Goal: Task Accomplishment & Management: Manage account settings

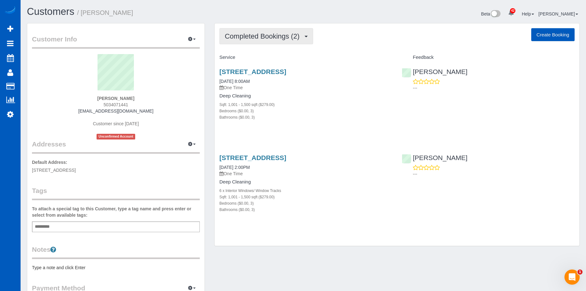
click at [284, 36] on span "Completed Bookings (2)" at bounding box center [264, 36] width 78 height 8
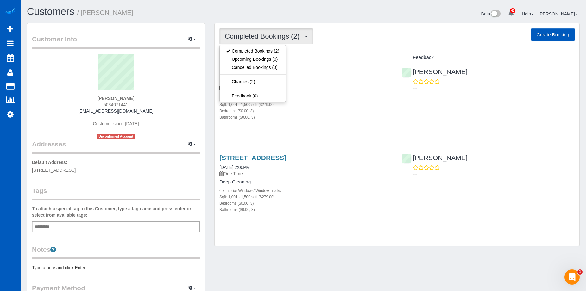
click at [286, 34] on span "Completed Bookings (2)" at bounding box center [264, 36] width 78 height 8
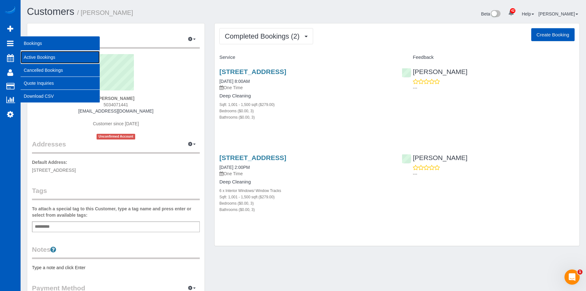
click at [36, 55] on link "Active Bookings" at bounding box center [60, 57] width 79 height 13
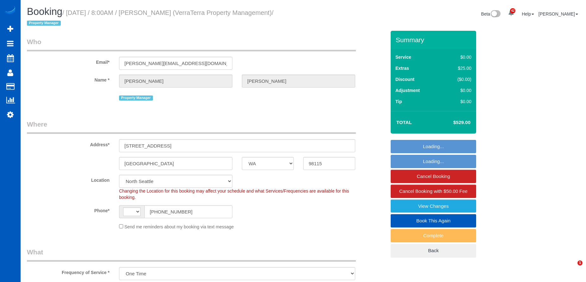
select select "WA"
select select "199"
select select "string:US"
select select "2001"
select select "3"
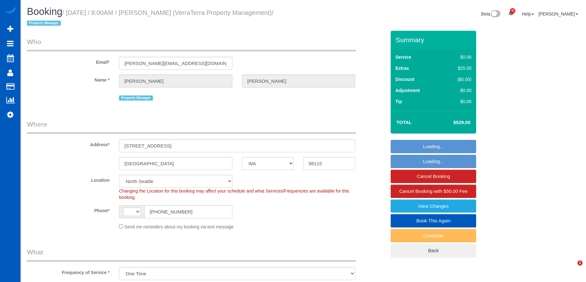
select select "2"
select select "spot1"
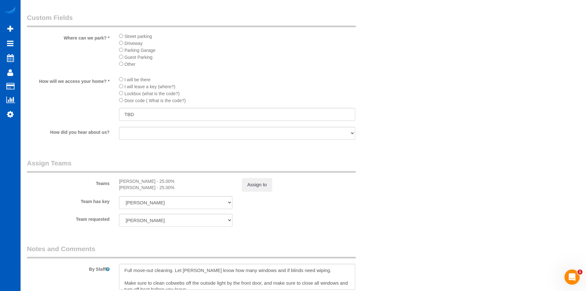
scroll to position [697, 0]
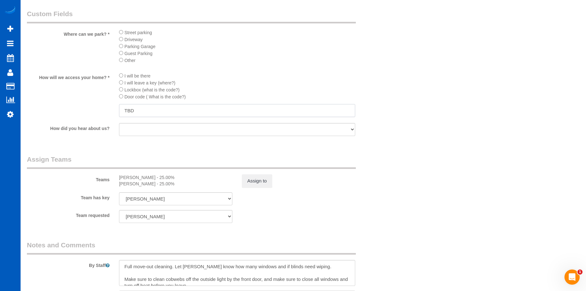
drag, startPoint x: 153, startPoint y: 111, endPoint x: 67, endPoint y: 105, distance: 86.7
click at [67, 105] on div "How will we access your home? * I will be there I will leave a key (where?) Loc…" at bounding box center [206, 95] width 369 height 46
type input "4590 - Lockbox right side of the house by the water spigot"
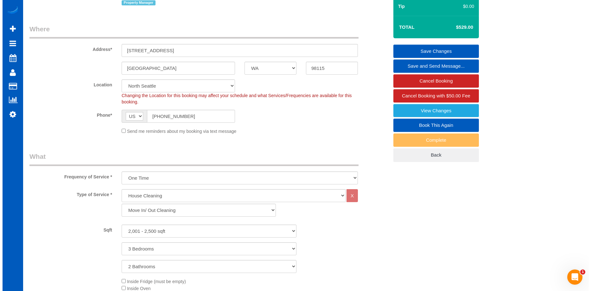
scroll to position [0, 0]
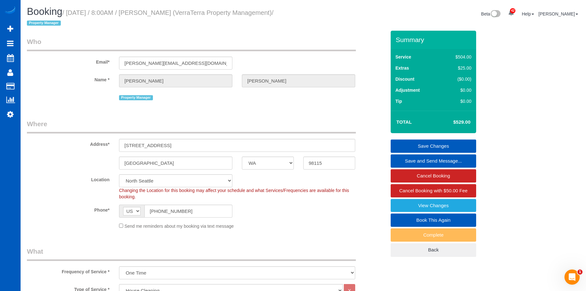
click at [410, 145] on link "Save Changes" at bounding box center [434, 146] width 86 height 13
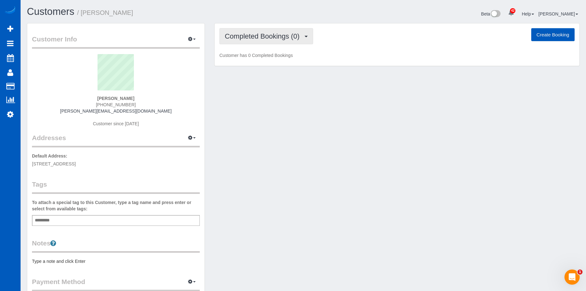
click at [252, 31] on button "Completed Bookings (0)" at bounding box center [267, 36] width 94 height 16
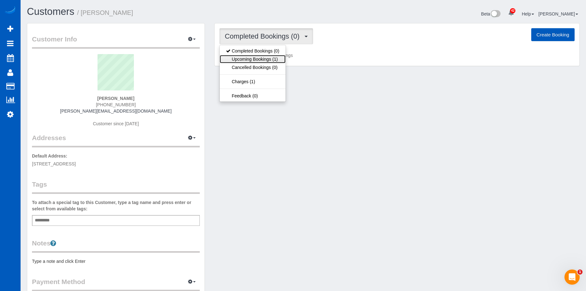
click at [249, 57] on link "Upcoming Bookings (1)" at bounding box center [253, 59] width 66 height 8
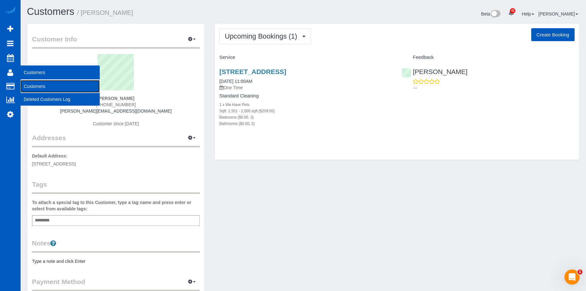
click at [29, 84] on link "Customers" at bounding box center [60, 86] width 79 height 13
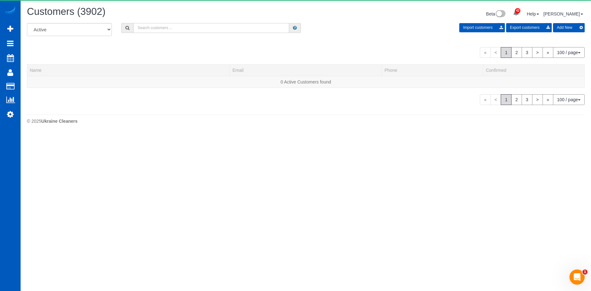
click at [229, 29] on input "text" at bounding box center [211, 28] width 156 height 10
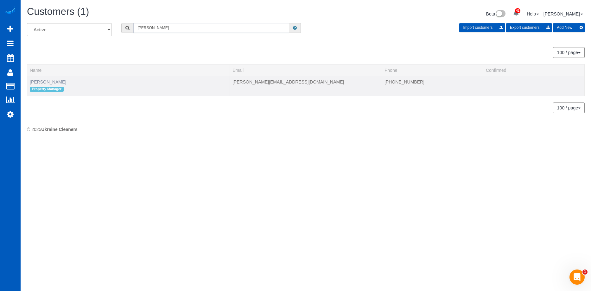
type input "Erik Garcia"
click at [49, 82] on link "Erik Garcia" at bounding box center [48, 82] width 36 height 5
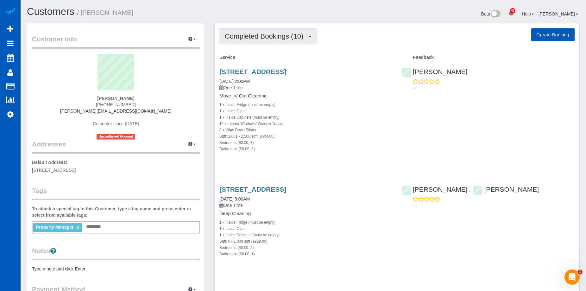
click at [299, 35] on span "Completed Bookings (10)" at bounding box center [266, 36] width 82 height 8
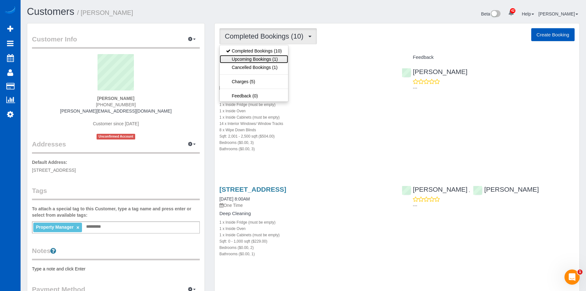
click at [262, 56] on link "Upcoming Bookings (1)" at bounding box center [254, 59] width 68 height 8
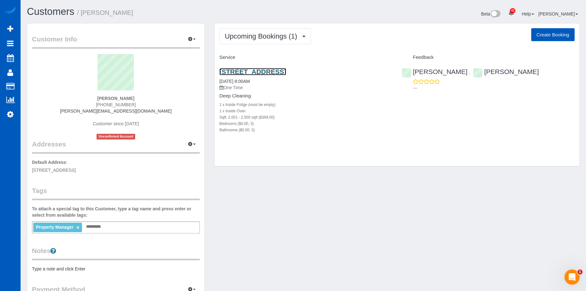
click at [266, 73] on link "4009 154th Pl Se, Bothell, WA 98012" at bounding box center [253, 71] width 67 height 7
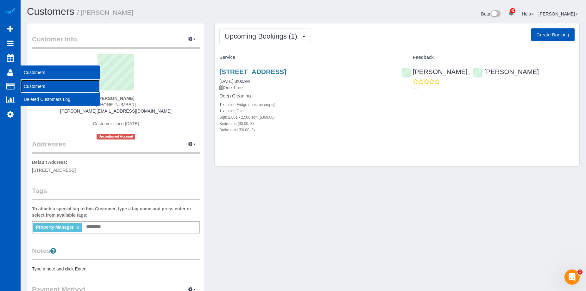
click at [27, 84] on link "Customers" at bounding box center [60, 86] width 79 height 13
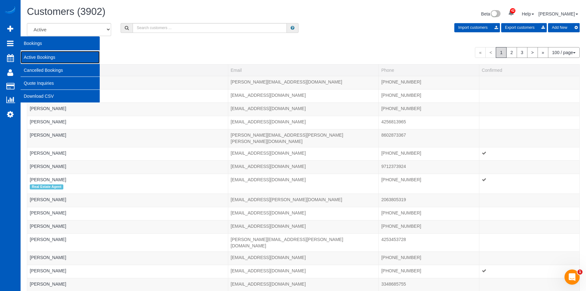
click at [32, 57] on link "Active Bookings" at bounding box center [60, 57] width 79 height 13
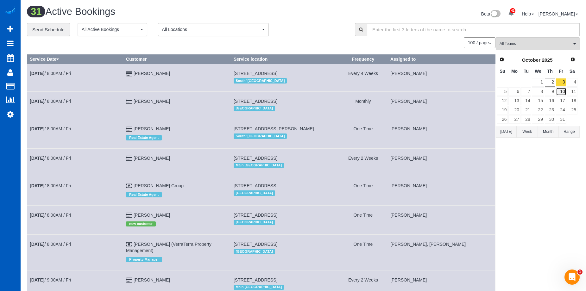
click at [562, 92] on link "10" at bounding box center [561, 91] width 10 height 9
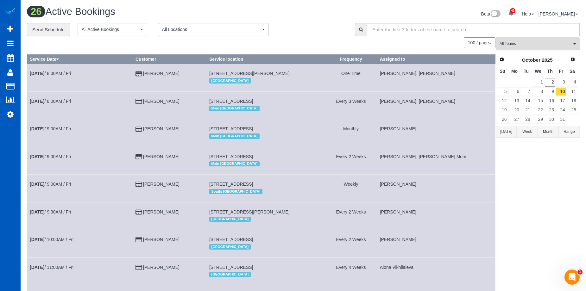
click at [545, 43] on span "All Teams" at bounding box center [536, 43] width 72 height 5
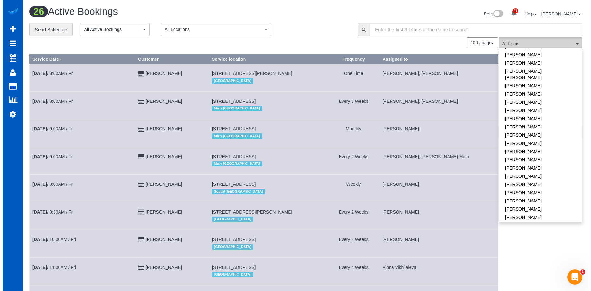
scroll to position [403, 0]
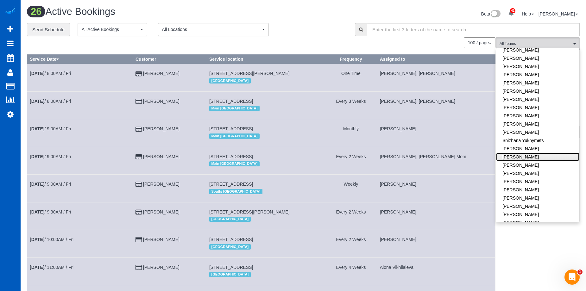
click at [544, 153] on link "Tatiana Sitnik" at bounding box center [537, 157] width 83 height 8
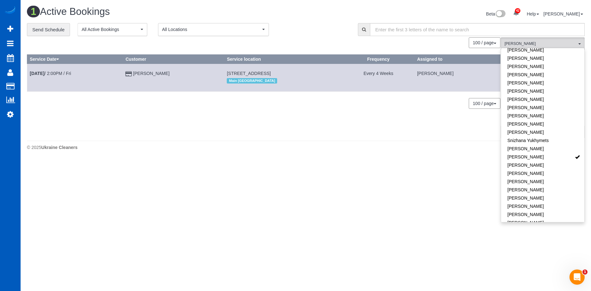
click at [327, 22] on div "Beta 42 Your Notifications You have 0 alerts × You have 1 to charge for 09/29/2…" at bounding box center [448, 14] width 284 height 17
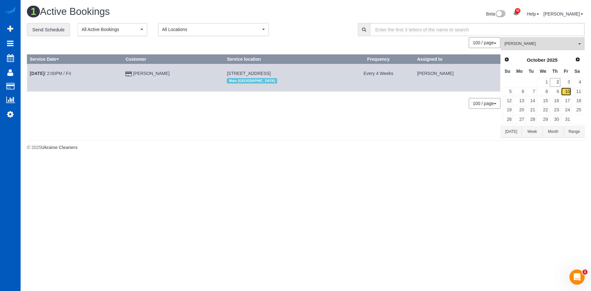
click at [568, 89] on link "10" at bounding box center [566, 91] width 10 height 9
click at [558, 44] on span "Tatiana Sitnik" at bounding box center [541, 43] width 72 height 5
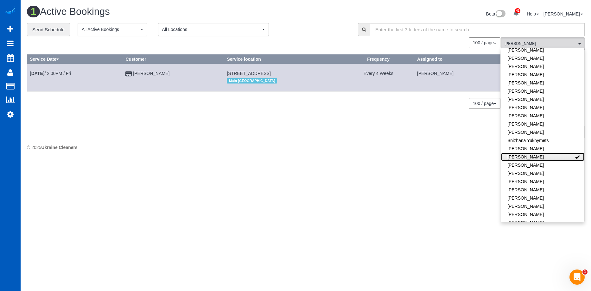
click at [555, 153] on link "Tatiana Sitnik" at bounding box center [542, 157] width 83 height 8
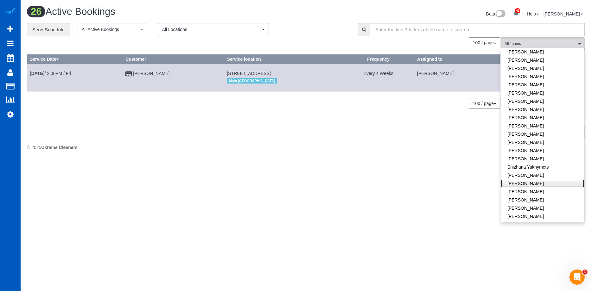
scroll to position [340, 0]
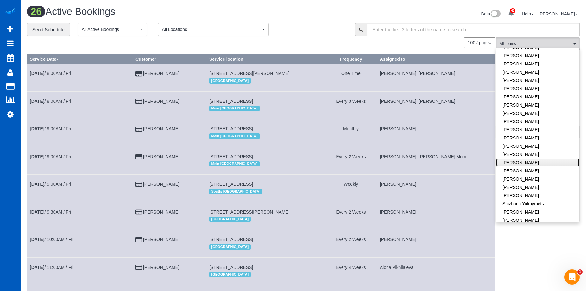
click at [543, 159] on link "Olha Rusnak" at bounding box center [537, 163] width 83 height 8
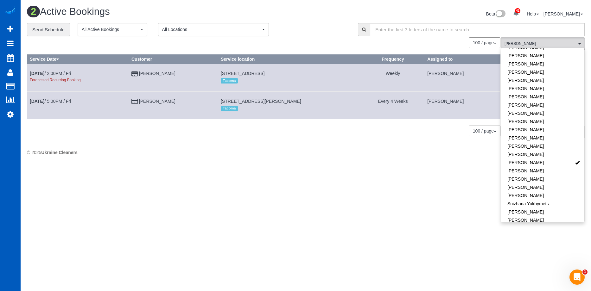
click at [329, 13] on div "Beta 42 Your Notifications You have 0 alerts × You have 1 to charge for 09/29/2…" at bounding box center [448, 14] width 284 height 17
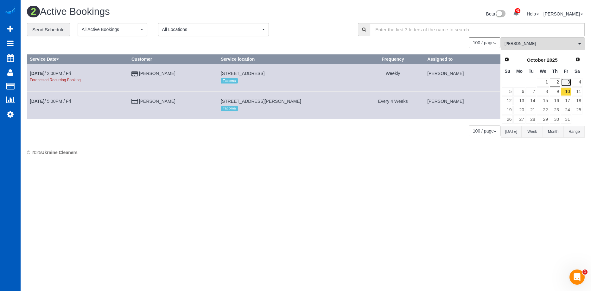
click at [564, 81] on link "3" at bounding box center [566, 82] width 10 height 9
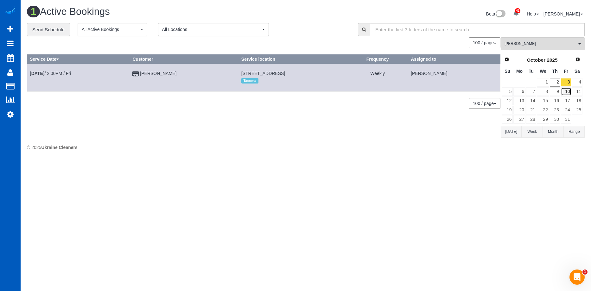
click at [565, 93] on link "10" at bounding box center [566, 91] width 10 height 9
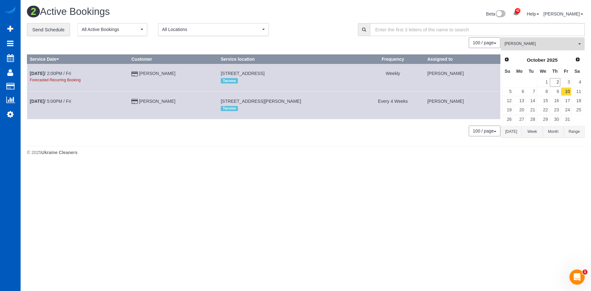
click at [549, 44] on span "Olha Rusnak" at bounding box center [541, 43] width 72 height 5
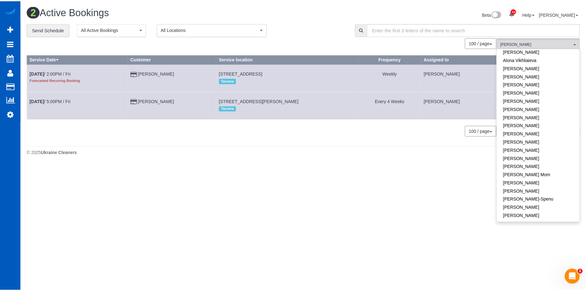
scroll to position [0, 0]
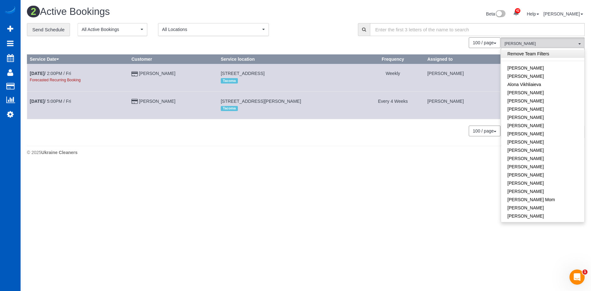
click at [555, 55] on link "Remove Team Filters" at bounding box center [542, 54] width 83 height 8
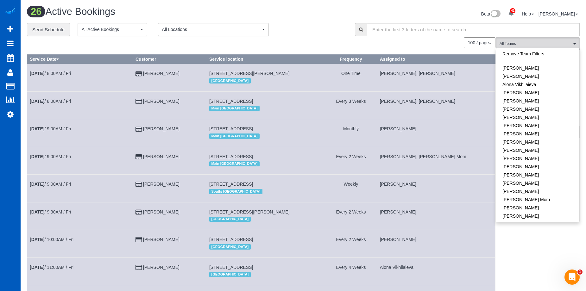
click at [301, 30] on div "**********" at bounding box center [186, 29] width 319 height 13
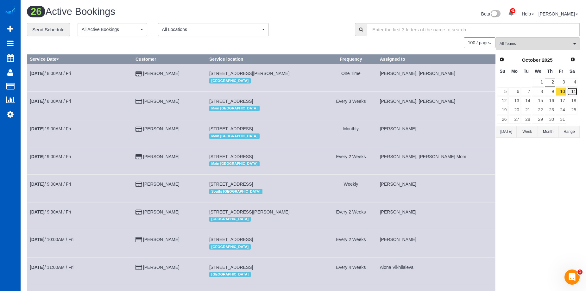
click at [573, 92] on link "11" at bounding box center [572, 91] width 10 height 9
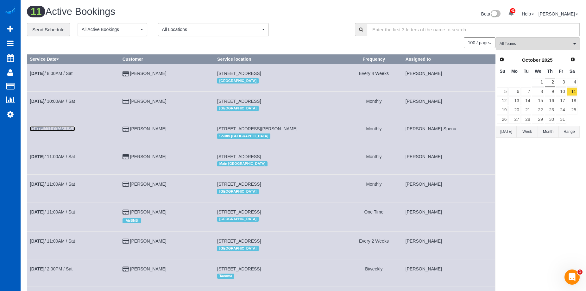
click at [64, 128] on link "Oct 11th / 11:00AM / Sat" at bounding box center [52, 128] width 45 height 5
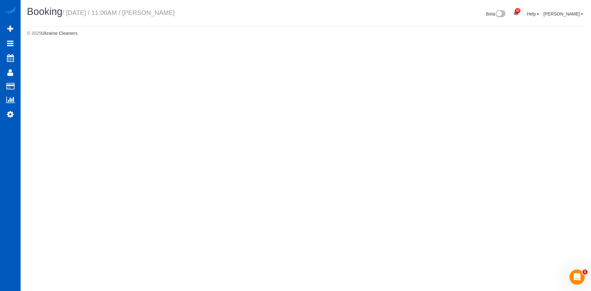
select select "WA"
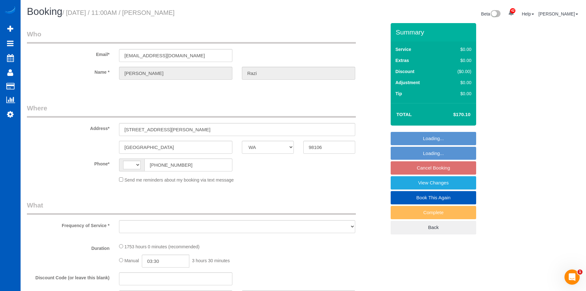
select select "string:US"
select select "object:6374"
select select "string:fspay-a24ca6b8-e43a-48c9-89f6-cfeab2615e4e"
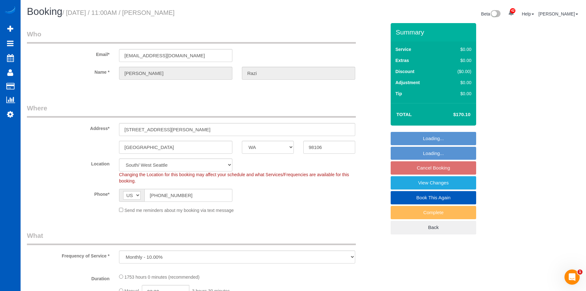
select select "spot2"
select select "1001"
select select "3"
select select "object:6618"
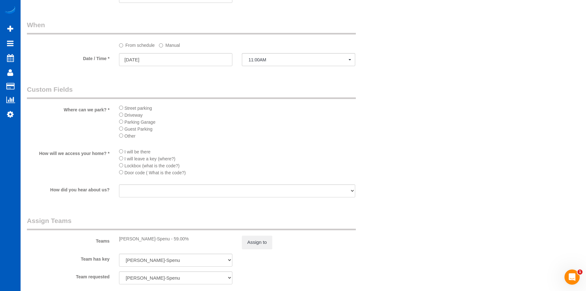
scroll to position [507, 0]
click at [189, 60] on input "10/11/2025" at bounding box center [175, 59] width 113 height 13
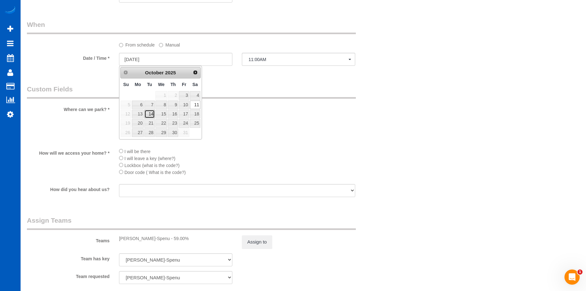
click at [149, 114] on link "14" at bounding box center [149, 114] width 10 height 9
type input "10/14/2025"
select select "spot8"
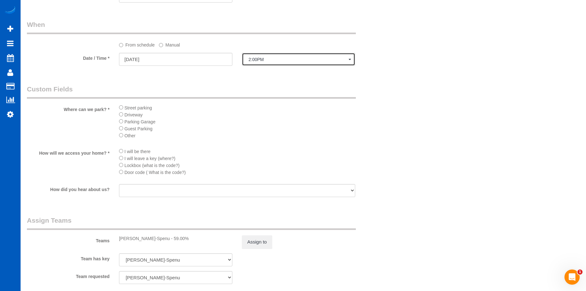
click at [280, 60] on span "2:00PM" at bounding box center [299, 59] width 100 height 5
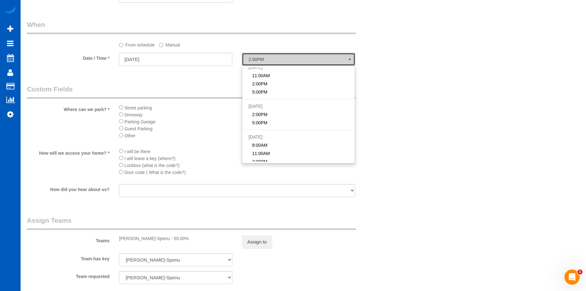
click at [280, 60] on span "2:00PM" at bounding box center [299, 59] width 100 height 5
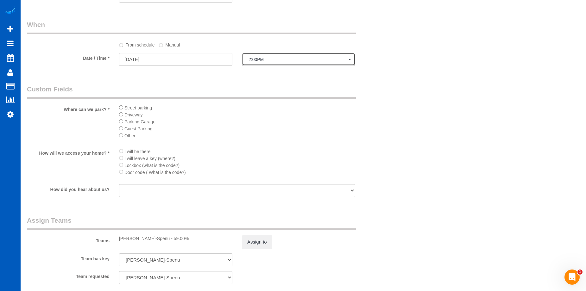
click at [280, 60] on span "2:00PM" at bounding box center [299, 59] width 100 height 5
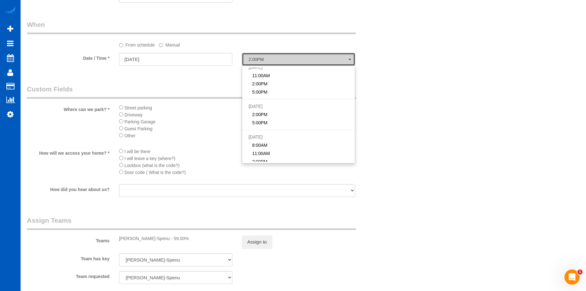
click at [280, 60] on span "2:00PM" at bounding box center [299, 59] width 100 height 5
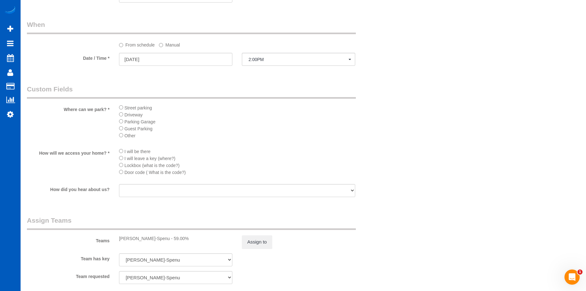
click at [176, 47] on label "Manual" at bounding box center [169, 44] width 21 height 9
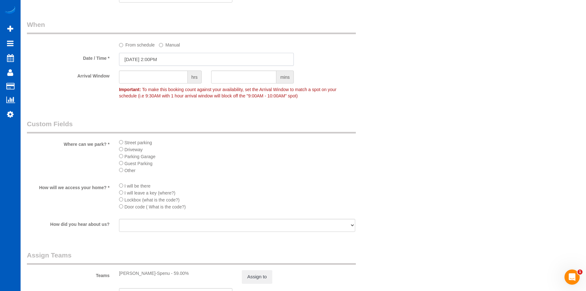
click at [178, 59] on input "10/14/2025 2:00PM" at bounding box center [206, 59] width 175 height 13
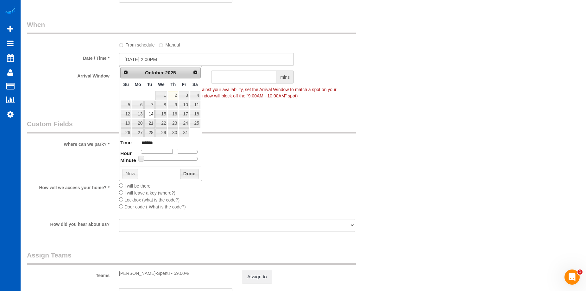
type input "10/14/2025 1:00PM"
type input "******"
type input "10/14/2025 12:00PM"
type input "*******"
type input "10/14/2025 11:00AM"
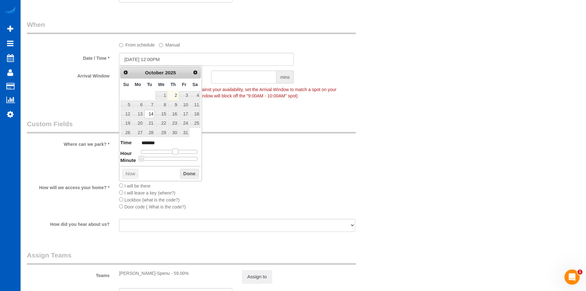
type input "*******"
drag, startPoint x: 175, startPoint y: 152, endPoint x: 169, endPoint y: 153, distance: 6.4
click at [169, 153] on span at bounding box center [168, 152] width 6 height 6
click at [191, 175] on button "Done" at bounding box center [189, 174] width 19 height 10
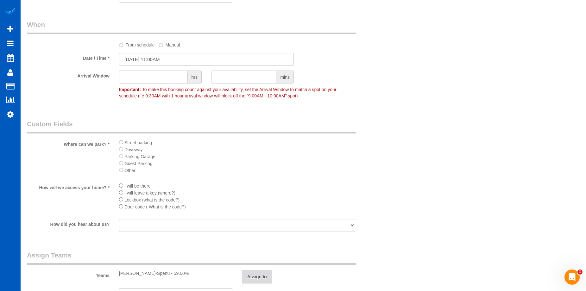
click at [260, 277] on button "Assign to" at bounding box center [257, 277] width 30 height 13
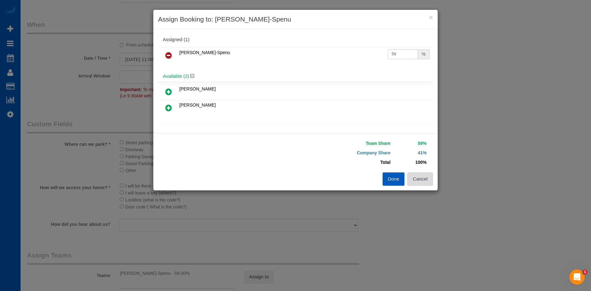
click at [421, 176] on button "Cancel" at bounding box center [420, 179] width 26 height 13
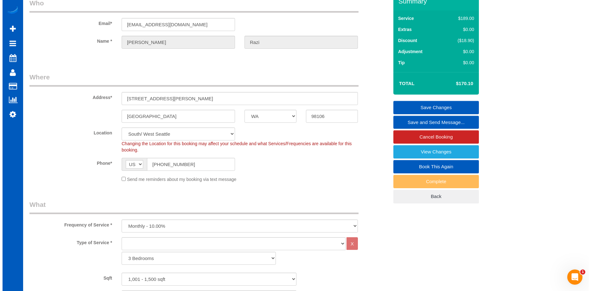
scroll to position [0, 0]
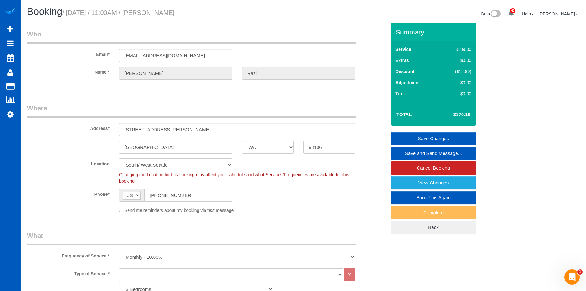
click at [407, 135] on link "Save Changes" at bounding box center [434, 138] width 86 height 13
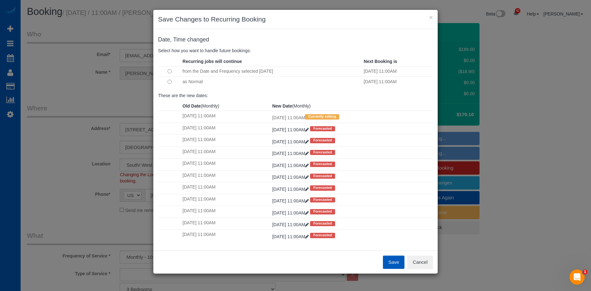
click at [392, 260] on button "Save" at bounding box center [394, 262] width 22 height 13
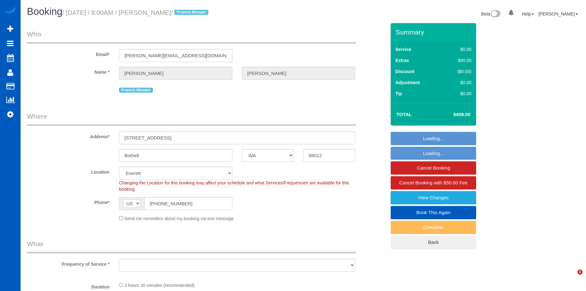
select select "WA"
select select "object:912"
select select "199"
select select "2001"
select select "3"
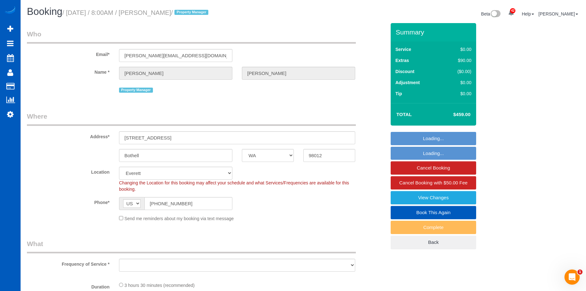
select select "3"
select select "spot1"
select select "object:1167"
select select "2001"
select select "3"
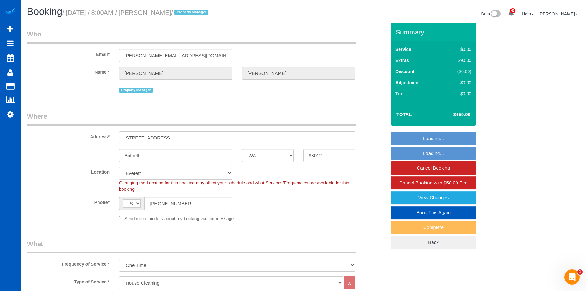
select select "3"
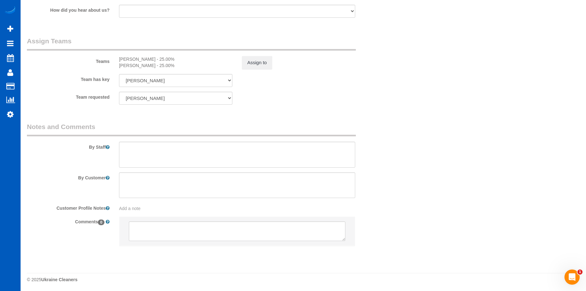
scroll to position [827, 0]
click at [241, 154] on textarea at bounding box center [237, 154] width 236 height 26
paste textarea "There is aluminum foil above the cabinets in the kitchen can you please ask the…"
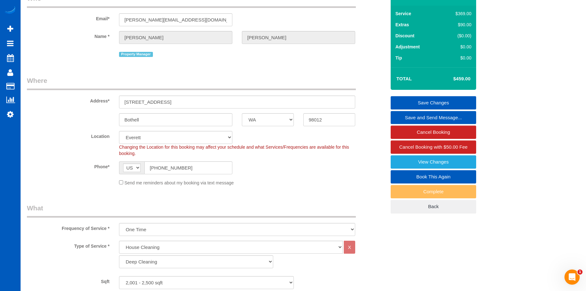
scroll to position [35, 0]
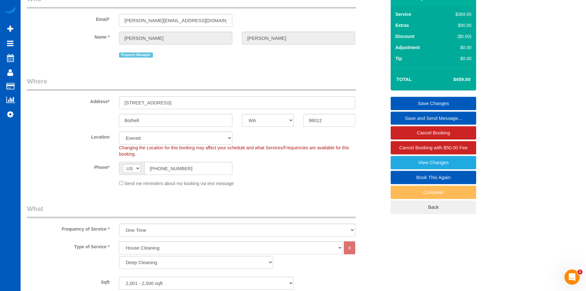
type textarea "There is aluminum foil above the cabinets in the kitchen can you please ask the…"
click at [405, 101] on link "Save Changes" at bounding box center [434, 103] width 86 height 13
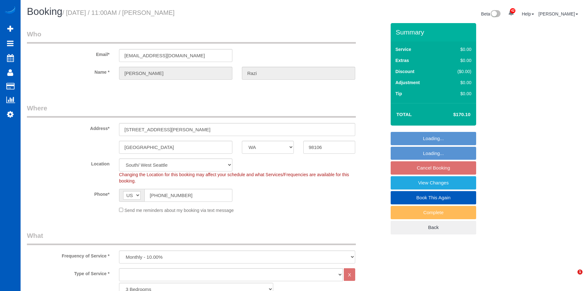
select select "WA"
select select "1001"
select select "3"
select select "spot1"
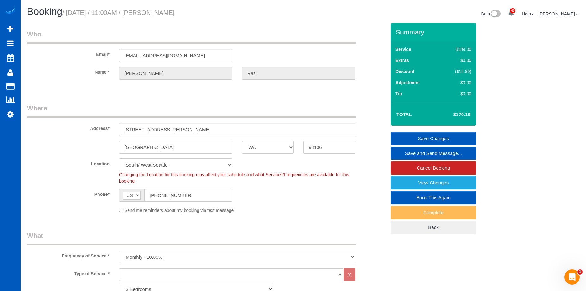
click at [404, 151] on link "Save and Send Message..." at bounding box center [434, 153] width 86 height 13
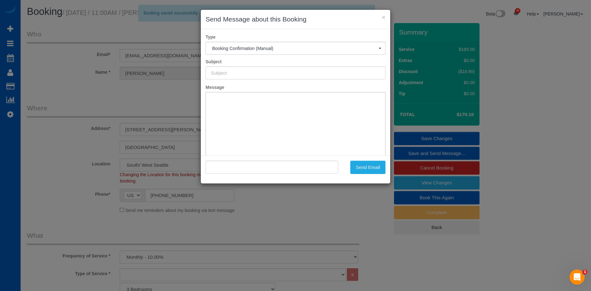
type input "Cleaning Service Confirmed!"
type input ""Tanya Razi" <tanyarazi@gmail.com>"
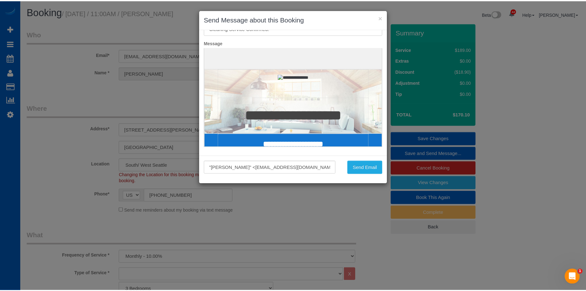
scroll to position [47, 0]
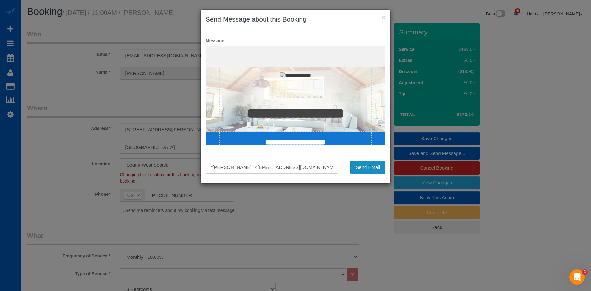
click at [371, 166] on button "Send Email" at bounding box center [367, 167] width 35 height 13
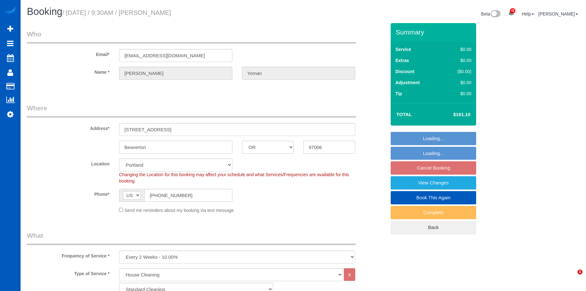
select select "OR"
select select "199"
select select "1001"
select select "3"
select select "2"
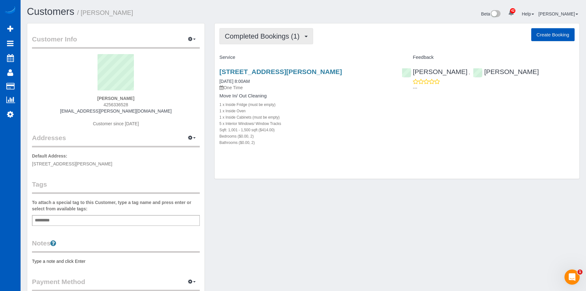
click at [283, 38] on span "Completed Bookings (1)" at bounding box center [264, 36] width 78 height 8
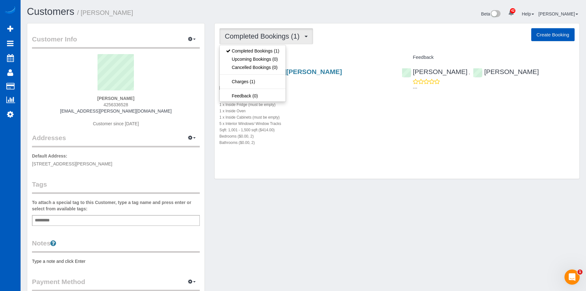
click at [287, 34] on span "Completed Bookings (1)" at bounding box center [264, 36] width 78 height 8
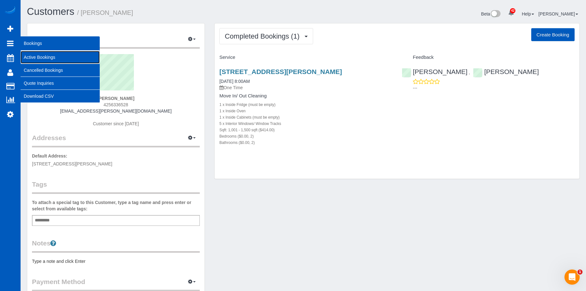
click at [30, 56] on link "Active Bookings" at bounding box center [60, 57] width 79 height 13
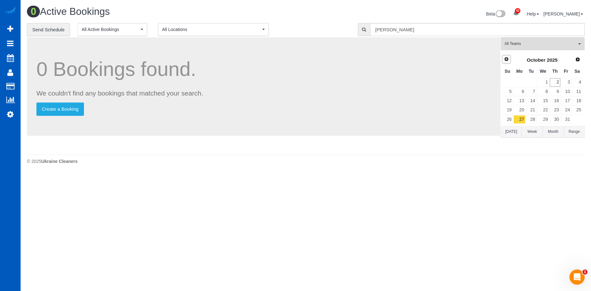
click at [508, 62] on span "Prev" at bounding box center [506, 59] width 5 height 5
click at [580, 112] on link "27" at bounding box center [577, 110] width 10 height 9
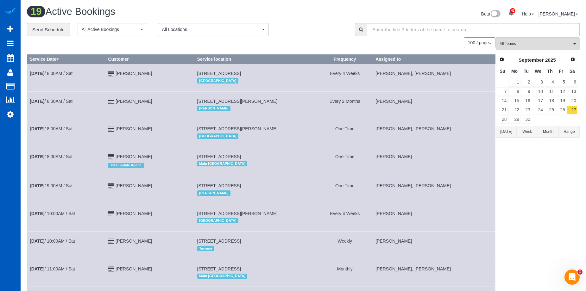
click at [510, 129] on button "Today" at bounding box center [506, 132] width 21 height 12
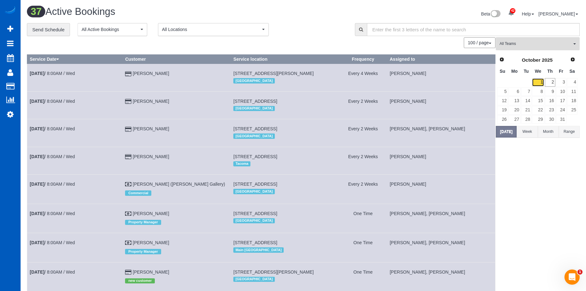
click at [541, 79] on link "1" at bounding box center [538, 82] width 12 height 9
click at [23, 59] on span "Scheduler" at bounding box center [60, 58] width 79 height 15
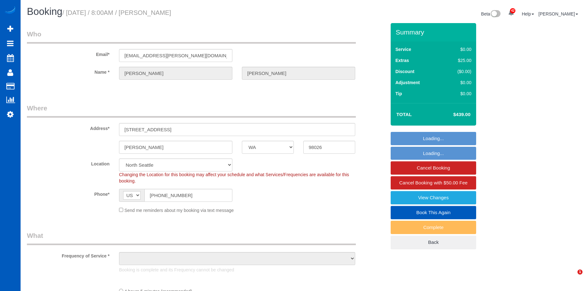
select select "WA"
select select "object:924"
select select "199"
select select "1001"
select select "2"
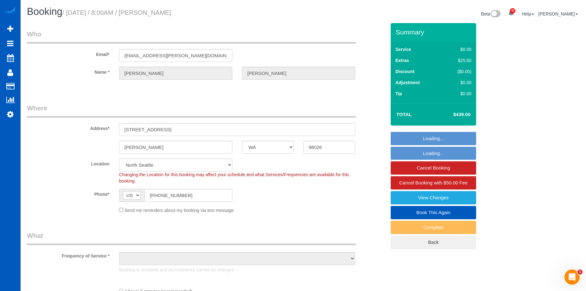
select select "2"
select select "spot1"
select select "number:10"
select select "object:1187"
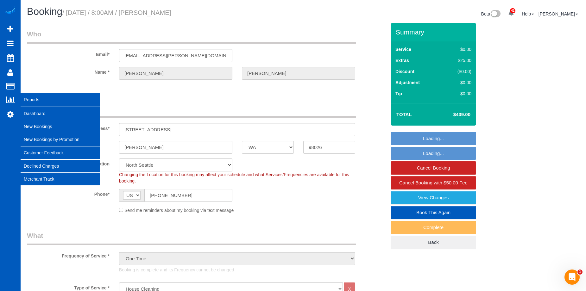
select select "1001"
select select "2"
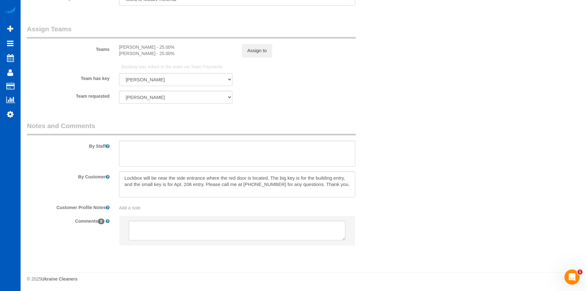
scroll to position [837, 0]
click at [159, 224] on textarea at bounding box center [237, 231] width 217 height 20
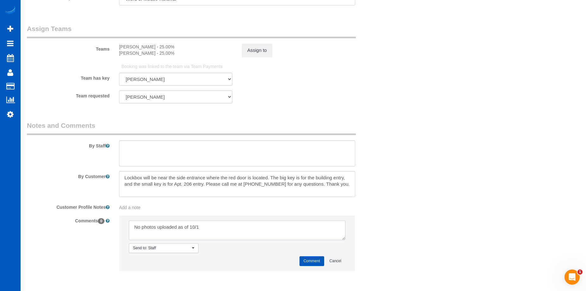
type textarea "No photos uploaded as of 10/1"
click at [309, 260] on button "Comment" at bounding box center [312, 262] width 25 height 10
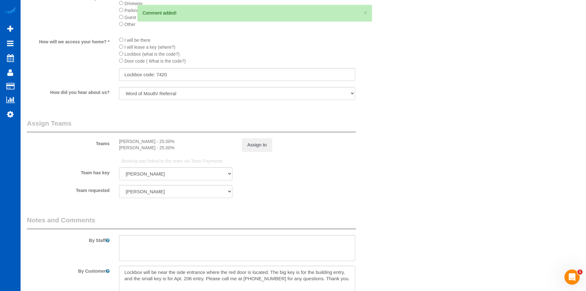
scroll to position [742, 0]
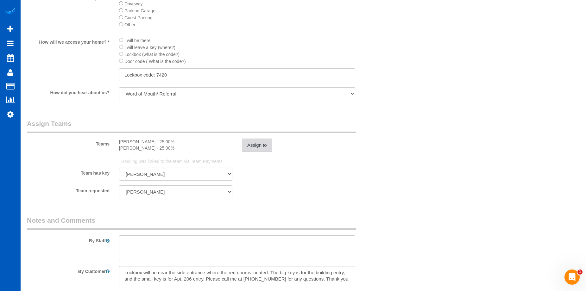
click at [250, 148] on button "Assign to" at bounding box center [257, 145] width 30 height 13
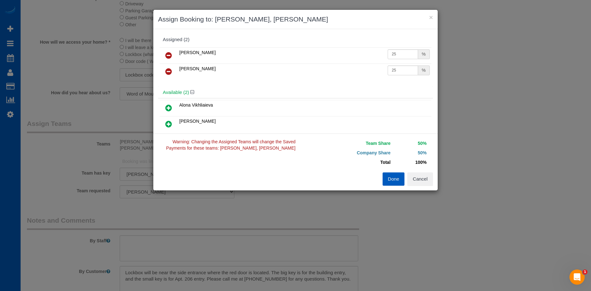
click at [402, 60] on td "25 %" at bounding box center [408, 56] width 45 height 16
click at [404, 52] on input "25" at bounding box center [403, 54] width 30 height 10
drag, startPoint x: 401, startPoint y: 53, endPoint x: 366, endPoint y: 54, distance: 34.9
click at [366, 54] on tr "[PERSON_NAME] 25 %" at bounding box center [296, 56] width 272 height 16
type input "21.58"
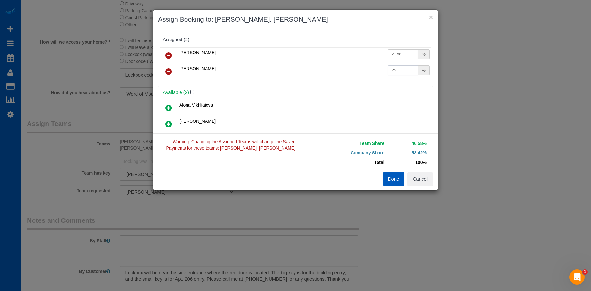
click at [395, 71] on input "25" at bounding box center [403, 71] width 30 height 10
drag, startPoint x: 398, startPoint y: 70, endPoint x: 366, endPoint y: 73, distance: 32.2
click at [366, 73] on tr "[PERSON_NAME] 25 %" at bounding box center [296, 72] width 272 height 16
type input "21.58"
click at [394, 179] on button "Done" at bounding box center [394, 179] width 22 height 13
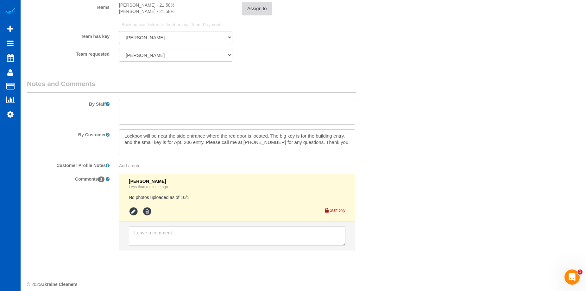
scroll to position [884, 0]
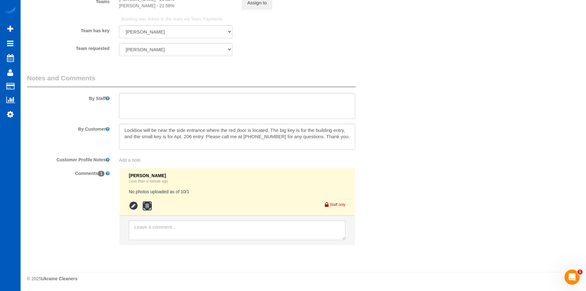
click at [147, 202] on icon at bounding box center [148, 206] width 10 height 10
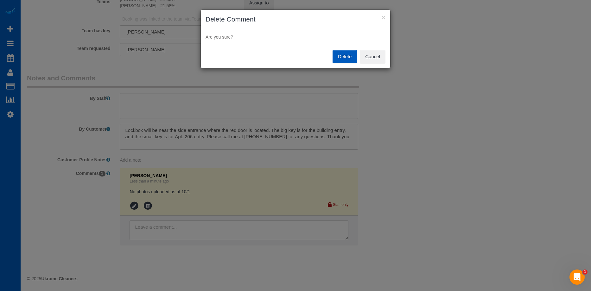
click at [340, 56] on button "Delete" at bounding box center [345, 56] width 24 height 13
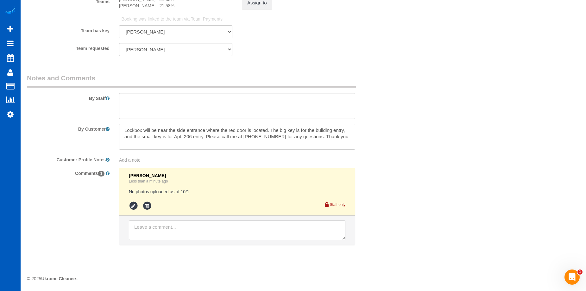
scroll to position [821, 0]
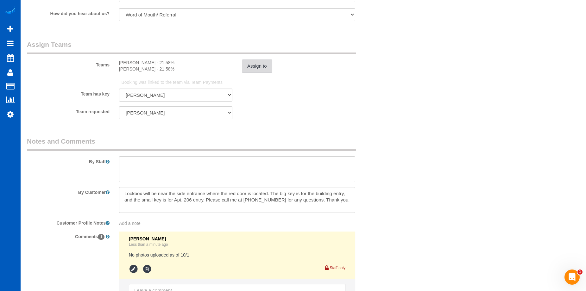
click at [264, 70] on button "Assign to" at bounding box center [257, 66] width 30 height 13
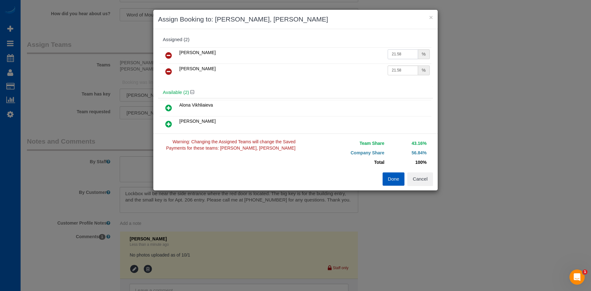
click at [406, 53] on input "21.58" at bounding box center [403, 54] width 30 height 10
drag, startPoint x: 386, startPoint y: 55, endPoint x: 345, endPoint y: 55, distance: 41.8
click at [344, 55] on tr "Kateryna Polishchuk 21.58 %" at bounding box center [296, 56] width 272 height 16
type input "25"
drag, startPoint x: 402, startPoint y: 69, endPoint x: 336, endPoint y: 69, distance: 66.2
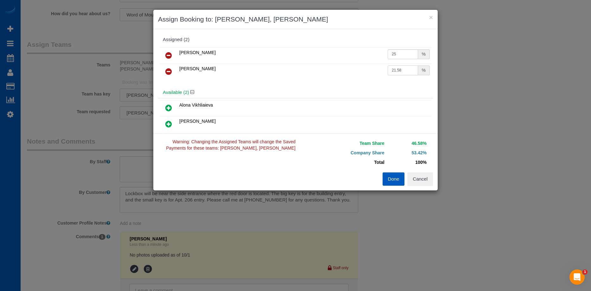
click at [336, 69] on tr "Nataliia Moskalenko 21.58 %" at bounding box center [296, 72] width 272 height 16
type input "25"
click at [392, 178] on button "Done" at bounding box center [394, 179] width 22 height 13
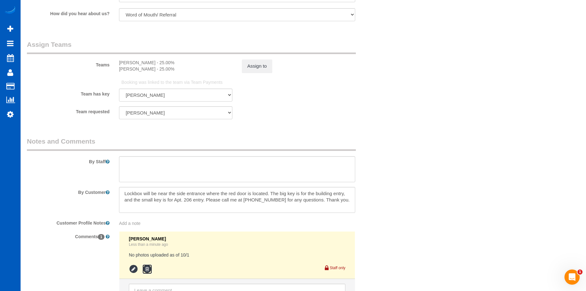
click at [149, 269] on icon at bounding box center [148, 270] width 10 height 10
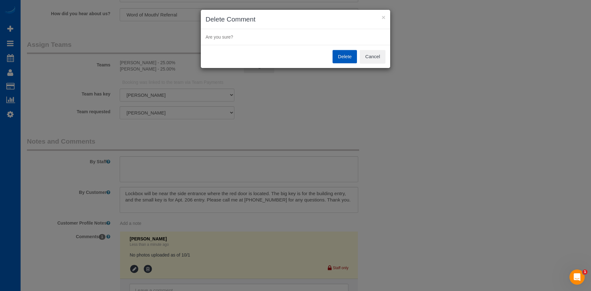
click at [345, 60] on button "Delete" at bounding box center [345, 56] width 24 height 13
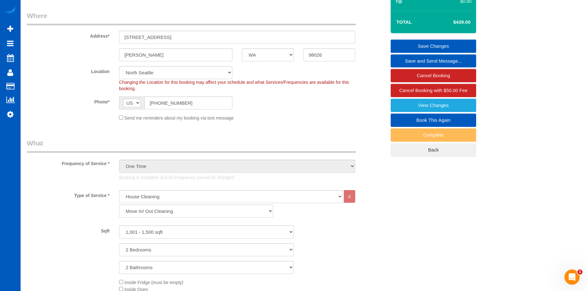
scroll to position [29, 0]
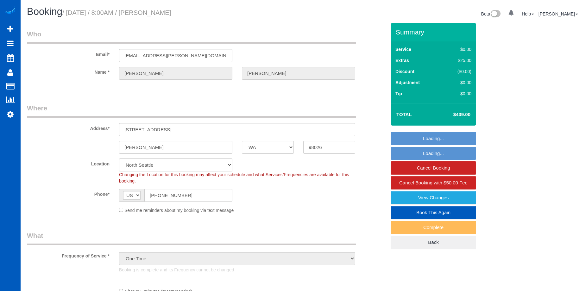
select select "WA"
select select "number:10"
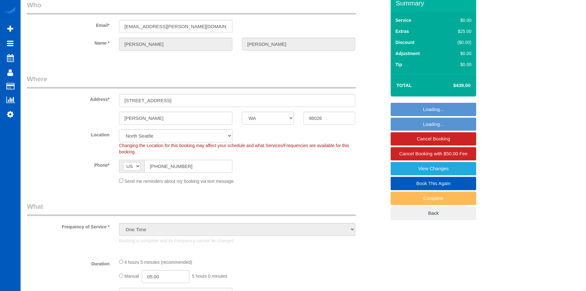
select select "object:929"
select select "199"
select select "1001"
select select "2"
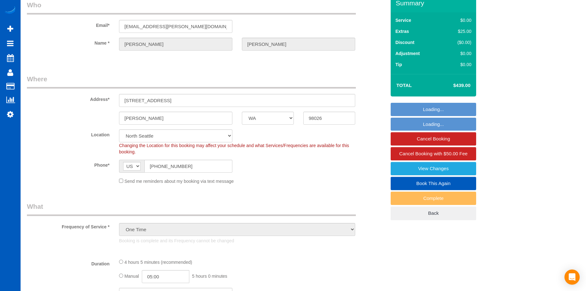
select select "spot1"
select select "1001"
select select "2"
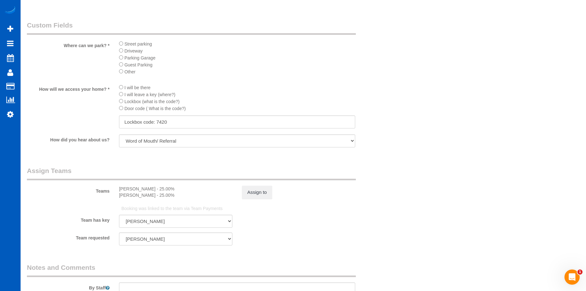
scroll to position [694, 0]
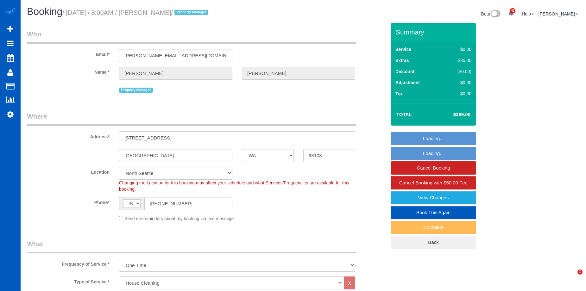
select select "WA"
select select "199"
select select "spot1"
select select "object:1257"
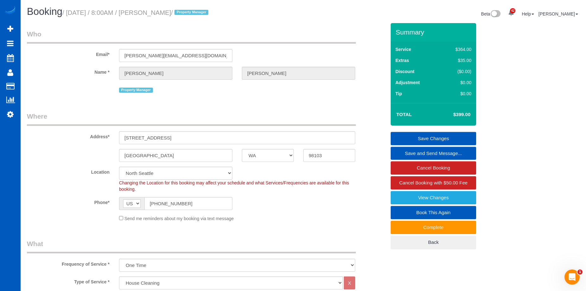
drag, startPoint x: 151, startPoint y: 12, endPoint x: 189, endPoint y: 14, distance: 38.0
click at [189, 14] on small "/ October 01, 2025 / 8:00AM / Adolfo Martell / Property Manager" at bounding box center [136, 12] width 148 height 7
copy small "Adolfo Martell"
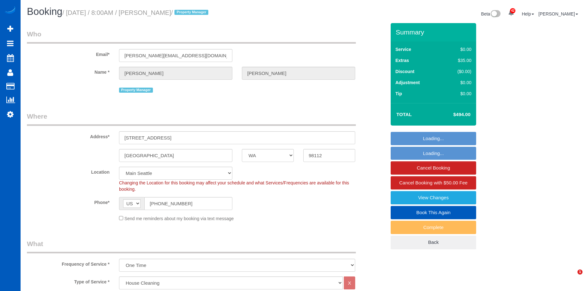
select select "WA"
select select "199"
select select "1501"
select select "3"
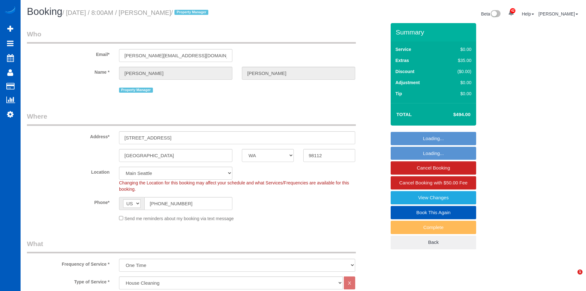
select select "spot1"
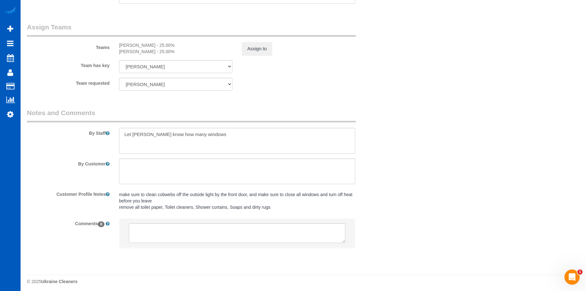
scroll to position [825, 0]
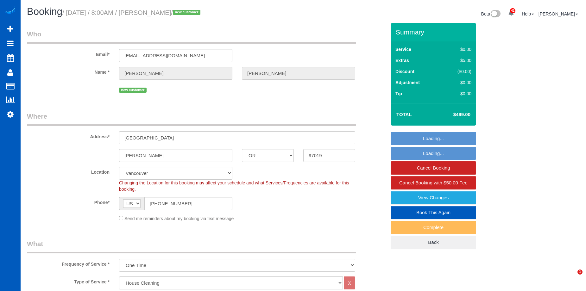
select select "OR"
select select "199"
select select "1501"
select select "3"
select select "spot1"
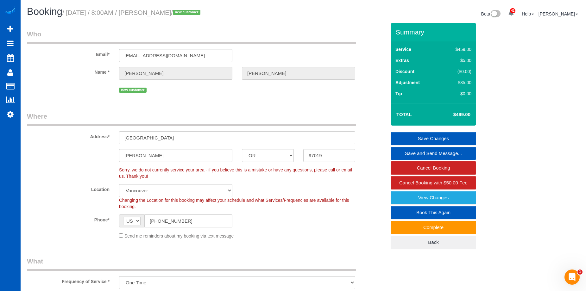
drag, startPoint x: 150, startPoint y: 10, endPoint x: 181, endPoint y: 10, distance: 30.4
click at [181, 10] on small "/ October 01, 2025 / 8:00AM / Mary Mack / new customer" at bounding box center [132, 12] width 140 height 7
copy small "Mary Mack"
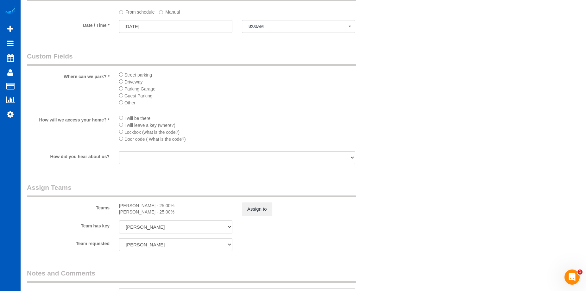
scroll to position [665, 0]
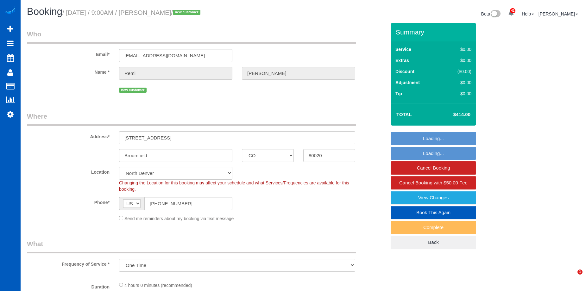
select select "CO"
select select "object:1087"
select select "199"
select select "1501"
select select "3"
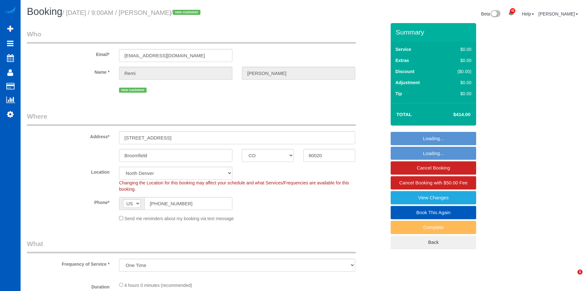
select select "3"
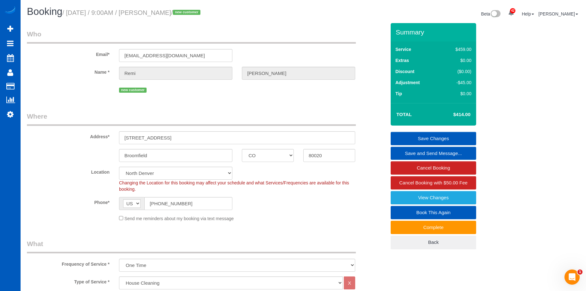
drag, startPoint x: 150, startPoint y: 12, endPoint x: 192, endPoint y: 13, distance: 41.2
click at [192, 13] on small "/ [DATE] / 9:00AM / [PERSON_NAME] / new customer" at bounding box center [132, 12] width 140 height 7
copy small "[PERSON_NAME]"
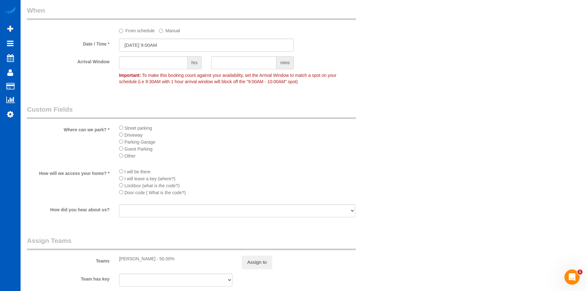
scroll to position [697, 0]
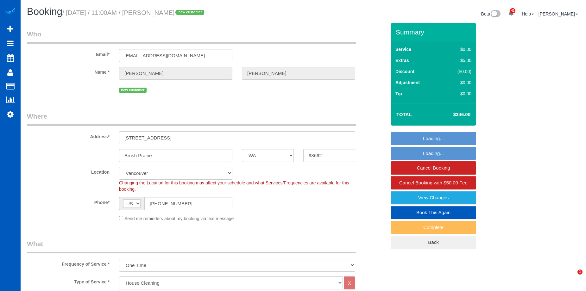
select select "WA"
select select "199"
select select "2"
select select "spot1"
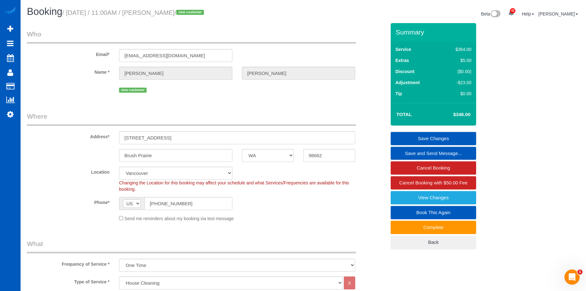
drag, startPoint x: 155, startPoint y: 13, endPoint x: 203, endPoint y: 13, distance: 48.1
click at [203, 13] on small "/ October 01, 2025 / 11:00AM / Dave Michaelsen / new customer" at bounding box center [133, 12] width 143 height 7
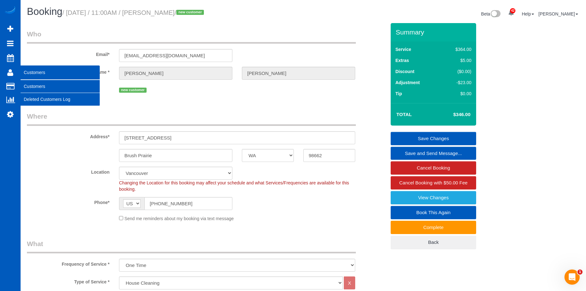
copy small "Dave Michaelsen"
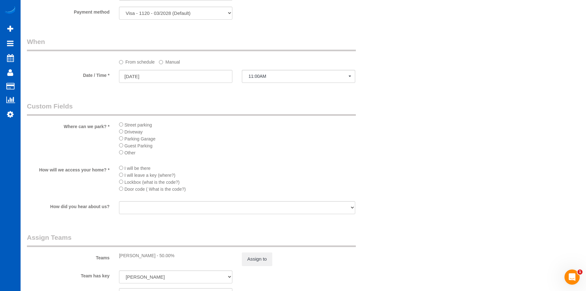
scroll to position [665, 0]
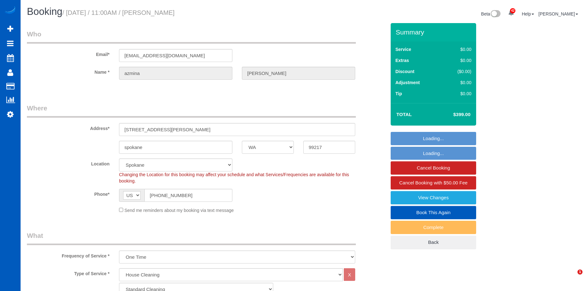
select select "WA"
select select "199"
select select "4501"
select select "4"
select select "5"
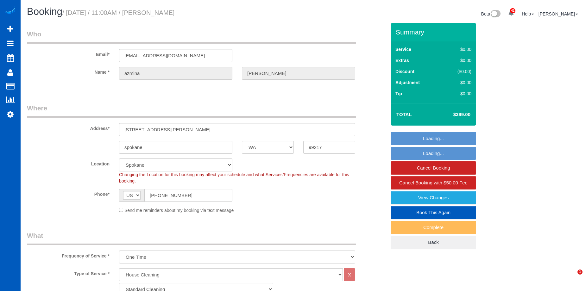
select select "spot1"
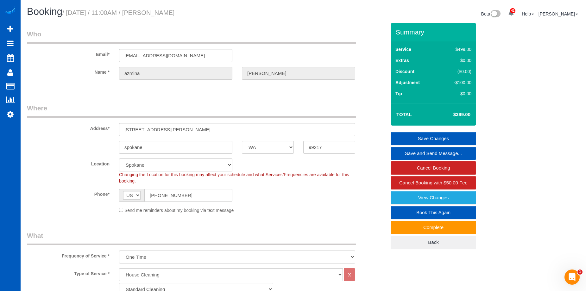
drag, startPoint x: 154, startPoint y: 12, endPoint x: 161, endPoint y: 36, distance: 25.2
click at [205, 13] on h1 "Booking / [DATE] / 11:00AM / [PERSON_NAME]" at bounding box center [163, 11] width 272 height 11
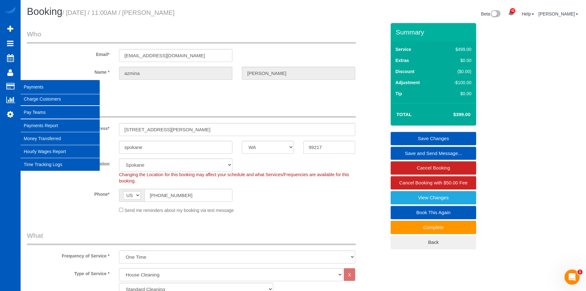
copy small "[PERSON_NAME]"
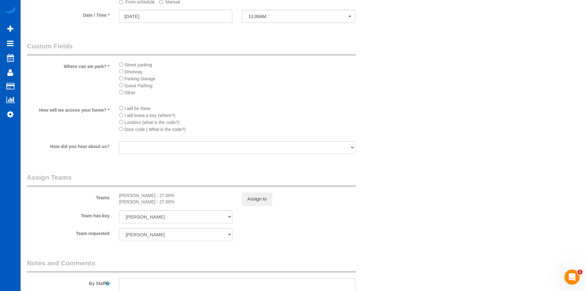
scroll to position [729, 0]
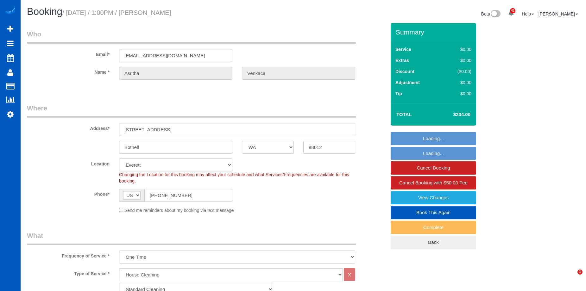
select select "WA"
select select "199"
select select "1501"
select select "3"
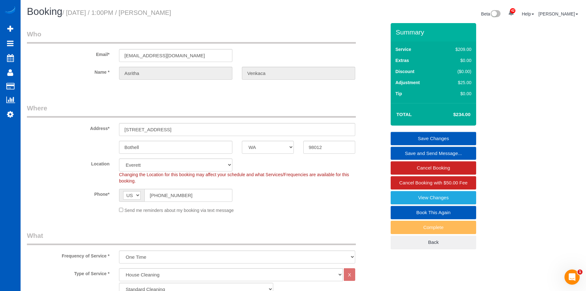
drag, startPoint x: 150, startPoint y: 14, endPoint x: 206, endPoint y: 15, distance: 56.1
click at [206, 15] on h1 "Booking / [DATE] / 1:00PM / [GEOGRAPHIC_DATA]" at bounding box center [163, 11] width 272 height 11
drag, startPoint x: 160, startPoint y: 16, endPoint x: 153, endPoint y: 15, distance: 6.8
click at [160, 16] on h1 "Booking / October 01, 2025 / 1:00PM / Asritha Venkaca" at bounding box center [163, 11] width 272 height 11
drag, startPoint x: 151, startPoint y: 12, endPoint x: 207, endPoint y: 13, distance: 55.4
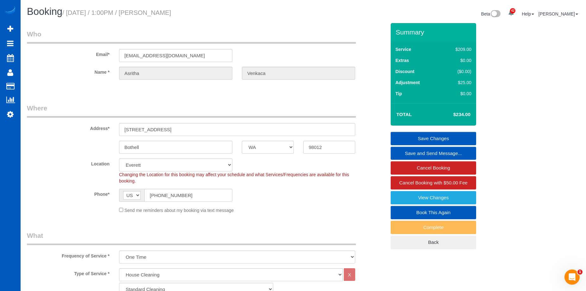
click at [207, 13] on h1 "Booking / October 01, 2025 / 1:00PM / Asritha Venkaca" at bounding box center [163, 11] width 272 height 11
copy small "Asritha Venkaca"
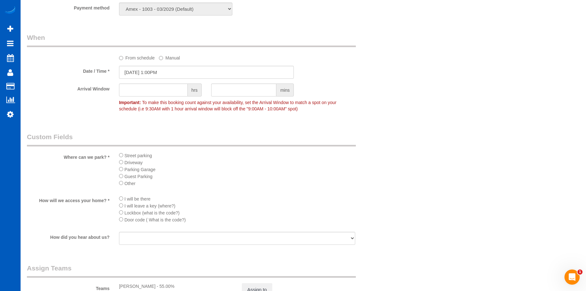
scroll to position [665, 0]
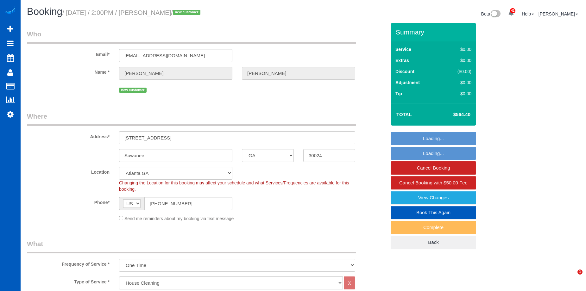
select select "GA"
select select "199"
select select "3501"
select select "4"
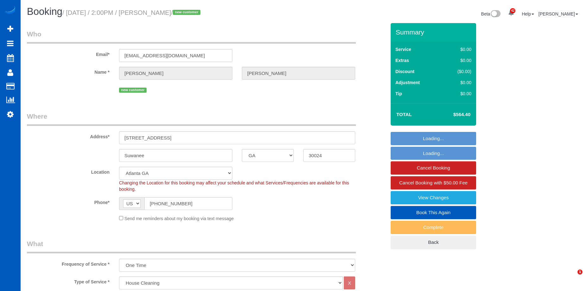
select select "spot1"
select select "number:8"
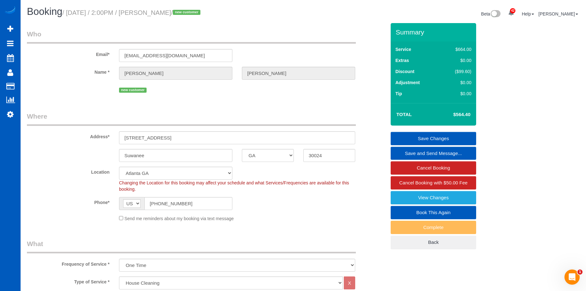
drag, startPoint x: 151, startPoint y: 15, endPoint x: 194, endPoint y: 17, distance: 42.8
click at [194, 17] on h1 "Booking / October 01, 2025 / 2:00PM / Nancy Millsaps / new customer" at bounding box center [163, 11] width 272 height 11
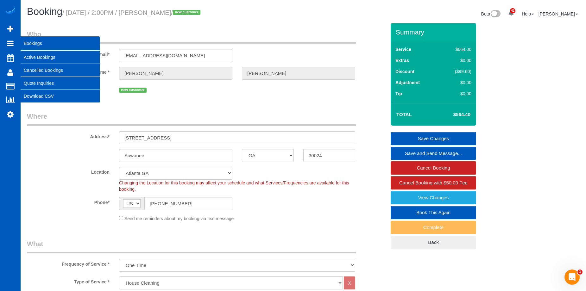
copy small "Nancy Millsaps"
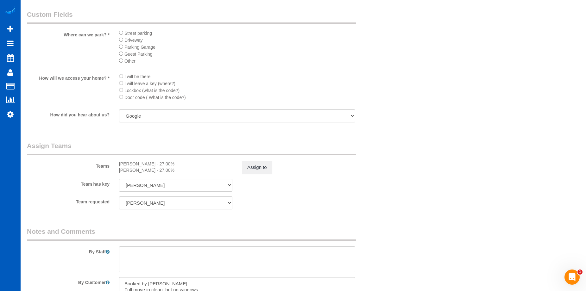
scroll to position [760, 0]
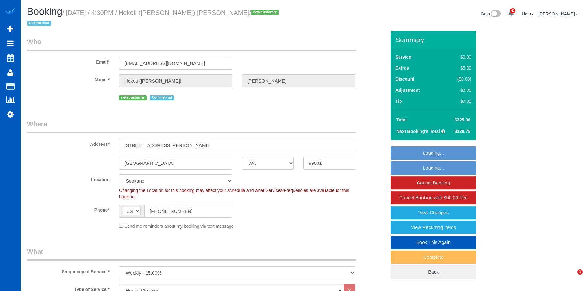
select select "WA"
select select "199"
select select "object:1109"
select select "2501"
select select "6"
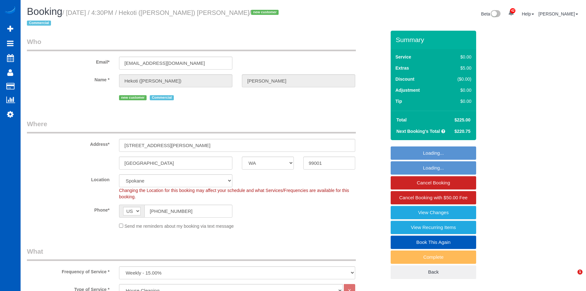
select select "3"
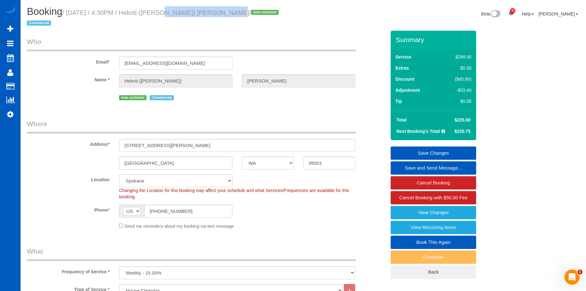
drag, startPoint x: 152, startPoint y: 12, endPoint x: 220, endPoint y: 12, distance: 68.1
click at [220, 12] on small "/ [DATE] / 4:30PM / Hekoti ([PERSON_NAME]) [PERSON_NAME] / new customer Commerc…" at bounding box center [154, 18] width 254 height 18
copy small "Hekoti ([PERSON_NAME]) [PERSON_NAME]"
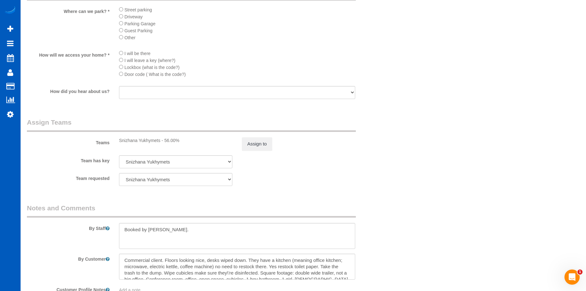
scroll to position [824, 0]
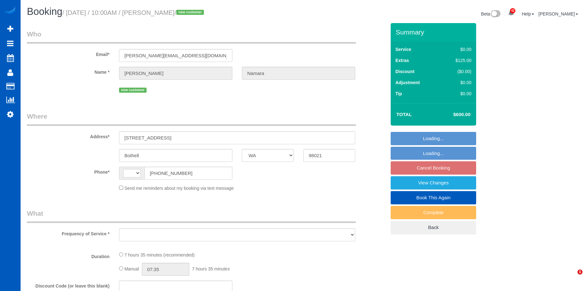
select select "WA"
select select "199"
select select "2001"
select select "4"
select select "3"
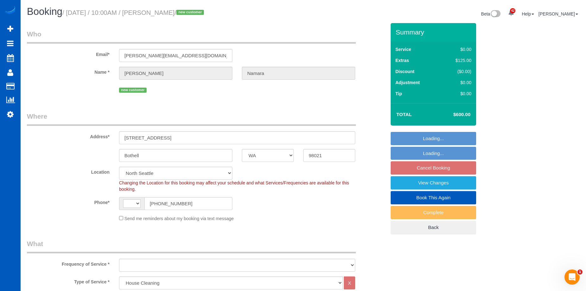
select select "string:US"
select select "object:1047"
select select "2001"
select select "4"
select select "3"
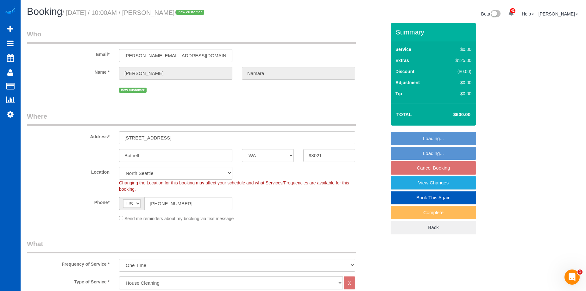
select select "object:1266"
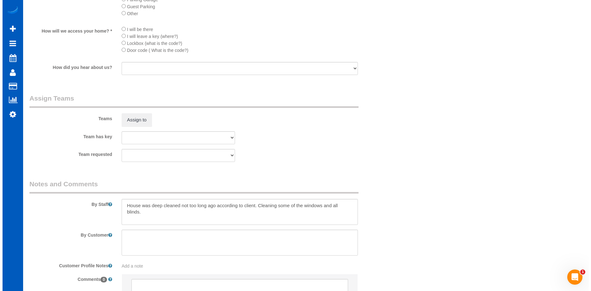
scroll to position [829, 0]
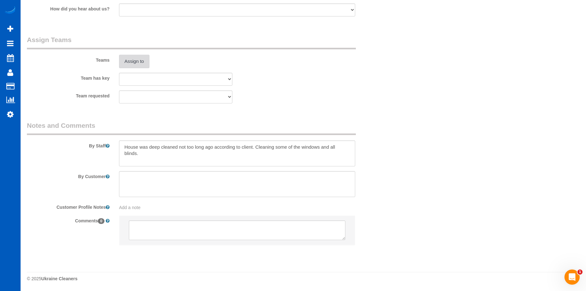
click at [141, 62] on button "Assign to" at bounding box center [134, 61] width 30 height 13
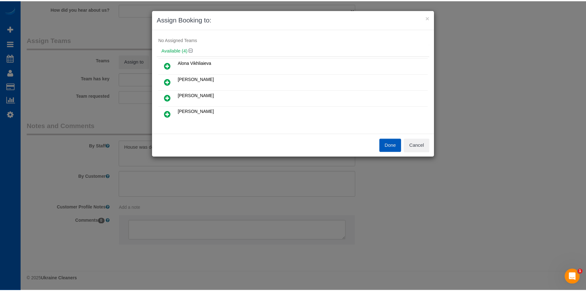
scroll to position [0, 0]
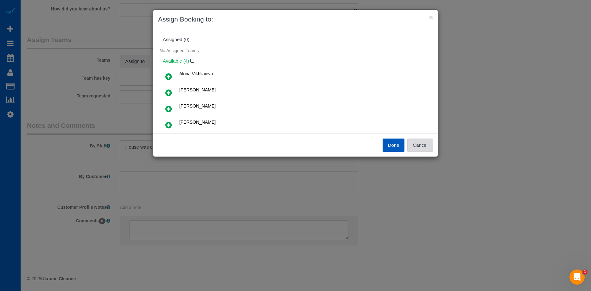
click at [426, 146] on button "Cancel" at bounding box center [420, 145] width 26 height 13
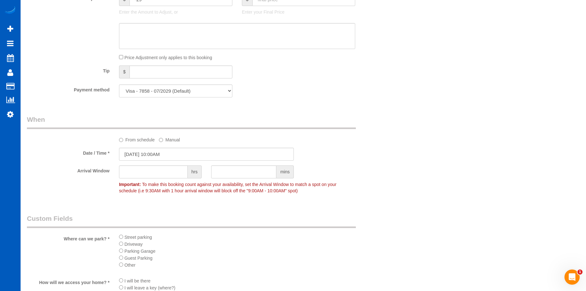
scroll to position [639, 0]
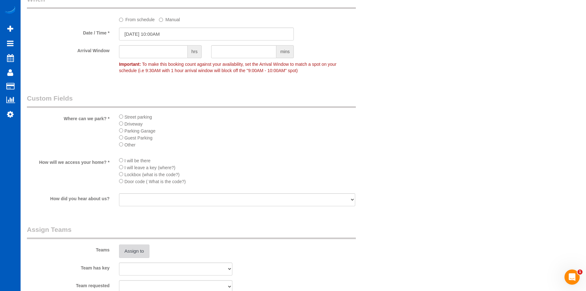
click at [132, 247] on button "Assign to" at bounding box center [134, 251] width 30 height 13
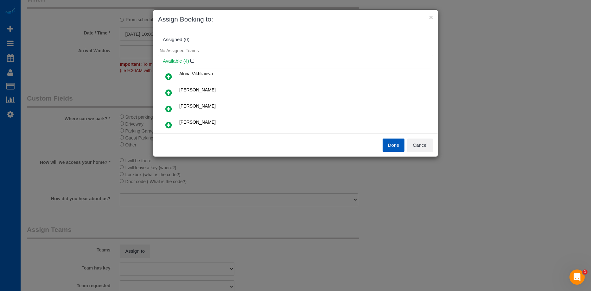
click at [166, 107] on icon at bounding box center [168, 109] width 7 height 8
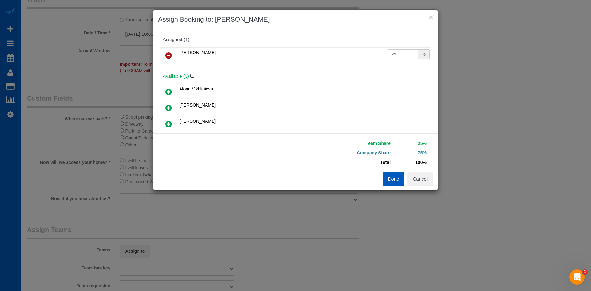
click at [169, 123] on icon at bounding box center [168, 124] width 7 height 8
click at [390, 178] on button "Done" at bounding box center [394, 179] width 22 height 13
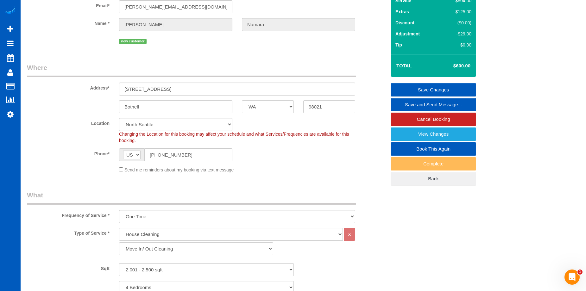
scroll to position [37, 0]
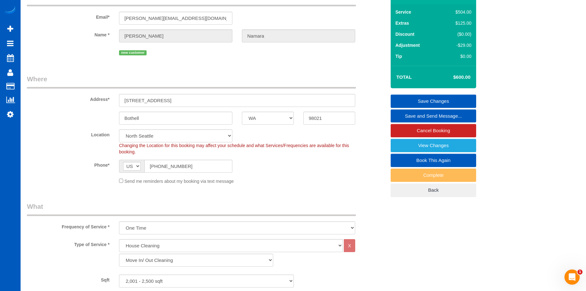
click at [403, 96] on link "Save Changes" at bounding box center [434, 101] width 86 height 13
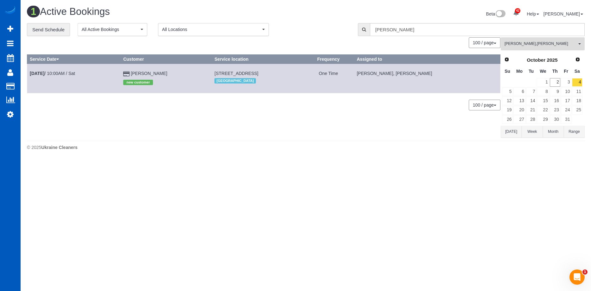
click at [529, 42] on span "Miliena Shchokina , Nataliia Moskalenko" at bounding box center [541, 43] width 72 height 5
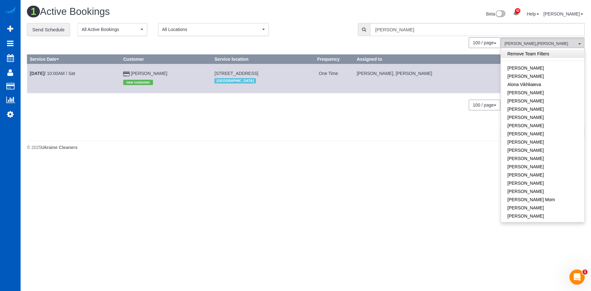
click at [563, 56] on link "Remove Team Filters" at bounding box center [542, 54] width 83 height 8
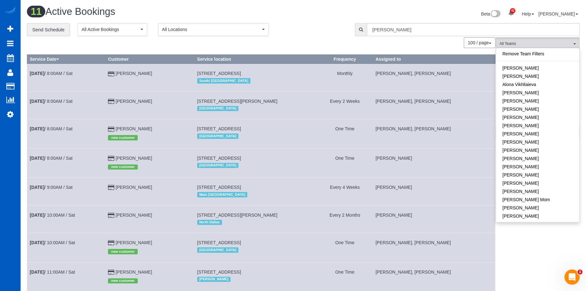
click at [313, 24] on div "**********" at bounding box center [186, 29] width 319 height 13
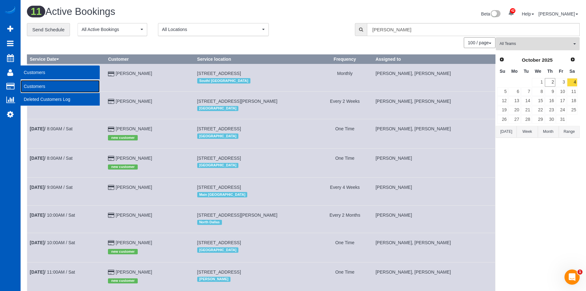
click at [33, 83] on link "Customers" at bounding box center [60, 86] width 79 height 13
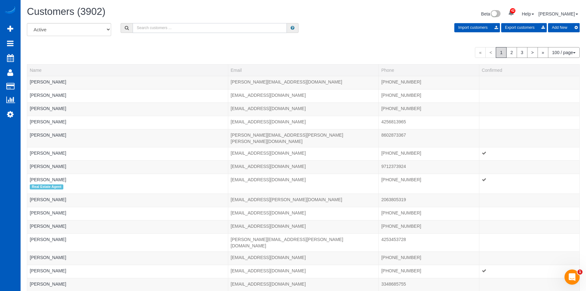
click at [162, 29] on input "text" at bounding box center [210, 28] width 154 height 10
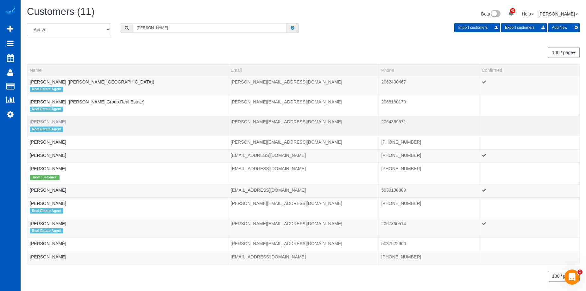
type input "Davis"
click at [51, 121] on link "Davis Harford" at bounding box center [48, 121] width 36 height 5
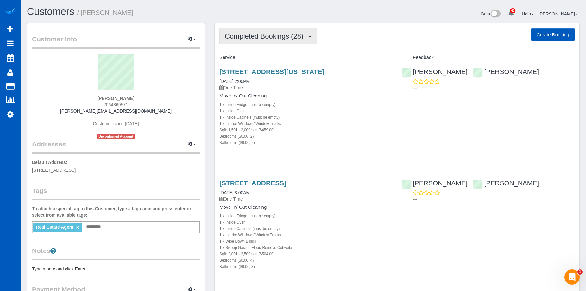
click at [267, 39] on span "Completed Bookings (28)" at bounding box center [266, 36] width 82 height 8
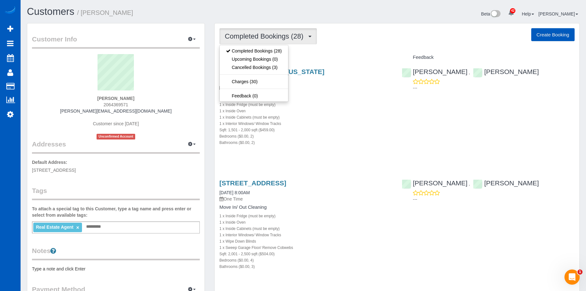
click at [302, 13] on div "Customers / Davis Harford" at bounding box center [162, 13] width 281 height 14
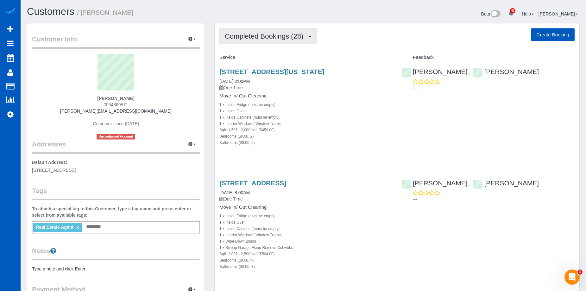
click at [281, 34] on span "Completed Bookings (28)" at bounding box center [266, 36] width 82 height 8
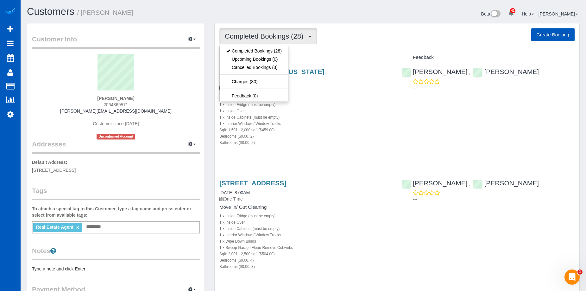
click at [281, 34] on span "Completed Bookings (28)" at bounding box center [266, 36] width 82 height 8
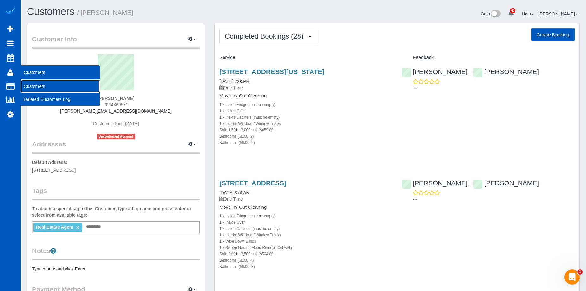
click at [29, 83] on link "Customers" at bounding box center [60, 86] width 79 height 13
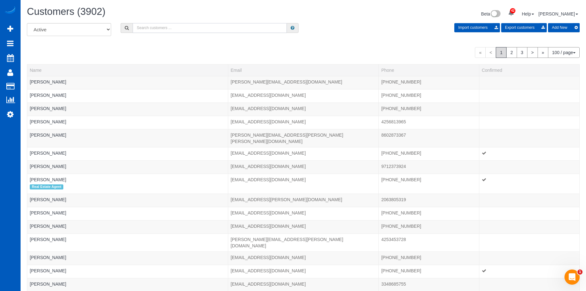
click at [172, 27] on input "text" at bounding box center [210, 28] width 154 height 10
type input "Davis Harford"
click at [199, 25] on input "Davis Harford" at bounding box center [210, 28] width 154 height 10
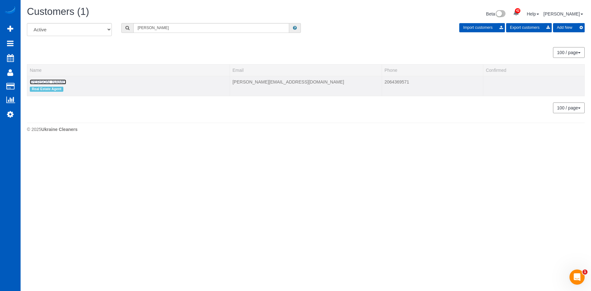
click at [47, 81] on link "Davis Harford" at bounding box center [48, 82] width 36 height 5
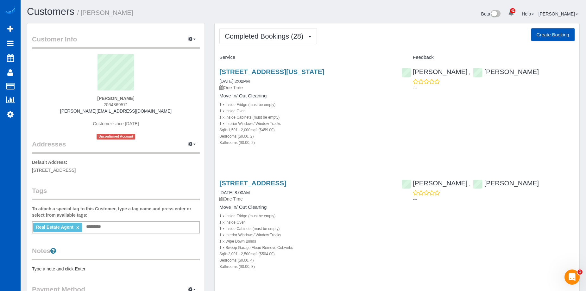
click at [547, 36] on button "Create Booking" at bounding box center [553, 34] width 43 height 13
select select "WA"
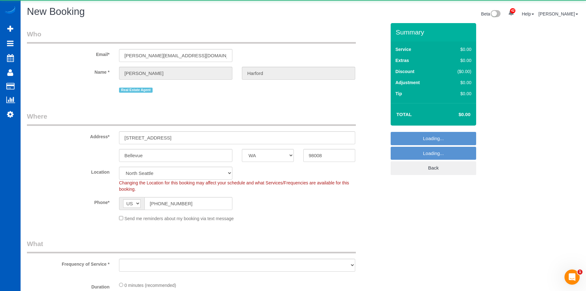
select select "object:7294"
select select "string:fspay-e0366ecf-f802-4967-a000-1bfca719be9a"
select select "199"
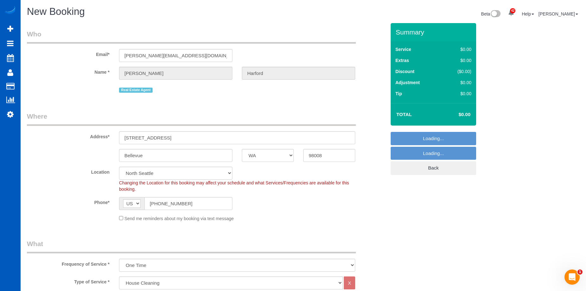
select select "object:7638"
select select "69"
select select "object:7643"
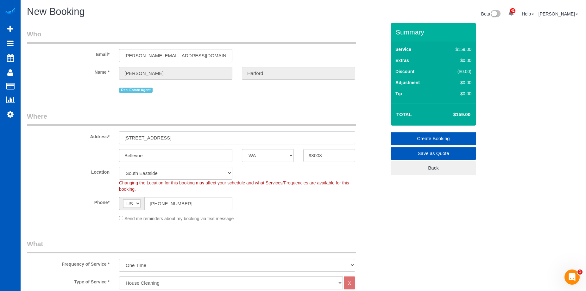
drag, startPoint x: 178, startPoint y: 139, endPoint x: 83, endPoint y: 137, distance: 95.4
click at [83, 137] on div "Address* 15715 NE 18th st" at bounding box center [206, 128] width 369 height 33
paste input "33 Etruria Street Unit C Seattle, WA 98109"
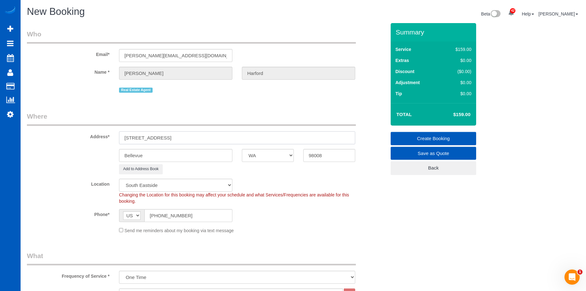
drag, startPoint x: 201, startPoint y: 139, endPoint x: 263, endPoint y: 140, distance: 62.7
click at [243, 138] on input "33 Etruria Street Unit C Seattle, WA 98109" at bounding box center [237, 137] width 236 height 13
type input "33 Etruria Street Unit C Seattle, WA"
drag, startPoint x: 339, startPoint y: 155, endPoint x: 296, endPoint y: 156, distance: 42.5
click at [296, 156] on div "Bellevue AK AL AR AZ CA CO CT DC DE FL GA HI IA ID IL IN KS KY LA MA MD ME MI M…" at bounding box center [206, 155] width 369 height 13
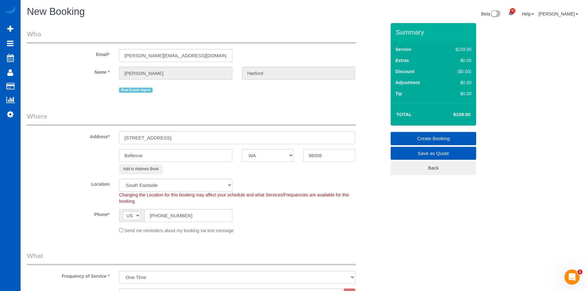
paste input "109"
type input "98109"
select select "5"
drag, startPoint x: 175, startPoint y: 138, endPoint x: 189, endPoint y: 140, distance: 14.1
click at [189, 140] on input "33 Etruria Street Unit C Seattle, WA" at bounding box center [237, 137] width 236 height 13
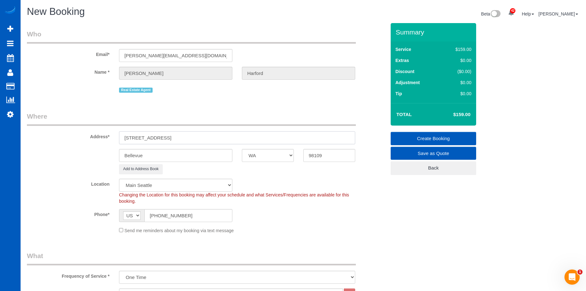
type input "33 Etruria Street Unit C , WA"
select select "object:7802"
type input "33 Etruria Street Unit C , WA"
drag, startPoint x: 167, startPoint y: 156, endPoint x: 78, endPoint y: 146, distance: 89.6
click at [68, 146] on sui-booking-address "Address* 33 Etruria Street Unit C , WA Bellevue AK AL AR AZ CA CO CT DC DE FL G…" at bounding box center [206, 143] width 359 height 62
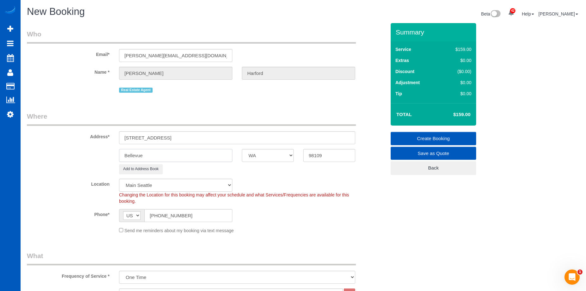
paste input "Seattl"
type input "[GEOGRAPHIC_DATA]"
drag, startPoint x: 174, startPoint y: 137, endPoint x: 233, endPoint y: 136, distance: 58.6
click at [233, 136] on input "33 Etruria Street Unit C , WA" at bounding box center [237, 137] width 236 height 13
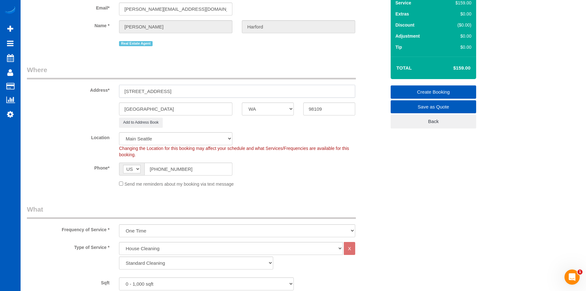
scroll to position [158, 0]
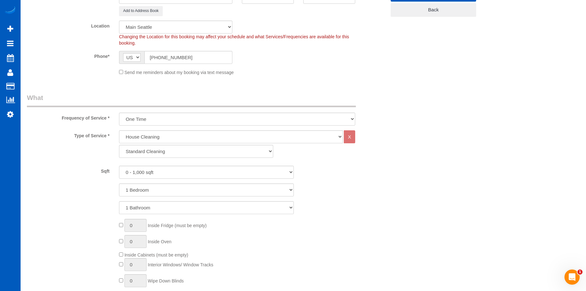
type input "33 Etruria Street Unit C"
click at [220, 155] on select "Standard Cleaning Deep Cleaning Move In/ Out Cleaning" at bounding box center [196, 151] width 154 height 13
select select "368"
click at [119, 145] on select "Standard Cleaning Deep Cleaning Move In/ Out Cleaning" at bounding box center [196, 151] width 154 height 13
click at [221, 174] on select "0 - 1,000 sqft 1,001 - 1,500 sqft 1,501 - 2,000 sqft 2,001 - 2,500 sqft 2,501 -…" at bounding box center [206, 172] width 175 height 13
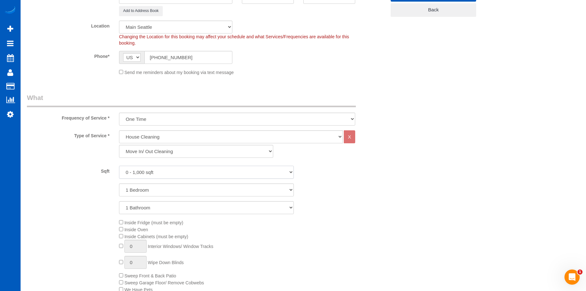
select select "1501"
click at [119, 166] on select "0 - 1,000 sqft 1,001 - 1,500 sqft 1,501 - 2,000 sqft 2,001 - 2,500 sqft 2,501 -…" at bounding box center [206, 172] width 175 height 13
click at [155, 187] on select "1 Bedroom 2 Bedrooms 3 Bedrooms 4 Bedrooms 5 Bedrooms 6 Bedrooms 7 Bedrooms" at bounding box center [206, 190] width 175 height 13
select select "3"
click at [119, 184] on select "1 Bedroom 2 Bedrooms 3 Bedrooms 4 Bedrooms 5 Bedrooms 6 Bedrooms 7 Bedrooms" at bounding box center [206, 190] width 175 height 13
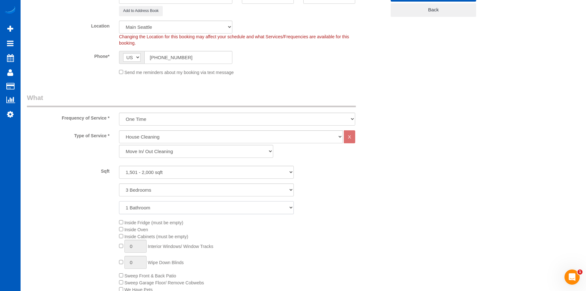
click at [151, 209] on select "1 Bathroom 2 Bathrooms 3 Bathrooms 4 Bathrooms 5 Bathrooms 6 Bathrooms 7 Bathro…" at bounding box center [206, 207] width 175 height 13
select select "3"
click at [119, 201] on select "1 Bathroom 2 Bathrooms 3 Bathrooms 4 Bathrooms 5 Bathrooms 6 Bathrooms 7 Bathro…" at bounding box center [206, 207] width 175 height 13
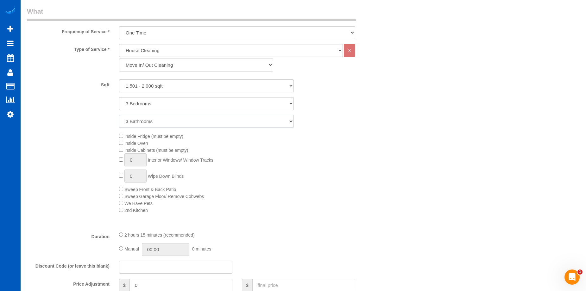
scroll to position [253, 0]
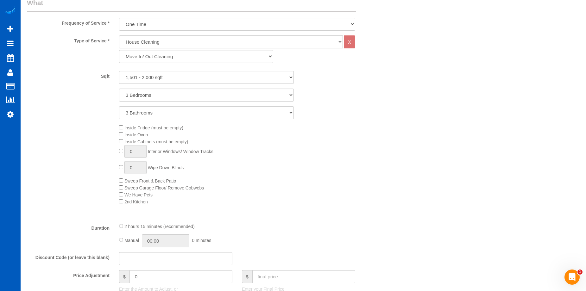
click at [122, 148] on div "Inside Fridge (must be empty) Inside Oven Inside Cabinets (must be empty) 0 Int…" at bounding box center [252, 164] width 277 height 81
type input "1"
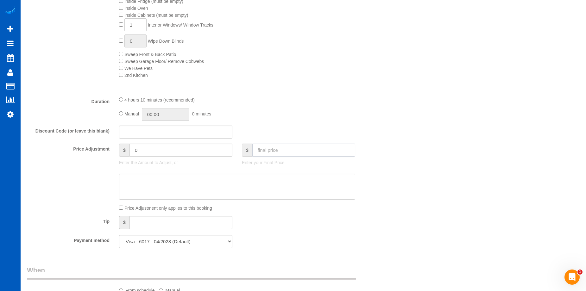
click at [273, 149] on input "text" at bounding box center [303, 150] width 103 height 13
type input "0"
click at [267, 182] on textarea at bounding box center [237, 187] width 236 height 26
type textarea "Hourly -"
type input "-464"
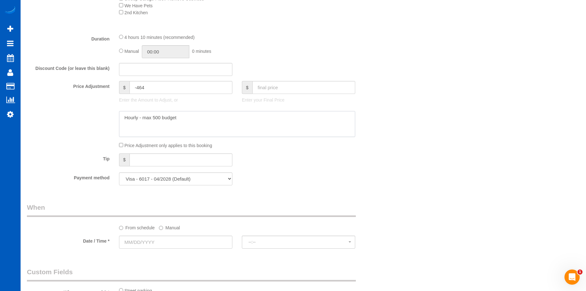
scroll to position [507, 0]
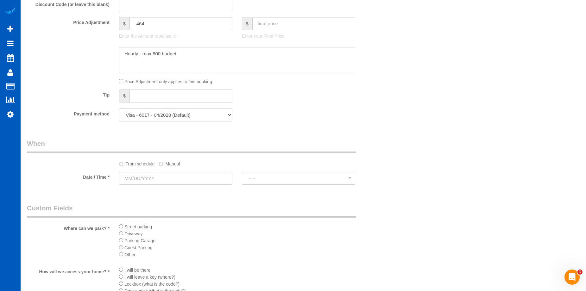
type textarea "Hourly - max 500 budget"
click at [214, 180] on input "text" at bounding box center [175, 178] width 113 height 13
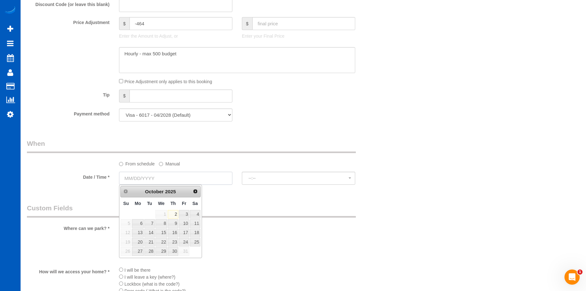
click at [213, 180] on input "text" at bounding box center [175, 178] width 113 height 13
click at [186, 215] on link "3" at bounding box center [184, 214] width 10 height 9
type input "10/03/2025"
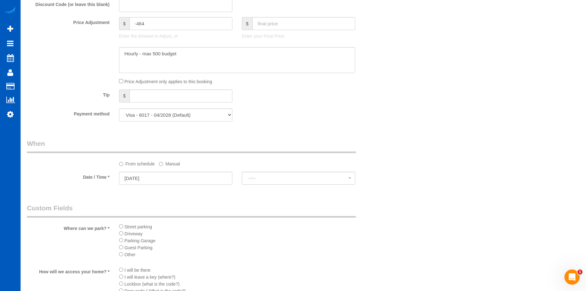
select select "spot16"
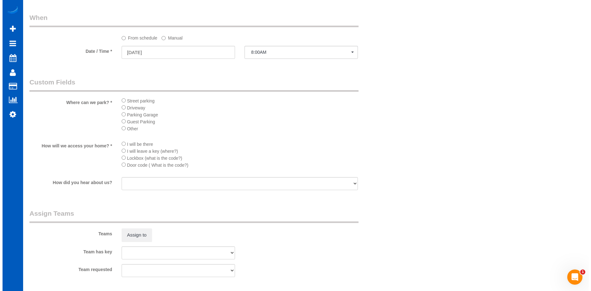
scroll to position [634, 0]
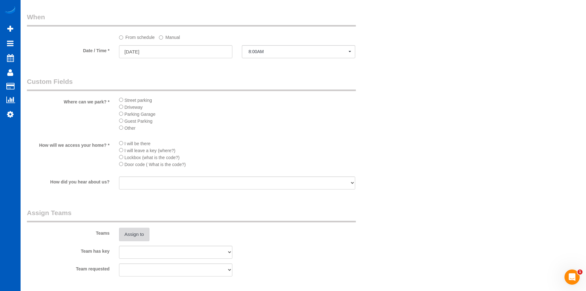
click at [138, 234] on button "Assign to" at bounding box center [134, 234] width 30 height 13
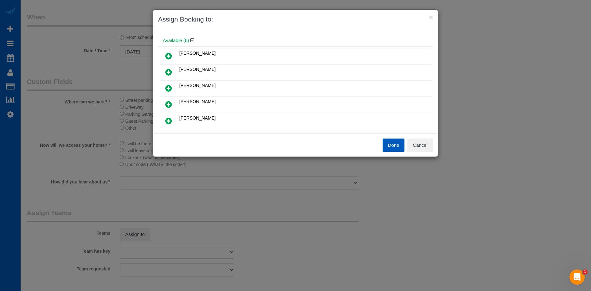
scroll to position [32, 0]
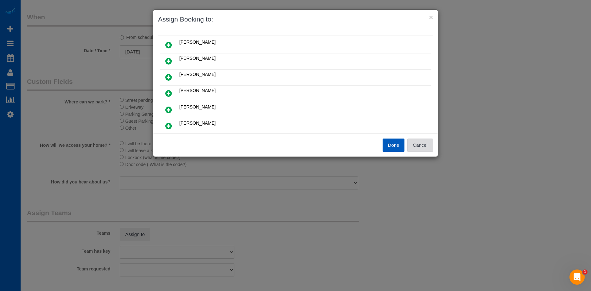
click at [423, 146] on button "Cancel" at bounding box center [420, 145] width 26 height 13
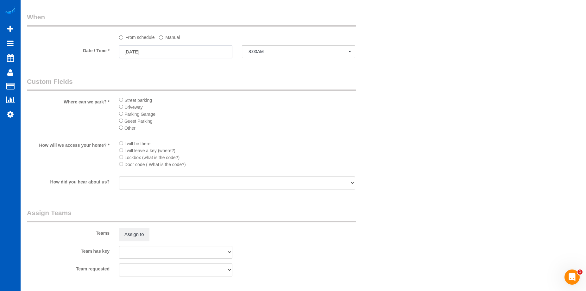
click at [183, 47] on input "10/03/2025" at bounding box center [175, 51] width 113 height 13
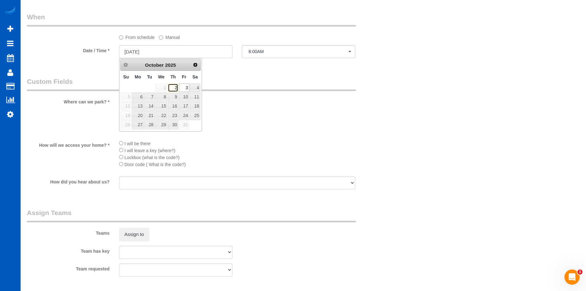
click at [176, 87] on link "2" at bounding box center [173, 88] width 10 height 9
type input "10/02/2025"
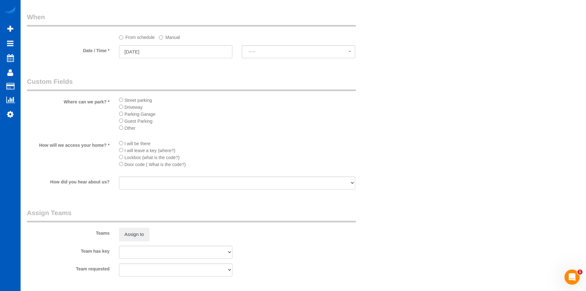
select select "spot32"
click at [268, 49] on span "2:00PM" at bounding box center [299, 51] width 100 height 5
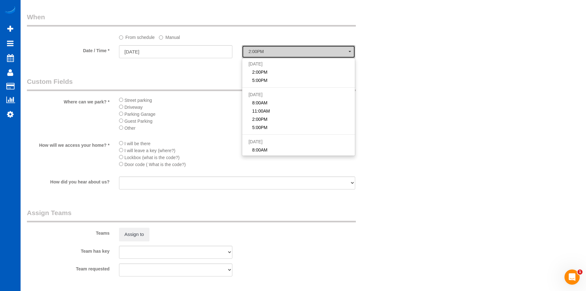
click at [268, 49] on span "2:00PM" at bounding box center [299, 51] width 100 height 5
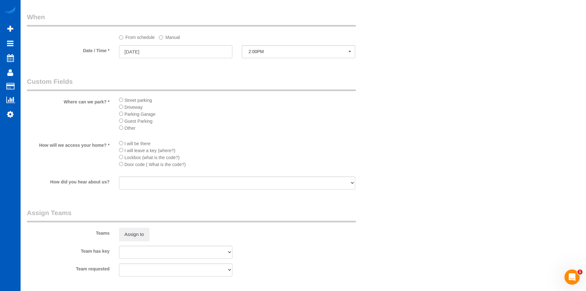
click at [174, 37] on label "Manual" at bounding box center [169, 36] width 21 height 9
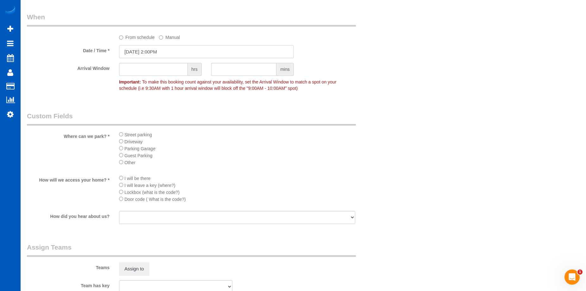
click at [168, 49] on input "10/02/2025 2:00PM" at bounding box center [206, 51] width 175 height 13
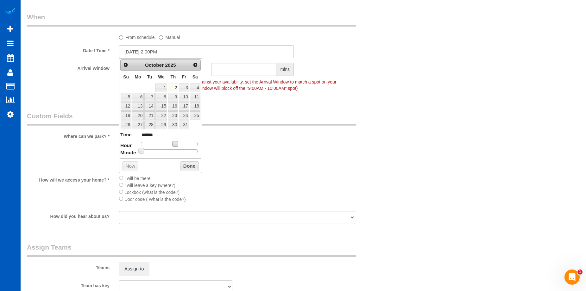
type input "10/02/2025 1:00PM"
type input "******"
type input "10/02/2025 12:00PM"
type input "*******"
type input "10/02/2025 11:00AM"
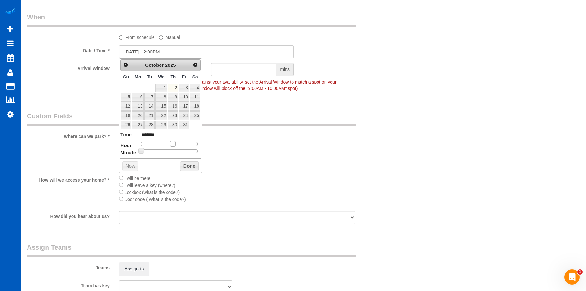
type input "*******"
type input "10/02/2025 10:00AM"
type input "*******"
type input "10/02/2025 9:00AM"
type input "******"
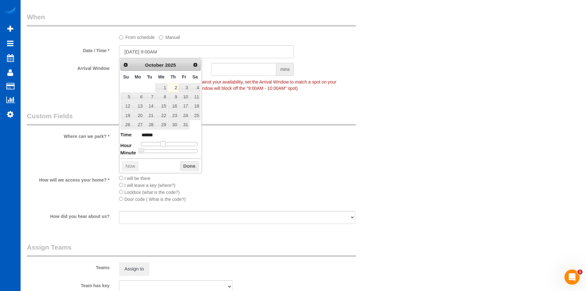
type input "10/02/2025 8:00AM"
type input "******"
type input "10/02/2025 7:00AM"
type input "******"
type input "10/02/2025 8:00AM"
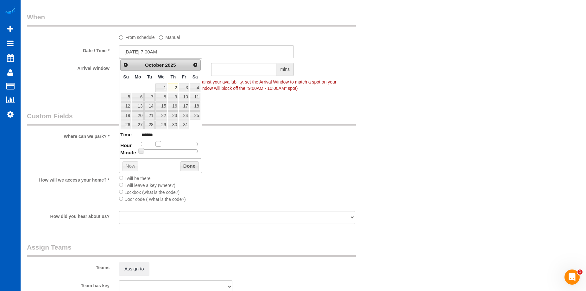
type input "******"
type input "10/02/2025 9:00AM"
type input "******"
type input "10/02/2025 8:00AM"
type input "******"
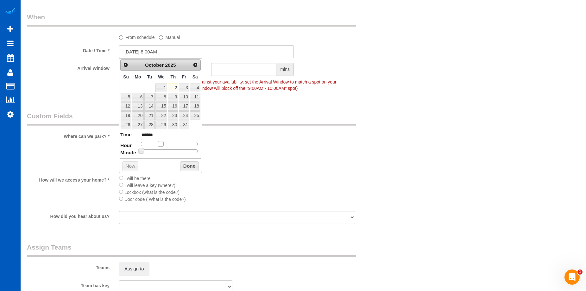
drag, startPoint x: 175, startPoint y: 143, endPoint x: 162, endPoint y: 144, distance: 13.6
click at [162, 144] on span at bounding box center [161, 144] width 6 height 6
click at [187, 167] on button "Done" at bounding box center [189, 167] width 19 height 10
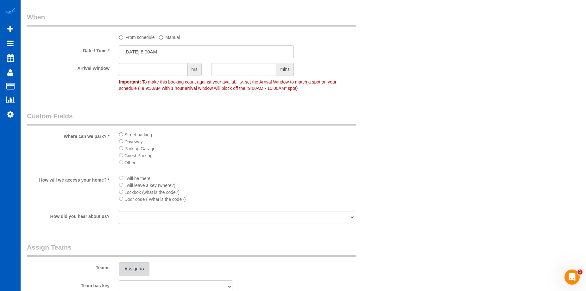
click at [135, 271] on button "Assign to" at bounding box center [134, 269] width 30 height 13
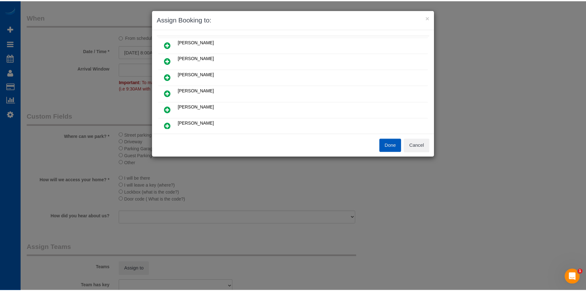
scroll to position [63, 0]
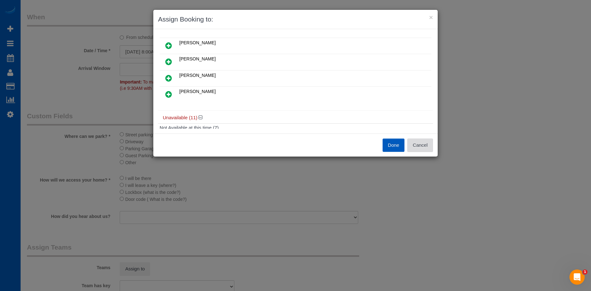
click at [416, 146] on button "Cancel" at bounding box center [420, 145] width 26 height 13
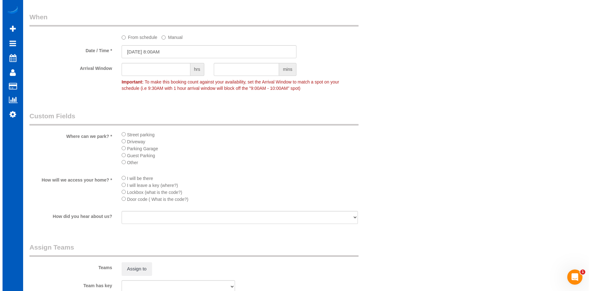
scroll to position [760, 0]
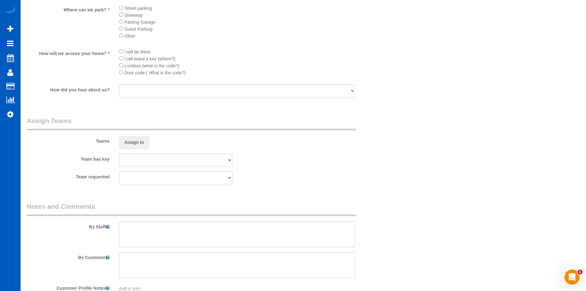
click at [245, 233] on textarea at bounding box center [237, 235] width 236 height 26
type textarea "H"
paste textarea "Light cleaning throughout. Make sure to get windowsills, kitchen, bathrooms well"
click at [296, 239] on textarea at bounding box center [237, 235] width 236 height 26
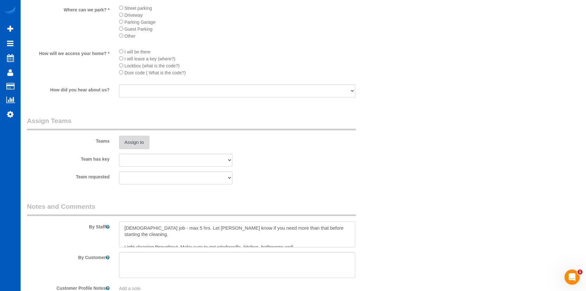
type textarea "Hourly job - max 5 hrs. Let Anna know if you need more than that before startin…"
click at [142, 144] on button "Assign to" at bounding box center [134, 142] width 30 height 13
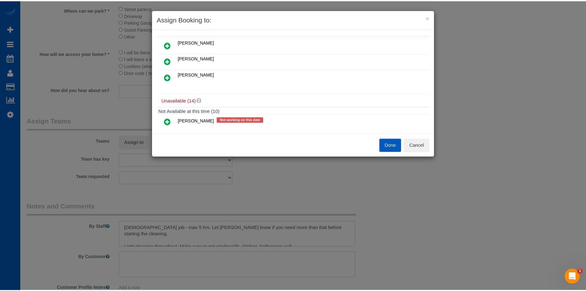
scroll to position [0, 0]
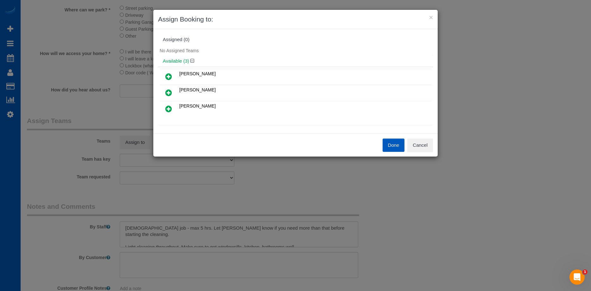
click at [168, 90] on icon at bounding box center [168, 93] width 7 height 8
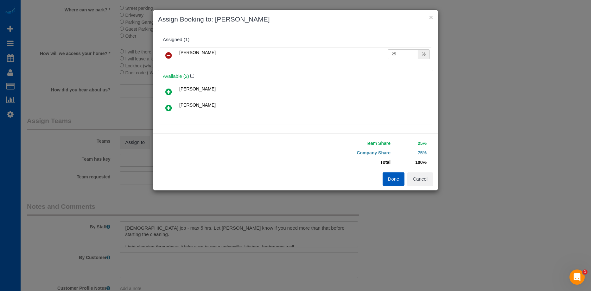
click at [168, 105] on icon at bounding box center [168, 108] width 7 height 8
click at [389, 173] on button "Done" at bounding box center [394, 179] width 22 height 13
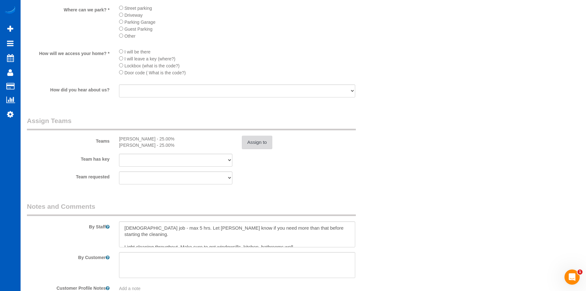
click at [259, 143] on button "Assign to" at bounding box center [257, 142] width 30 height 13
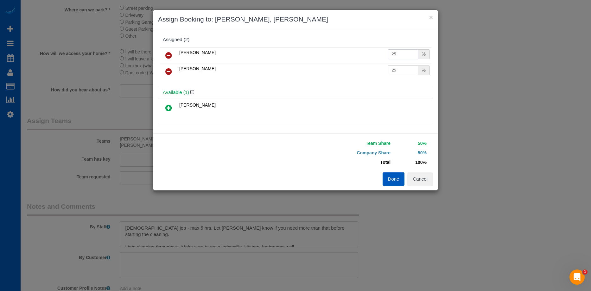
drag, startPoint x: 397, startPoint y: 52, endPoint x: 345, endPoint y: 54, distance: 52.0
click at [345, 54] on tr "Viktoriia Zhukovska 25 %" at bounding box center [296, 56] width 272 height 16
type input "27"
drag, startPoint x: 399, startPoint y: 71, endPoint x: 340, endPoint y: 70, distance: 59.6
click at [340, 70] on tr "Vira Zhukovska 25 %" at bounding box center [296, 72] width 272 height 16
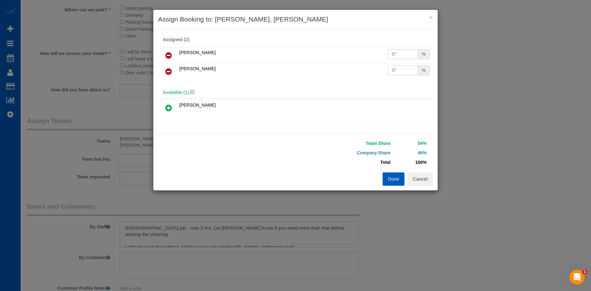
type input "27"
click at [390, 177] on button "Done" at bounding box center [394, 179] width 22 height 13
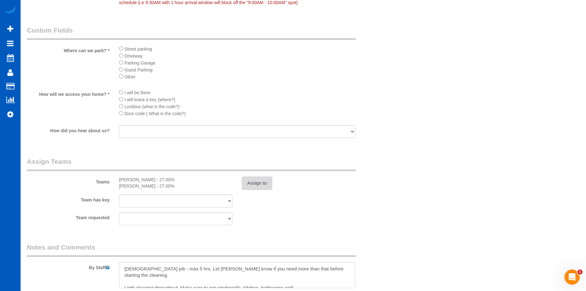
scroll to position [665, 0]
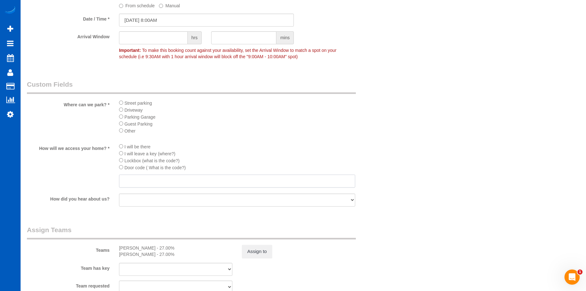
click at [159, 181] on input "text" at bounding box center [237, 181] width 236 height 13
type input "TBD"
click at [292, 128] on li "Other" at bounding box center [237, 130] width 236 height 7
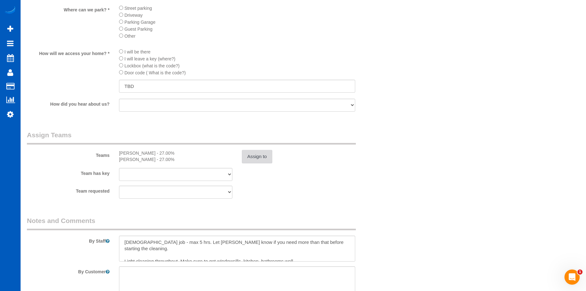
click at [262, 160] on button "Assign to" at bounding box center [257, 156] width 30 height 13
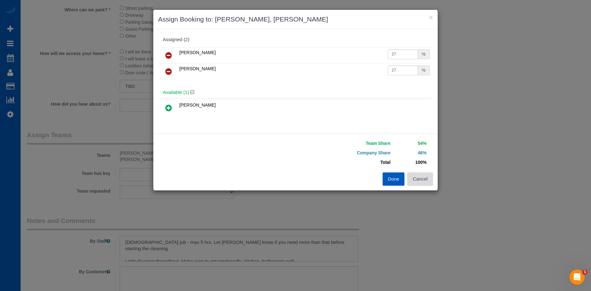
click at [429, 184] on button "Cancel" at bounding box center [420, 179] width 26 height 13
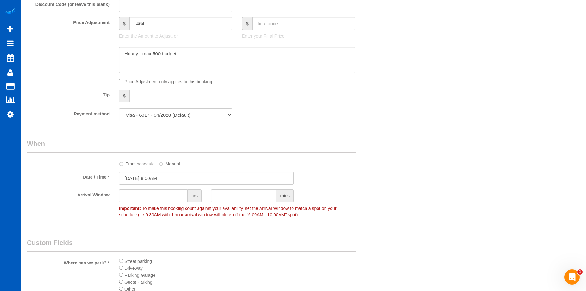
scroll to position [412, 0]
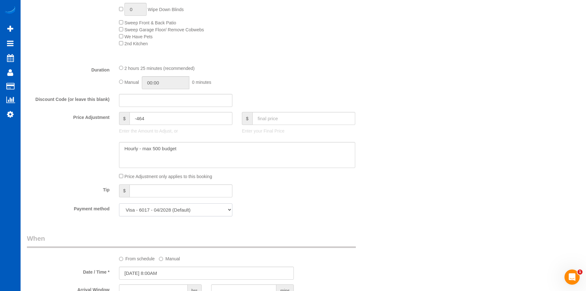
click at [206, 209] on select "Visa - 6017 - 04/2028 (Default) Add Credit Card ─────────────── Cash Check Payp…" at bounding box center [175, 210] width 113 height 13
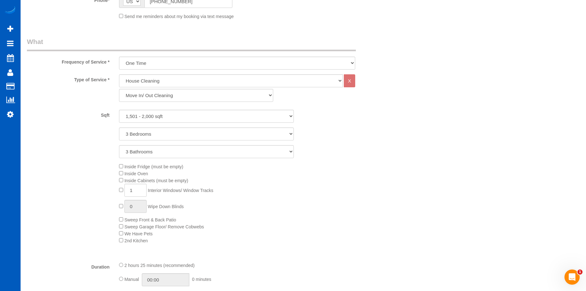
scroll to position [285, 0]
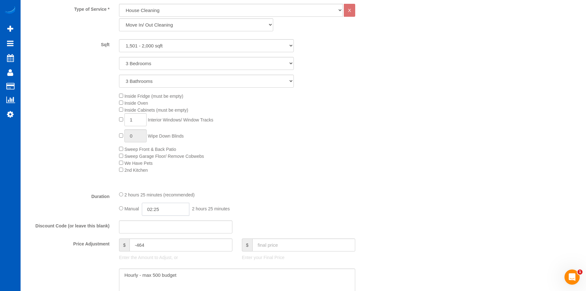
click at [155, 208] on input "02:25" at bounding box center [166, 209] width 48 height 13
type input "05:00"
click at [160, 240] on li "05:00" at bounding box center [158, 239] width 28 height 8
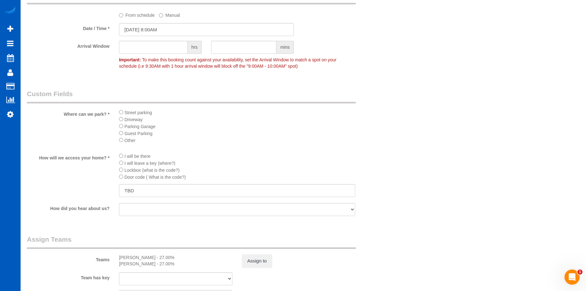
scroll to position [625, 0]
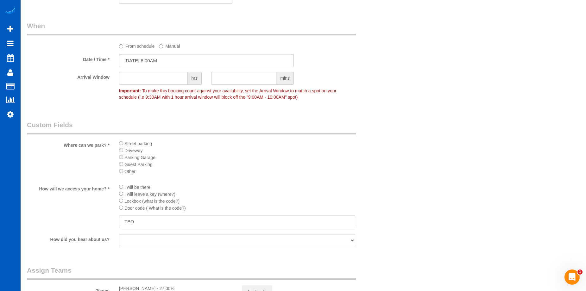
click at [129, 44] on label "From schedule" at bounding box center [137, 45] width 36 height 9
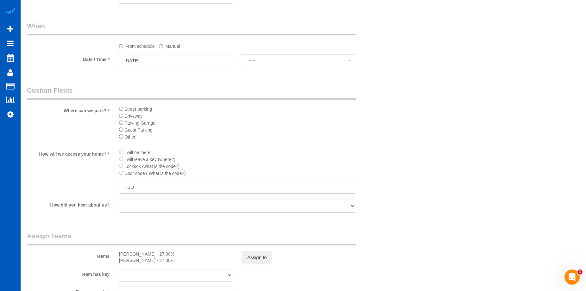
click at [167, 59] on input "10/02/2025" at bounding box center [175, 60] width 113 height 13
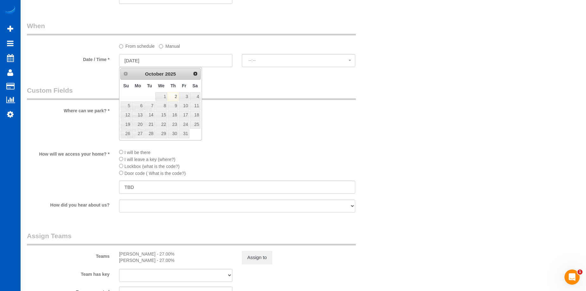
select select "spot47"
click at [196, 96] on link "4" at bounding box center [195, 96] width 10 height 9
type input "10/04/2025"
select select "spot53"
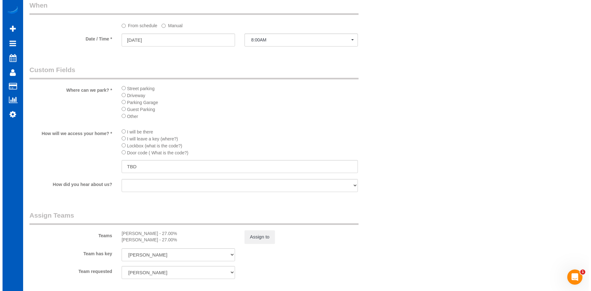
scroll to position [656, 0]
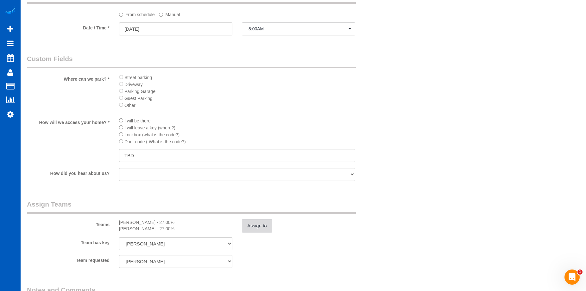
click at [255, 220] on button "Assign to" at bounding box center [257, 226] width 30 height 13
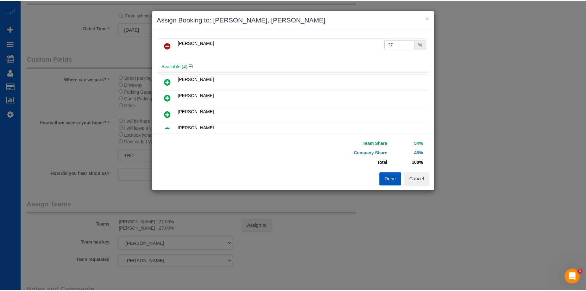
scroll to position [0, 0]
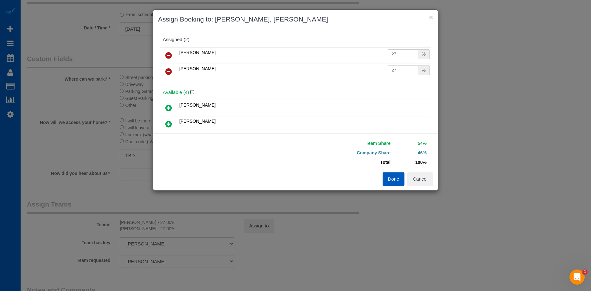
drag, startPoint x: 393, startPoint y: 177, endPoint x: 389, endPoint y: 177, distance: 4.4
click at [393, 177] on button "Done" at bounding box center [394, 179] width 22 height 13
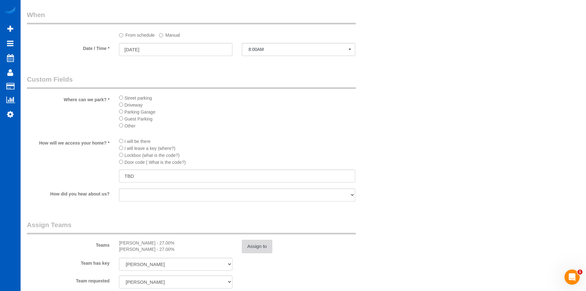
scroll to position [625, 0]
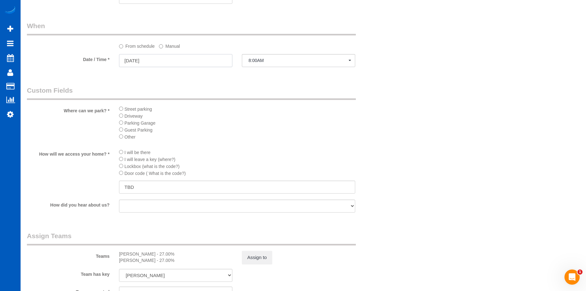
click at [178, 62] on input "10/04/2025" at bounding box center [175, 60] width 113 height 13
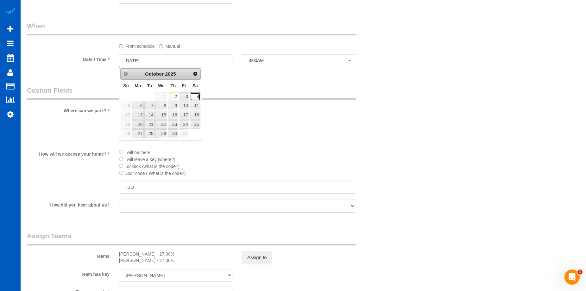
click at [198, 97] on link "4" at bounding box center [195, 96] width 10 height 9
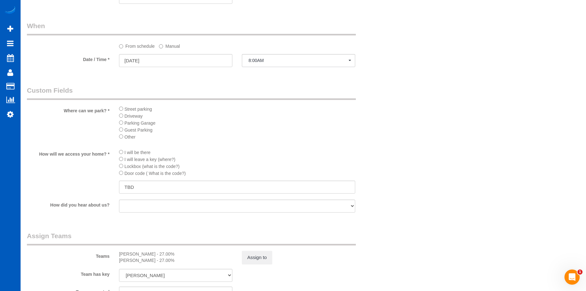
click at [273, 99] on legend "Custom Fields" at bounding box center [191, 93] width 329 height 14
drag, startPoint x: 153, startPoint y: 183, endPoint x: 103, endPoint y: 184, distance: 50.4
click at [103, 184] on div "How will we access your home? * I will be there I will leave a key (where?) Loc…" at bounding box center [206, 172] width 369 height 46
paste input "0414#"
type input "0414#"
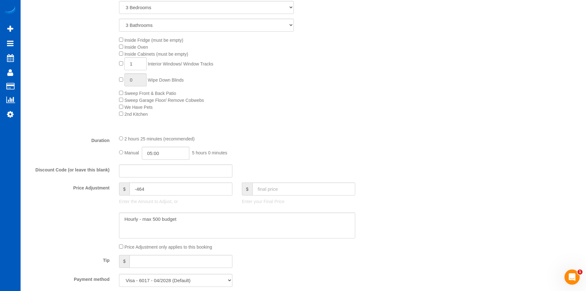
scroll to position [340, 0]
click at [123, 44] on span "Inside Fridge (must be empty)" at bounding box center [151, 41] width 64 height 5
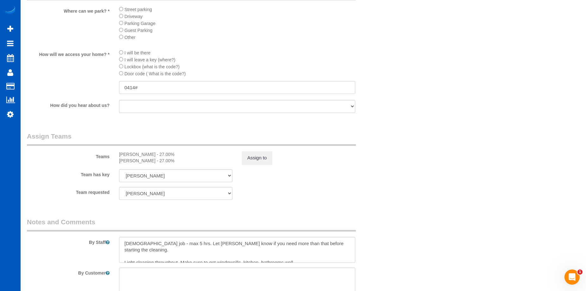
scroll to position [780, 0]
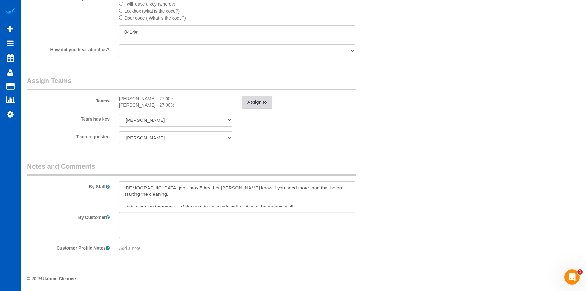
click at [252, 100] on button "Assign to" at bounding box center [257, 102] width 30 height 13
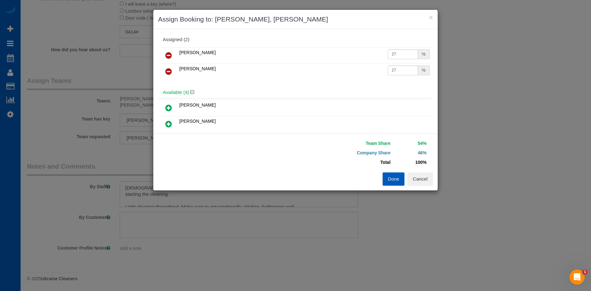
click at [391, 182] on button "Done" at bounding box center [394, 179] width 22 height 13
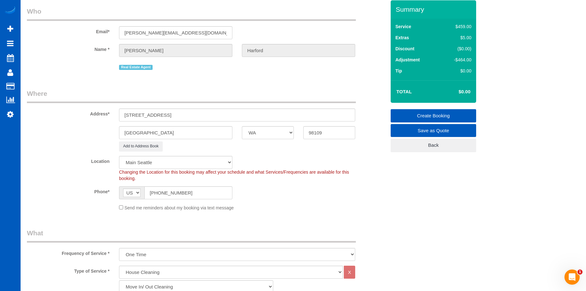
scroll to position [20, 0]
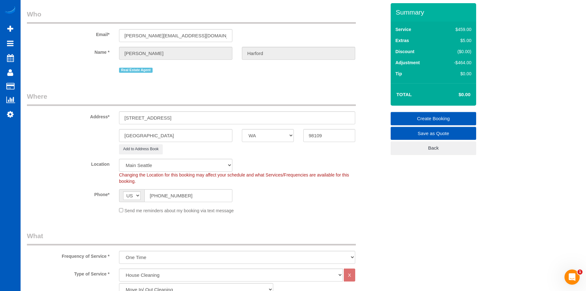
click at [411, 115] on link "Create Booking" at bounding box center [434, 118] width 86 height 13
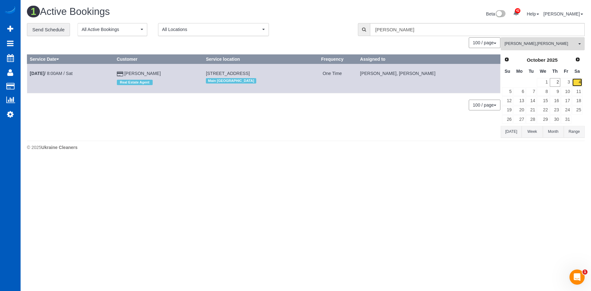
click at [580, 82] on link "4" at bounding box center [577, 82] width 10 height 9
click at [534, 38] on button "Viktoriia Zhukovska , Vira Zhukovska All Teams" at bounding box center [543, 43] width 84 height 13
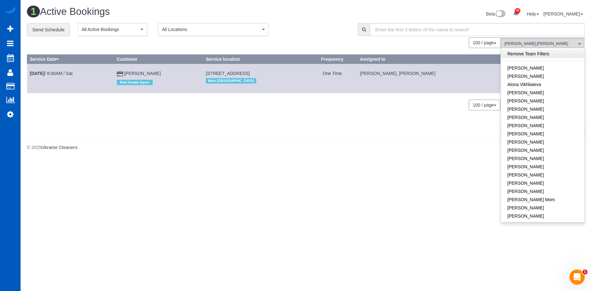
click at [544, 56] on link "Remove Team Filters" at bounding box center [542, 54] width 83 height 8
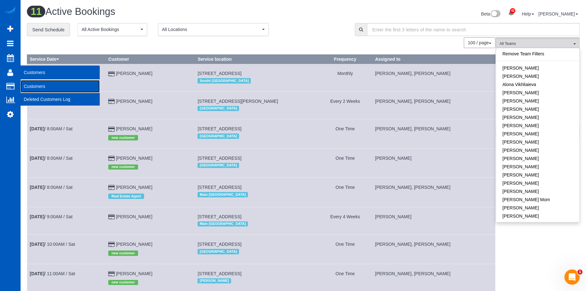
click at [29, 86] on link "Customers" at bounding box center [60, 86] width 79 height 13
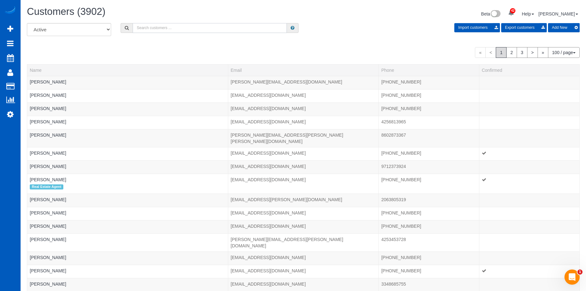
click at [162, 30] on input "text" at bounding box center [210, 28] width 154 height 10
paste input "gotttom@att.net"
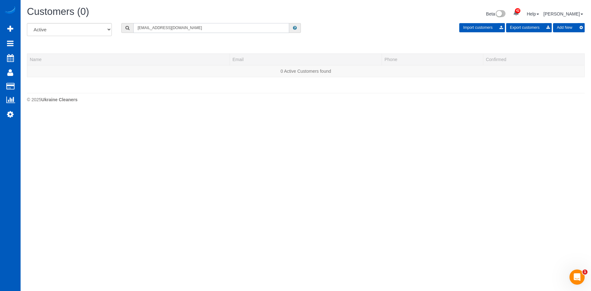
type input "gotttom@att.net"
click at [563, 25] on button "Add New" at bounding box center [569, 27] width 32 height 9
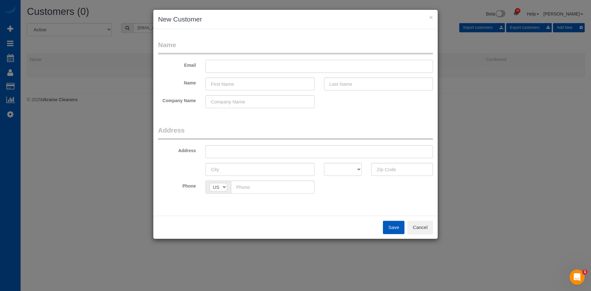
click at [266, 66] on input "text" at bounding box center [319, 66] width 227 height 13
paste input "gotttom@att.net"
type input "gotttom@att.net"
click at [235, 83] on input "text" at bounding box center [260, 84] width 109 height 13
paste input "Tom Gott"
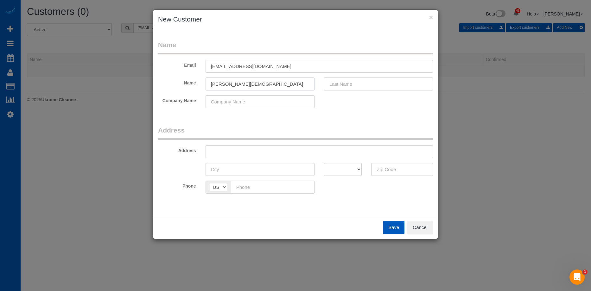
drag, startPoint x: 222, startPoint y: 82, endPoint x: 346, endPoint y: 84, distance: 123.9
click at [345, 85] on div "Name Tom Gott" at bounding box center [295, 84] width 284 height 13
type input "Tom"
click at [348, 83] on input "text" at bounding box center [378, 84] width 109 height 13
paste input "Gott"
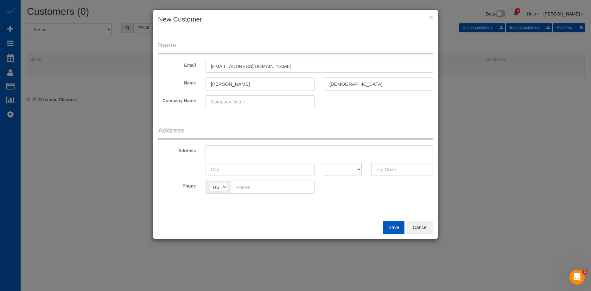
type input "Gott"
click at [290, 84] on input "Tom" at bounding box center [260, 84] width 109 height 13
type input "Tom"
click at [267, 153] on input "text" at bounding box center [319, 151] width 227 height 13
paste input "1301 S Kahuna Dr, Spokane, WA 99212"
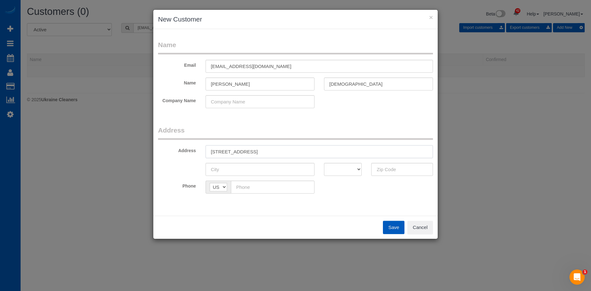
drag, startPoint x: 282, startPoint y: 152, endPoint x: 344, endPoint y: 155, distance: 61.8
click at [344, 155] on input "1301 S Kahuna Dr, Spokane, WA 99212" at bounding box center [319, 151] width 227 height 13
type input "1301 S Kahuna Dr, Spokane, WA"
click at [387, 170] on input "text" at bounding box center [402, 169] width 62 height 13
paste input "99212"
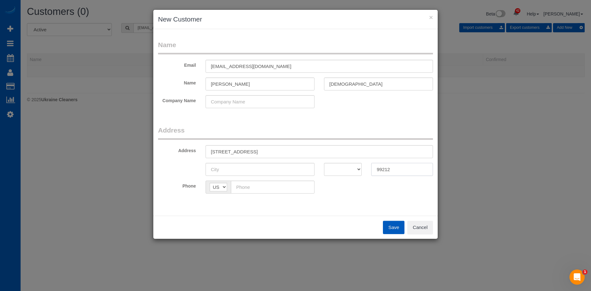
type input "99212"
drag, startPoint x: 342, startPoint y: 169, endPoint x: 343, endPoint y: 165, distance: 3.6
click at [342, 169] on select "AK AL AR AZ CA CO CT DC DE FL GA HI IA ID IL IN KS KY LA MA MD ME MI MN MO MS M…" at bounding box center [343, 169] width 38 height 13
select select "WA"
click at [324, 163] on select "AK AL AR AZ CA CO CT DC DE FL GA HI IA ID IL IN KS KY LA MA MD ME MI MN MO MS M…" at bounding box center [343, 169] width 38 height 13
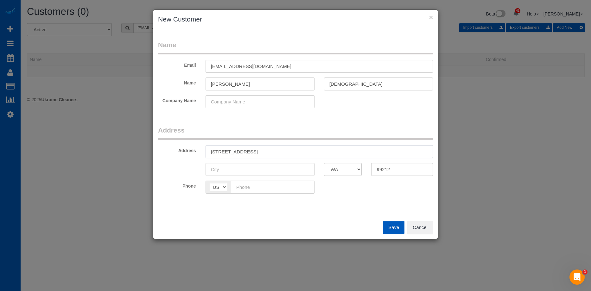
drag, startPoint x: 253, startPoint y: 152, endPoint x: 261, endPoint y: 157, distance: 10.1
click at [271, 152] on input "1301 S Kahuna Dr, Spokane, WA" at bounding box center [319, 151] width 227 height 13
type input "1301 S Kahuna Dr, , WA"
click at [251, 169] on input "text" at bounding box center [260, 169] width 109 height 13
paste input "Spokane"
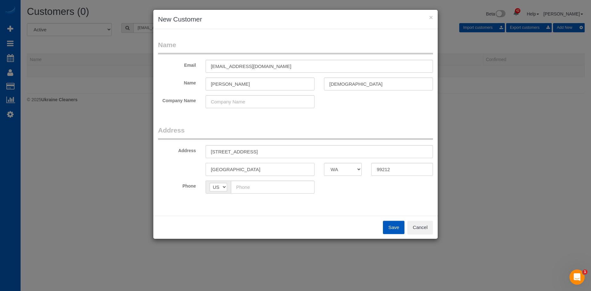
type input "Spokane"
drag, startPoint x: 251, startPoint y: 153, endPoint x: 328, endPoint y: 154, distance: 77.3
click at [328, 154] on input "1301 S Kahuna Dr, , WA" at bounding box center [319, 151] width 227 height 13
type input "1301 S Kahuna Dr"
click at [276, 188] on input "text" at bounding box center [273, 187] width 84 height 13
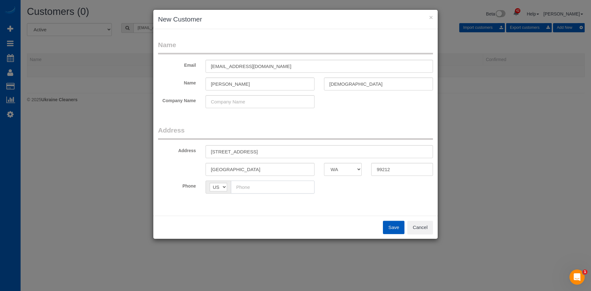
paste input "(530) 355-2122"
type input "(530) 355-2122"
click at [390, 225] on button "Save" at bounding box center [394, 227] width 22 height 13
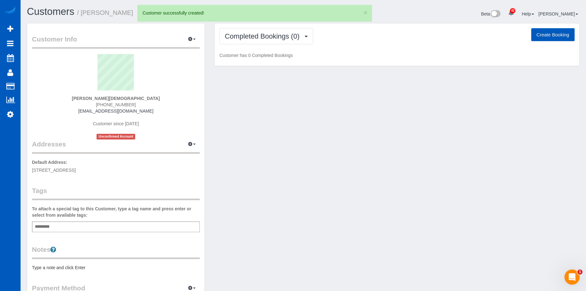
click at [548, 35] on button "Create Booking" at bounding box center [553, 34] width 43 height 13
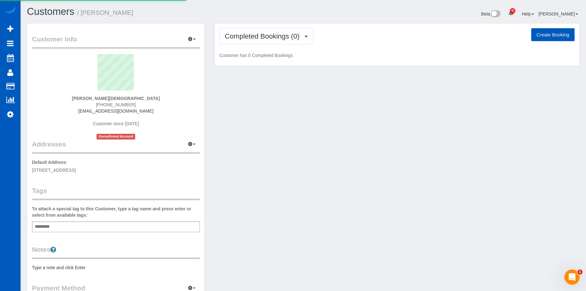
select select "WA"
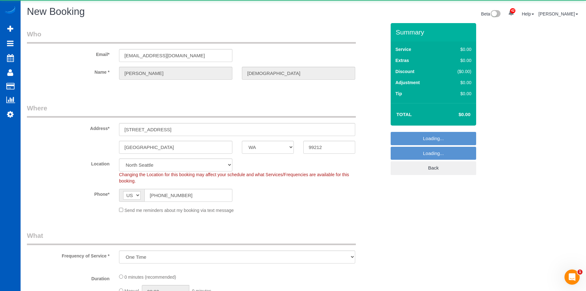
select select "object:12553"
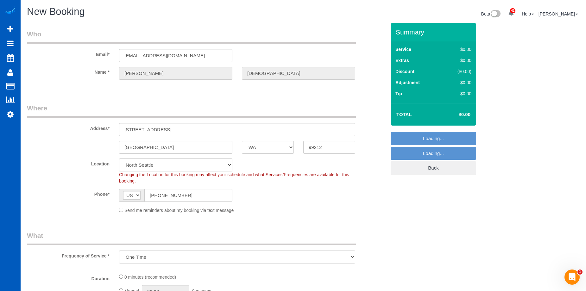
select select "199"
select select "67"
select select "object:12897"
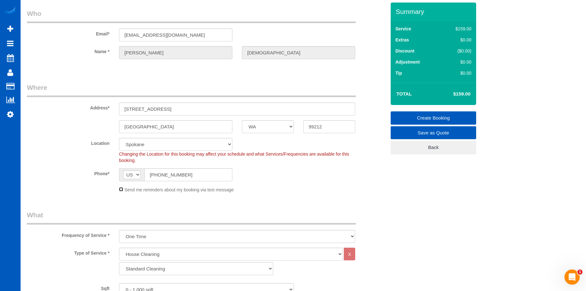
scroll to position [32, 0]
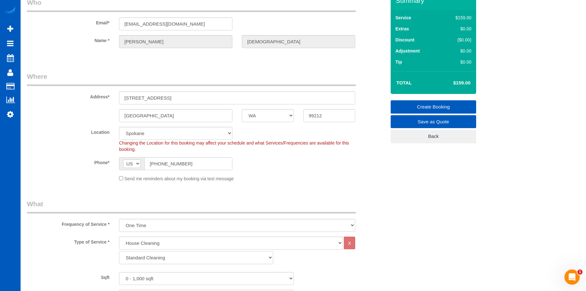
click at [180, 253] on select "Standard Cleaning Deep Cleaning Move In/ Out Cleaning" at bounding box center [196, 257] width 154 height 13
select select "367"
click at [119, 251] on select "Standard Cleaning Deep Cleaning Move In/ Out Cleaning" at bounding box center [196, 257] width 154 height 13
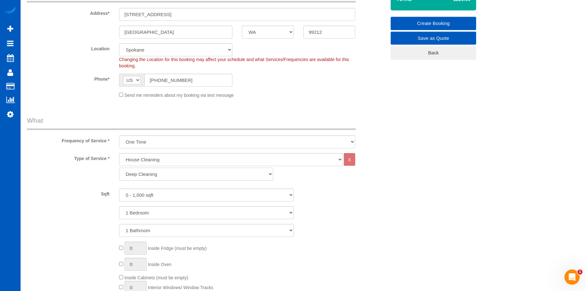
scroll to position [127, 0]
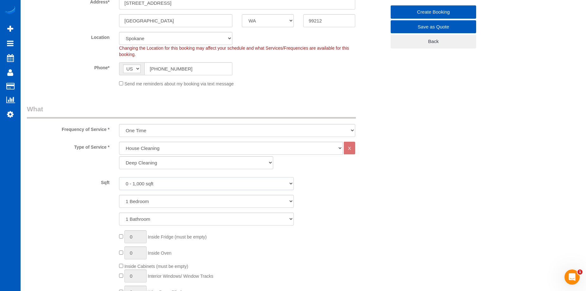
click at [180, 185] on select "0 - 1,000 sqft 1,001 - 1,500 sqft 1,501 - 2,000 sqft 2,001 - 2,500 sqft 2,501 -…" at bounding box center [206, 183] width 175 height 13
click at [197, 182] on select "0 - 1,000 sqft 1,001 - 1,500 sqft 1,501 - 2,000 sqft 2,001 - 2,500 sqft 2,501 -…" at bounding box center [206, 183] width 175 height 13
select select "3001"
click at [119, 177] on select "0 - 1,000 sqft 1,001 - 1,500 sqft 1,501 - 2,000 sqft 2,001 - 2,500 sqft 2,501 -…" at bounding box center [206, 183] width 175 height 13
click at [189, 199] on select "1 Bedroom 2 Bedrooms 3 Bedrooms 4 Bedrooms 5 Bedrooms 6 Bedrooms 7 Bedrooms" at bounding box center [206, 201] width 175 height 13
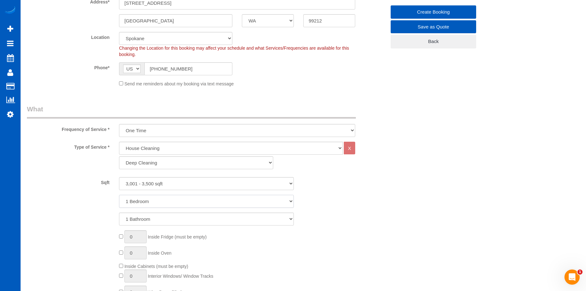
select select "5"
click at [119, 195] on select "1 Bedroom 2 Bedrooms 3 Bedrooms 4 Bedrooms 5 Bedrooms 6 Bedrooms 7 Bedrooms" at bounding box center [206, 201] width 175 height 13
click at [193, 222] on select "1 Bathroom 2 Bathrooms 3 Bathrooms 4 Bathrooms 5 Bathrooms 6 Bathrooms 7 Bathro…" at bounding box center [206, 219] width 175 height 13
select select "3"
click at [119, 213] on select "1 Bathroom 2 Bathrooms 3 Bathrooms 4 Bathrooms 5 Bathrooms 6 Bathrooms 7 Bathro…" at bounding box center [206, 219] width 175 height 13
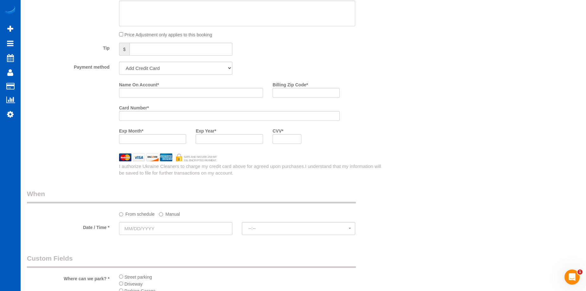
scroll to position [634, 0]
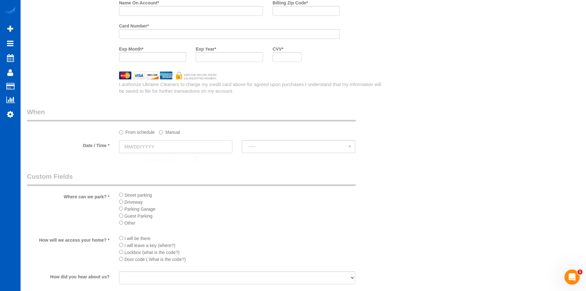
click at [208, 149] on input "text" at bounding box center [175, 146] width 113 height 13
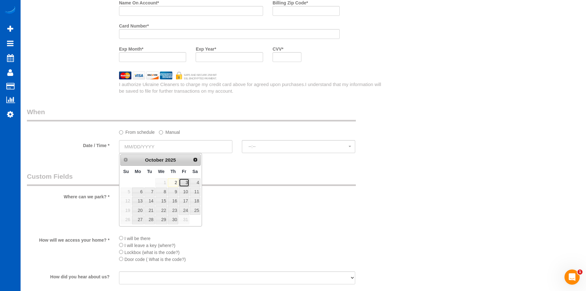
click at [185, 180] on link "3" at bounding box center [184, 183] width 10 height 9
type input "10/03/2025"
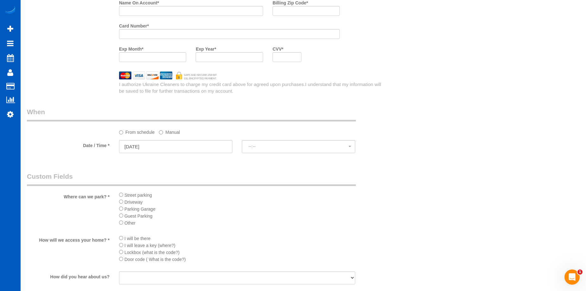
select select "spot62"
click at [166, 130] on label "Manual" at bounding box center [169, 131] width 21 height 9
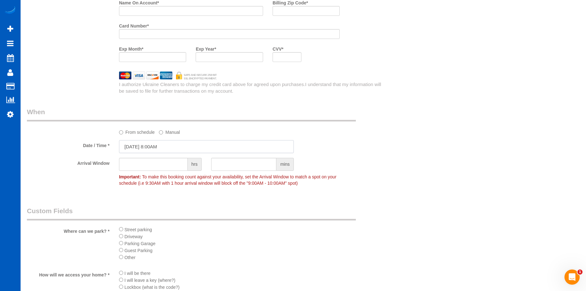
click at [169, 142] on input "10/03/2025 8:00AM" at bounding box center [206, 146] width 175 height 13
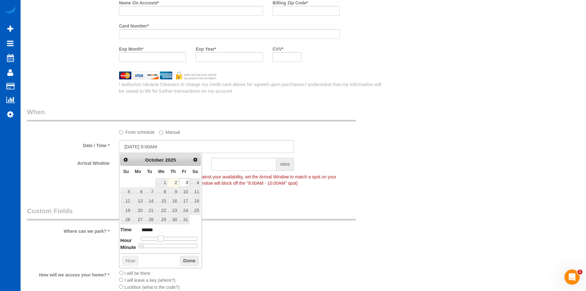
type input "10/03/2025 9:00AM"
type input "******"
click at [163, 236] on dl "Time ****** Hour Minute Second Millisecond Microsecond Time Zone ***** ***** **…" at bounding box center [160, 237] width 80 height 22
type input "10/03/2025 9:05AM"
type input "******"
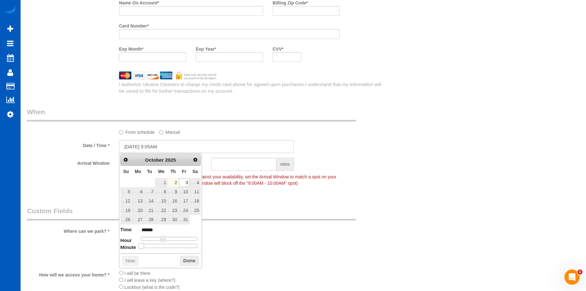
type input "10/03/2025 9:10AM"
type input "******"
type input "10/03/2025 9:15AM"
type input "******"
type input "10/03/2025 9:20AM"
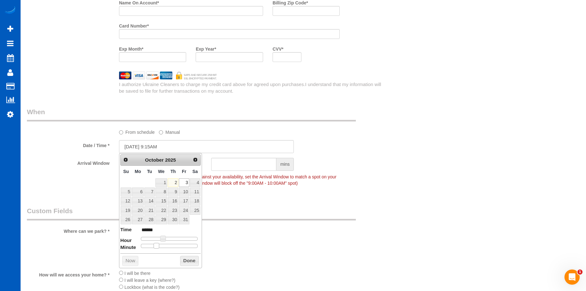
type input "******"
type input "10/03/2025 9:25AM"
type input "******"
type input "10/03/2025 9:30AM"
type input "******"
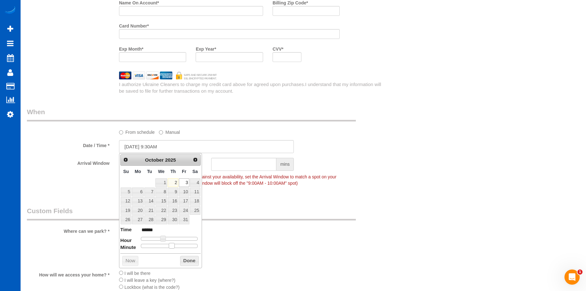
drag, startPoint x: 140, startPoint y: 245, endPoint x: 169, endPoint y: 245, distance: 28.8
click at [169, 245] on div at bounding box center [169, 246] width 57 height 4
click at [187, 260] on button "Done" at bounding box center [189, 261] width 19 height 10
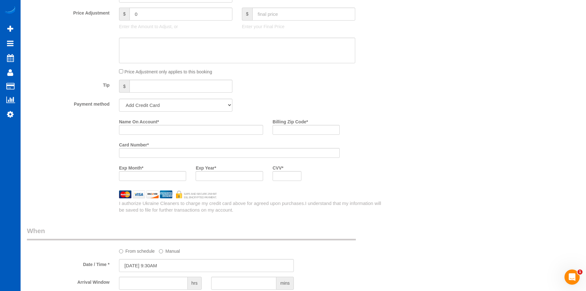
scroll to position [507, 0]
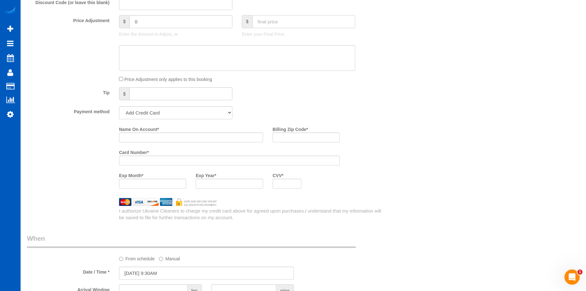
click at [278, 24] on input "text" at bounding box center [303, 21] width 103 height 13
type input "459"
click at [222, 50] on textarea at bounding box center [237, 58] width 236 height 26
type input "-40"
click at [182, 63] on textarea at bounding box center [237, 58] width 236 height 26
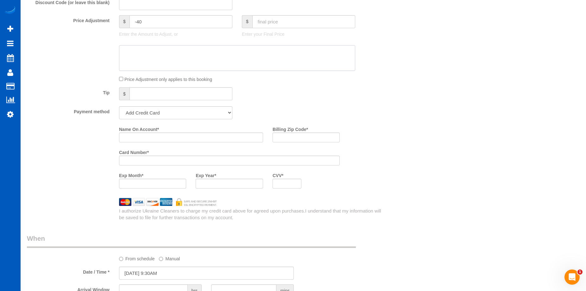
paste textarea "Not cleaning downstairs"
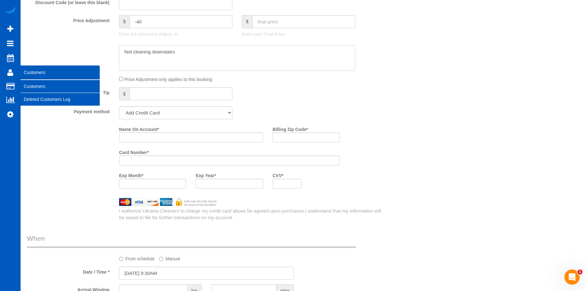
type textarea "Not cleaning downstairs"
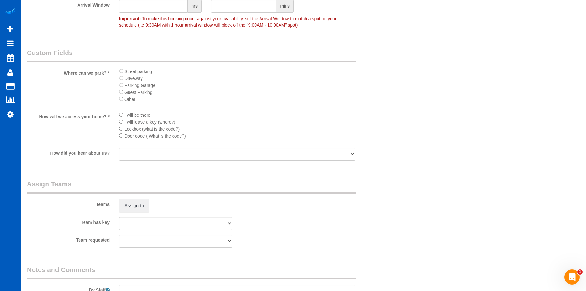
scroll to position [895, 0]
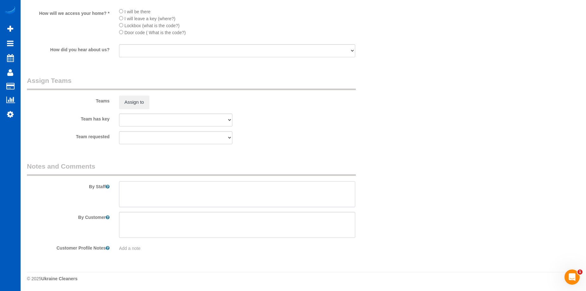
click at [228, 196] on textarea at bounding box center [237, 194] width 236 height 26
click at [194, 193] on textarea at bounding box center [237, 194] width 236 height 26
paste textarea "We are not cleaning the lower level, just the upper two. Deep clean to start, t…"
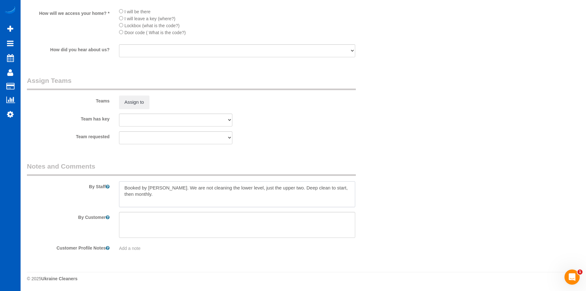
type textarea "Booked by Jade. We are not cleaning the lower level, just the upper two. Deep c…"
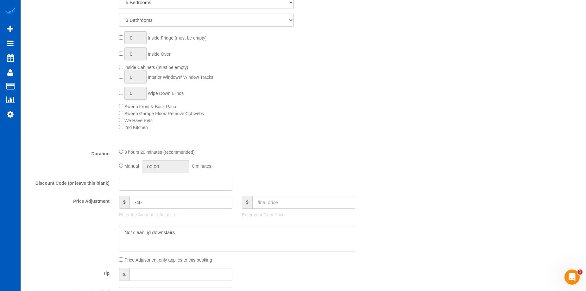
scroll to position [325, 0]
click at [172, 167] on input "03:20" at bounding box center [166, 167] width 48 height 13
type input "05:00"
click at [156, 193] on li "05:00" at bounding box center [158, 197] width 28 height 8
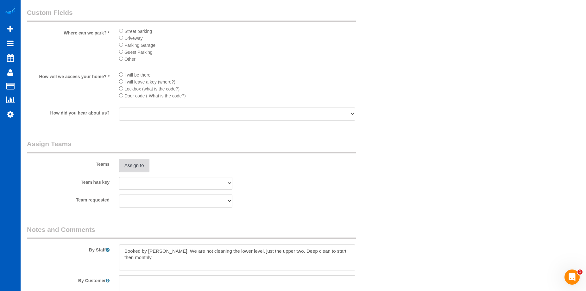
click at [137, 162] on button "Assign to" at bounding box center [134, 165] width 30 height 13
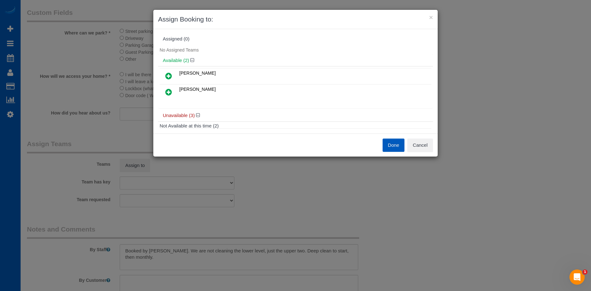
scroll to position [0, 0]
drag, startPoint x: 428, startPoint y: 148, endPoint x: 399, endPoint y: 141, distance: 29.6
click at [428, 148] on button "Cancel" at bounding box center [420, 145] width 26 height 13
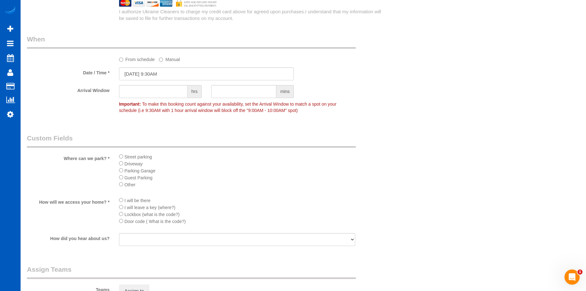
scroll to position [705, 0]
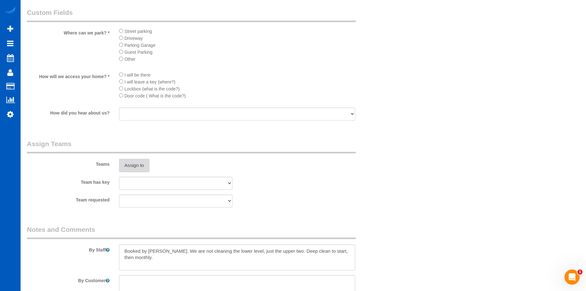
click at [143, 161] on button "Assign to" at bounding box center [134, 165] width 30 height 13
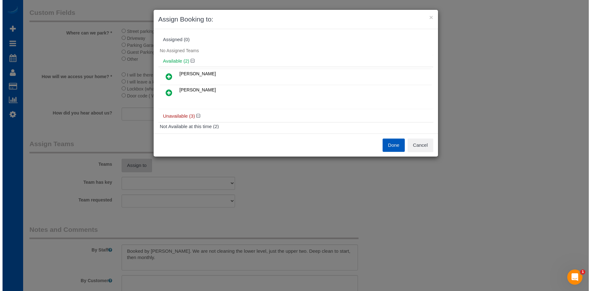
scroll to position [832, 0]
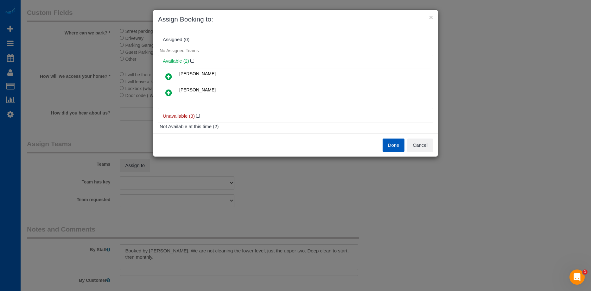
click at [397, 142] on button "Done" at bounding box center [394, 145] width 22 height 13
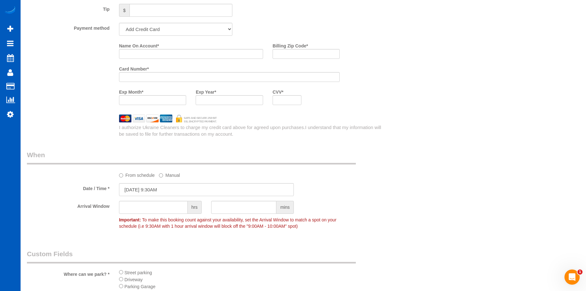
scroll to position [547, 0]
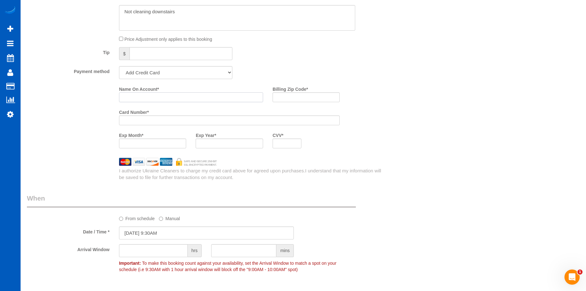
drag, startPoint x: 177, startPoint y: 96, endPoint x: 163, endPoint y: 98, distance: 14.1
click at [177, 96] on input "Name On Account *" at bounding box center [191, 97] width 144 height 10
paste input "George T Gott"
type input "George T Gott"
drag, startPoint x: 279, startPoint y: 96, endPoint x: 232, endPoint y: 104, distance: 47.2
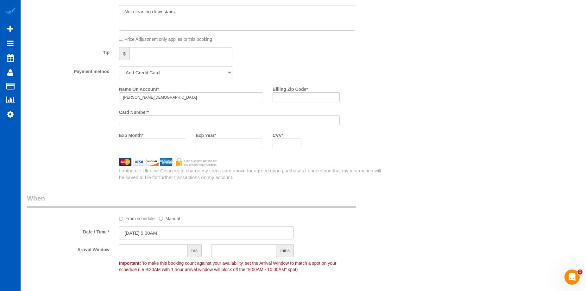
click at [279, 96] on input "Billing Zip Code *" at bounding box center [306, 97] width 67 height 10
paste input "99212"
type input "99212"
click at [389, 179] on div "I authorize Ukraine Cleaners to charge my credit card above for agreed upon pur…" at bounding box center [252, 175] width 277 height 14
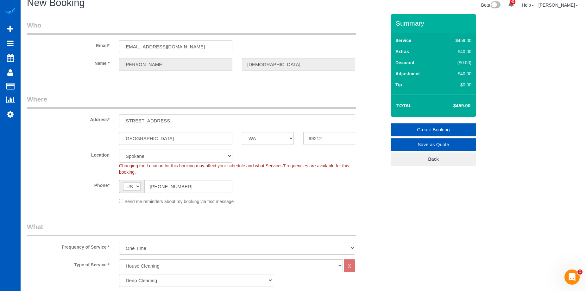
scroll to position [9, 0]
click at [433, 128] on link "Create Booking" at bounding box center [434, 130] width 86 height 13
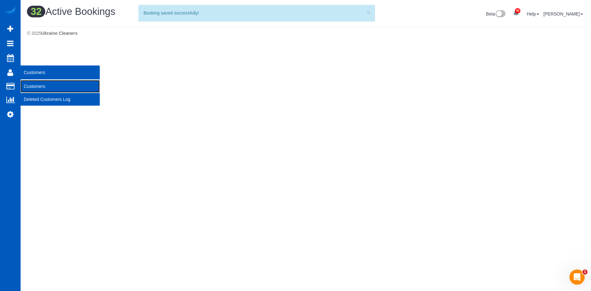
click at [29, 86] on link "Customers" at bounding box center [60, 86] width 79 height 13
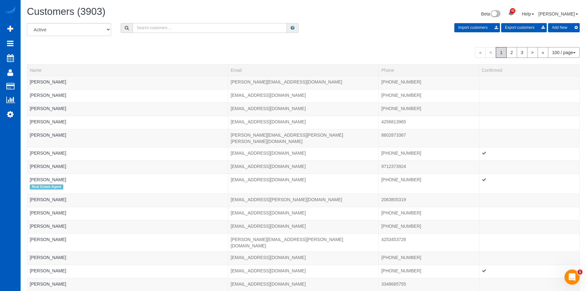
click at [156, 27] on input "text" at bounding box center [210, 28] width 154 height 10
paste input "Tom Gott"
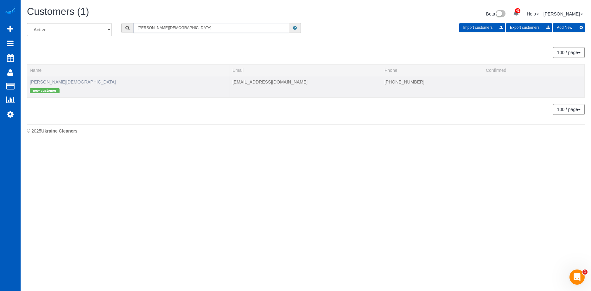
type input "Tom Gott"
click at [42, 80] on link "Tom Gott" at bounding box center [73, 82] width 86 height 5
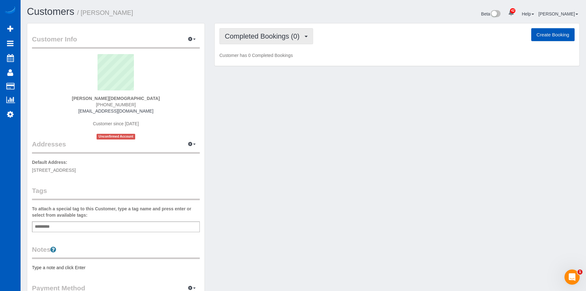
click at [277, 41] on button "Completed Bookings (0)" at bounding box center [267, 36] width 94 height 16
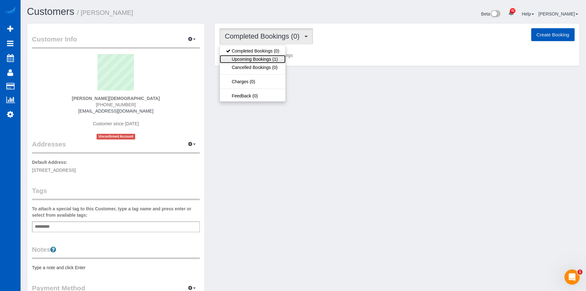
click at [264, 59] on link "Upcoming Bookings (1)" at bounding box center [253, 59] width 66 height 8
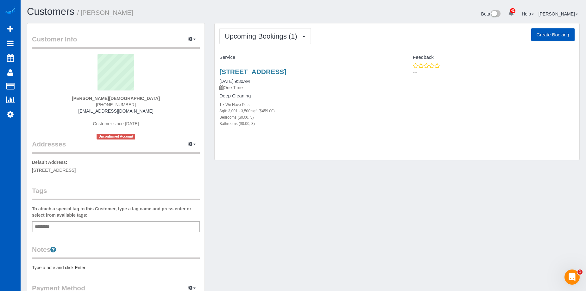
click at [551, 35] on button "Create Booking" at bounding box center [553, 34] width 43 height 13
select select "WA"
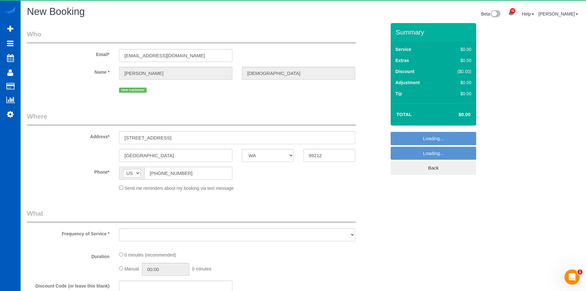
select select "object:14732"
select select "string:fspay-c3f97be8-da5a-4d74-aa4e-22e68a91f631"
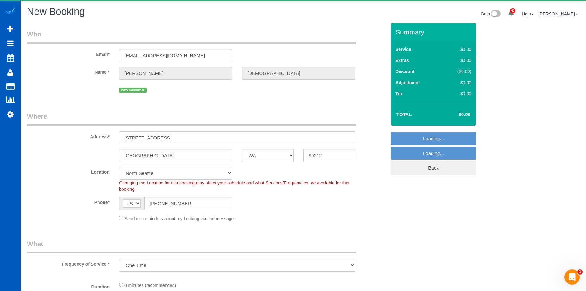
select select "object:14876"
select select "199"
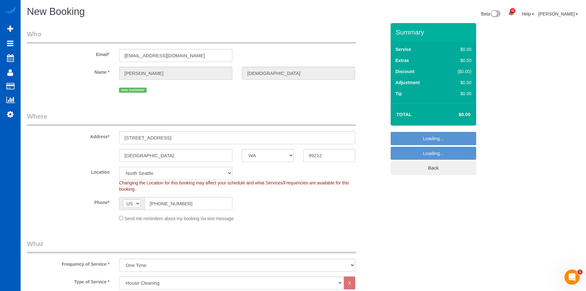
select select "67"
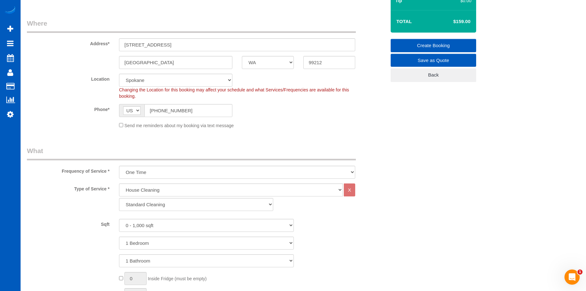
scroll to position [95, 0]
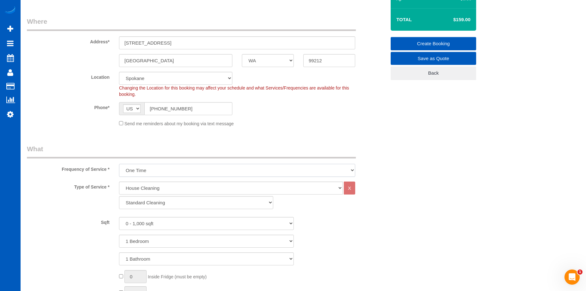
click at [180, 172] on select "One Time Weekly - 15.00% Every 2 Weeks - 10.00% Every 4 Weeks - 5.00% Every 2 M…" at bounding box center [237, 170] width 236 height 13
select select "object:15084"
click at [119, 164] on select "One Time Weekly - 15.00% Every 2 Weeks - 10.00% Every 4 Weeks - 5.00% Every 2 M…" at bounding box center [237, 170] width 236 height 13
click at [153, 125] on span "Send me reminders about my booking via text message" at bounding box center [179, 123] width 110 height 5
click at [173, 226] on select "0 - 1,000 sqft 1,001 - 1,500 sqft 1,501 - 2,000 sqft 2,001 - 2,500 sqft 2,501 -…" at bounding box center [206, 223] width 175 height 13
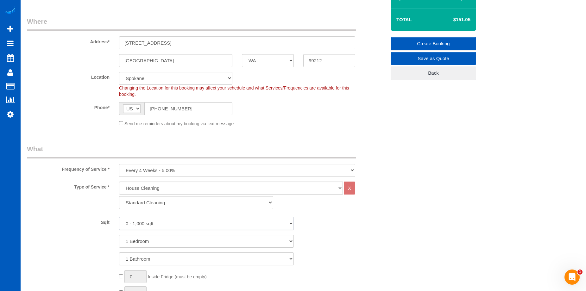
select select "3001"
click at [119, 217] on select "0 - 1,000 sqft 1,001 - 1,500 sqft 1,501 - 2,000 sqft 2,001 - 2,500 sqft 2,501 -…" at bounding box center [206, 223] width 175 height 13
drag, startPoint x: 169, startPoint y: 240, endPoint x: 171, endPoint y: 235, distance: 5.0
click at [170, 240] on select "1 Bedroom 2 Bedrooms 3 Bedrooms 4 Bedrooms 5 Bedrooms 6 Bedrooms 7 Bedrooms" at bounding box center [206, 241] width 175 height 13
select select "5"
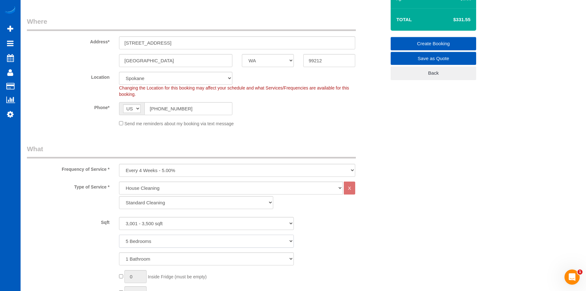
click at [119, 235] on select "1 Bedroom 2 Bedrooms 3 Bedrooms 4 Bedrooms 5 Bedrooms 6 Bedrooms 7 Bedrooms" at bounding box center [206, 241] width 175 height 13
drag, startPoint x: 167, startPoint y: 258, endPoint x: 167, endPoint y: 253, distance: 5.7
click at [167, 258] on select "1 Bathroom 2 Bathrooms 3 Bathrooms 4 Bathrooms 5 Bathrooms 6 Bathrooms 7 Bathro…" at bounding box center [206, 259] width 175 height 13
select select "3"
click at [119, 253] on select "1 Bathroom 2 Bathrooms 3 Bathrooms 4 Bathrooms 5 Bathrooms 6 Bathrooms 7 Bathro…" at bounding box center [206, 259] width 175 height 13
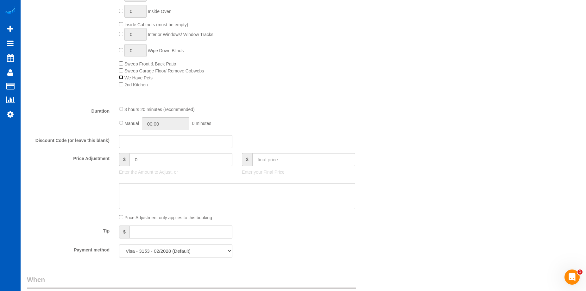
scroll to position [443, 0]
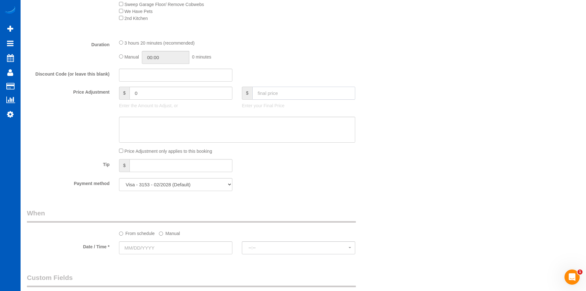
click at [288, 94] on input "text" at bounding box center [303, 93] width 103 height 13
type input "322.05"
click at [224, 124] on textarea at bounding box center [237, 130] width 236 height 26
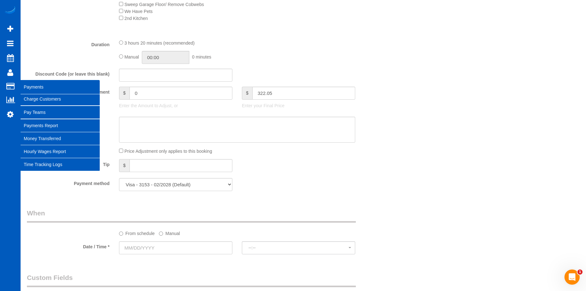
type input "-47.5"
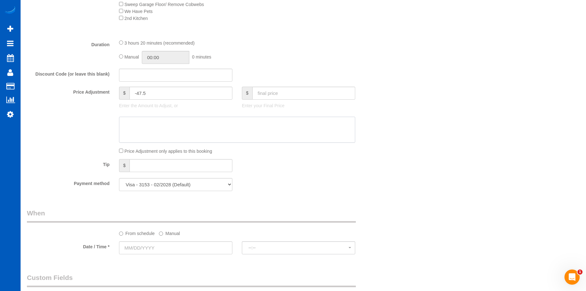
click at [205, 126] on textarea at bounding box center [237, 130] width 236 height 26
paste textarea "Not cleaning downstairs"
type textarea "Not cleaning downstairs"
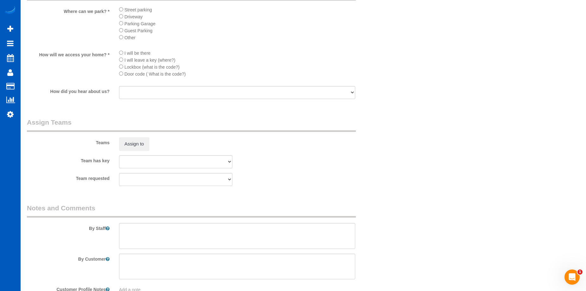
scroll to position [772, 0]
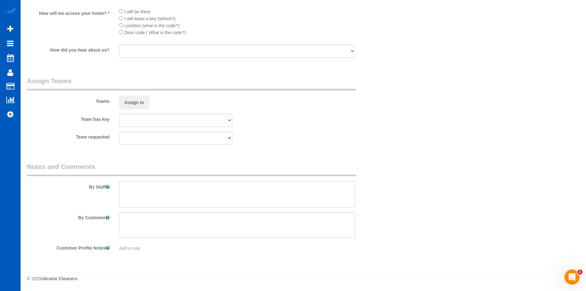
click at [156, 188] on textarea at bounding box center [237, 195] width 236 height 26
paste textarea "Not cleaning downstairs"
type textarea "Not cleaning downstairs"
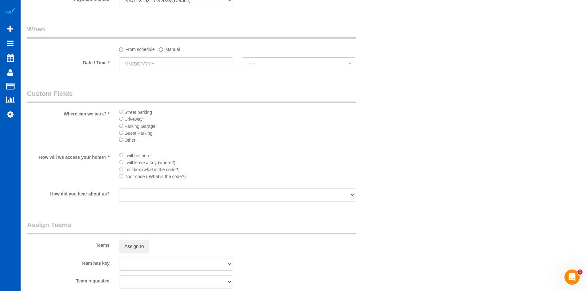
scroll to position [634, 0]
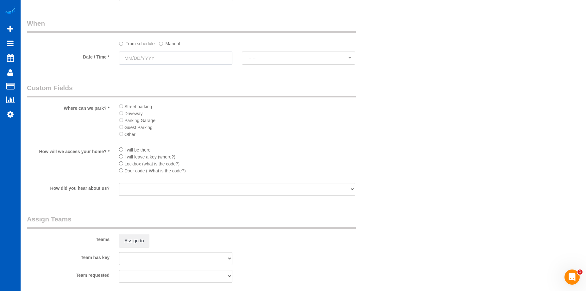
click at [174, 59] on input "text" at bounding box center [175, 58] width 113 height 13
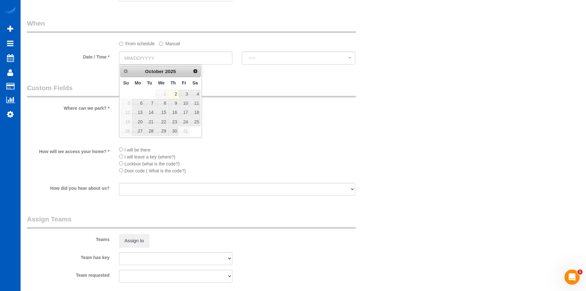
click at [185, 134] on span "31" at bounding box center [184, 131] width 10 height 9
click at [169, 45] on label "Manual" at bounding box center [169, 42] width 21 height 9
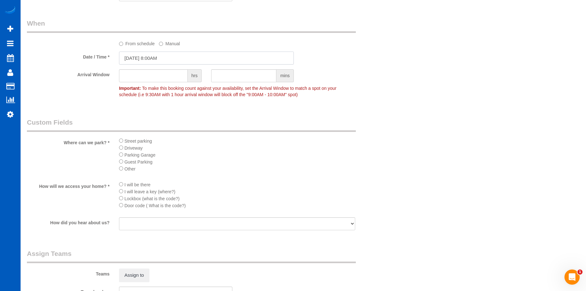
click at [164, 54] on input "10/02/2025 8:00AM" at bounding box center [206, 58] width 175 height 13
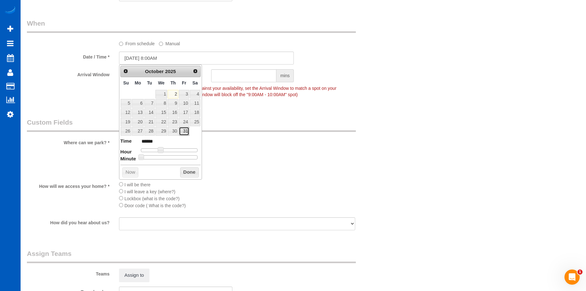
click at [188, 132] on link "31" at bounding box center [184, 131] width 10 height 9
type input "10/31/2025 9:00AM"
type input "******"
drag, startPoint x: 158, startPoint y: 151, endPoint x: 162, endPoint y: 151, distance: 3.5
click at [162, 151] on span at bounding box center [163, 150] width 6 height 6
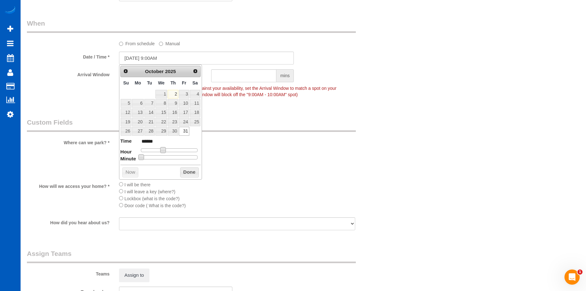
type input "10/31/2025 9:05AM"
type input "******"
type input "10/31/2025 9:10AM"
type input "******"
type input "10/31/2025 9:15AM"
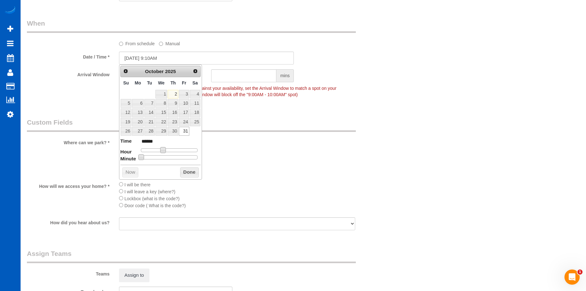
type input "******"
type input "10/31/2025 9:20AM"
type input "******"
type input "10/31/2025 9:25AM"
type input "******"
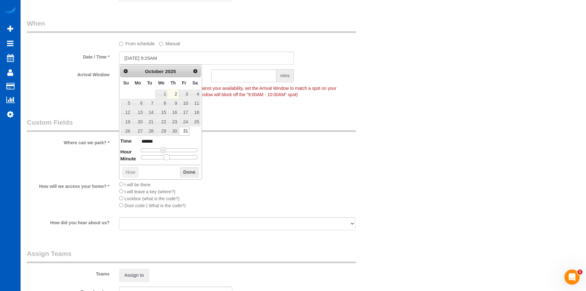
type input "10/31/2025 9:30AM"
type input "******"
drag, startPoint x: 140, startPoint y: 158, endPoint x: 169, endPoint y: 159, distance: 29.2
click at [169, 159] on span at bounding box center [172, 158] width 6 height 6
click at [182, 172] on button "Done" at bounding box center [189, 173] width 19 height 10
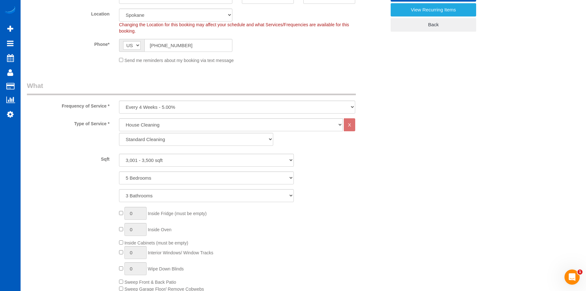
scroll to position [317, 0]
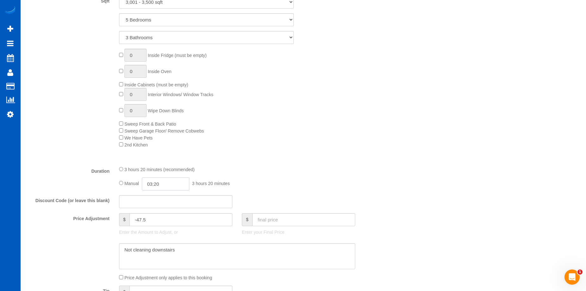
click at [156, 181] on input "03:20" at bounding box center [166, 184] width 48 height 13
type input "04:00"
click at [156, 225] on li "04:00" at bounding box center [158, 229] width 28 height 8
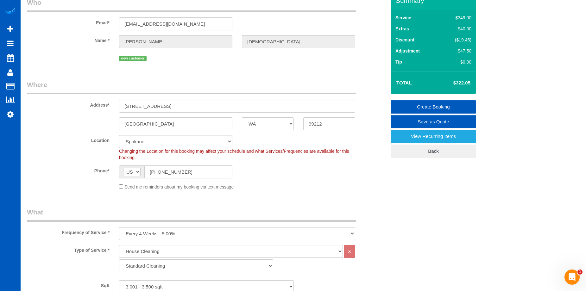
click at [416, 105] on link "Create Booking" at bounding box center [434, 106] width 86 height 13
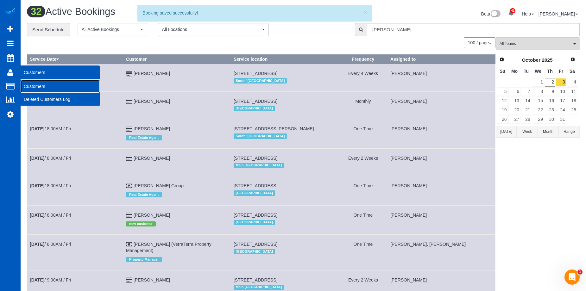
click at [35, 88] on link "Customers" at bounding box center [60, 86] width 79 height 13
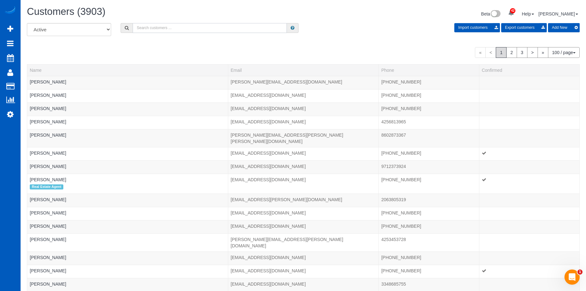
click at [197, 28] on input "text" at bounding box center [210, 28] width 154 height 10
paste input "Tom Gott"
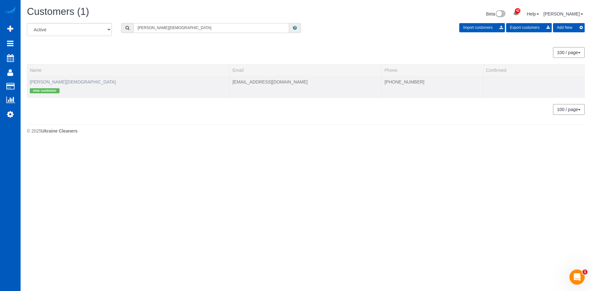
type input "Tom Gott"
click at [41, 81] on link "Tom Gott" at bounding box center [73, 82] width 86 height 5
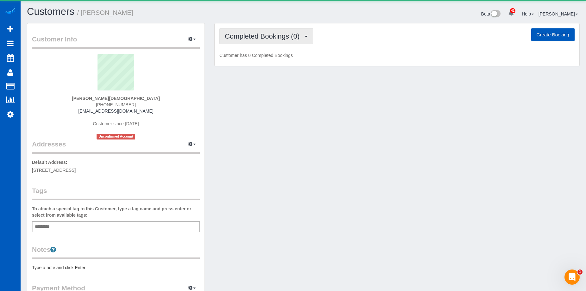
click at [279, 35] on span "Completed Bookings (0)" at bounding box center [264, 36] width 78 height 8
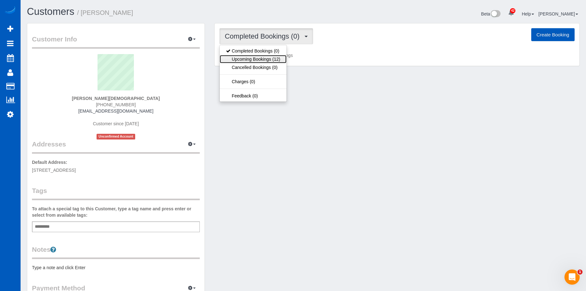
click at [278, 55] on link "Upcoming Bookings (12)" at bounding box center [253, 59] width 67 height 8
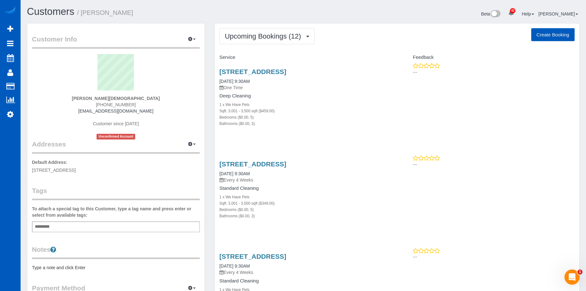
scroll to position [63, 0]
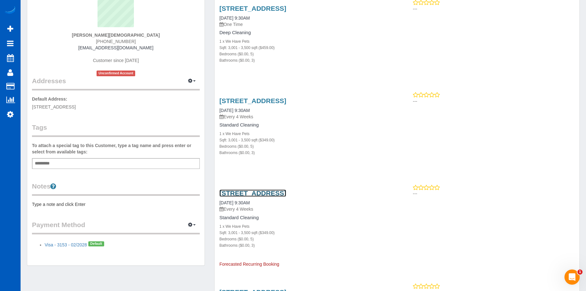
click at [277, 194] on link "1301 S Kahuna Dr, Spokane, WA 99212" at bounding box center [253, 193] width 67 height 7
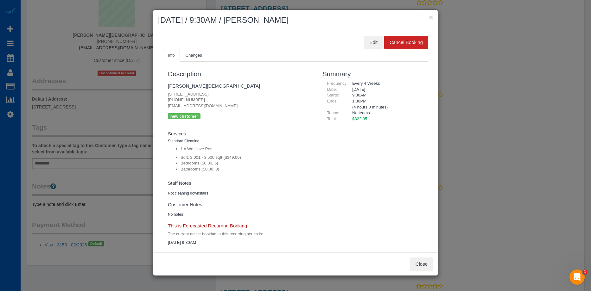
click at [434, 16] on div "× November 28, 2025 / 9:30AM / Tom Gott" at bounding box center [295, 20] width 284 height 21
click at [431, 17] on button "×" at bounding box center [431, 17] width 4 height 7
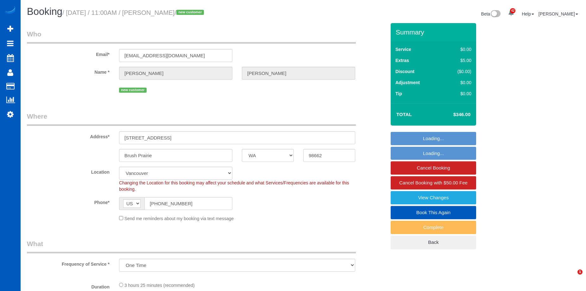
select select "WA"
select select "object:927"
select select "199"
select select "2"
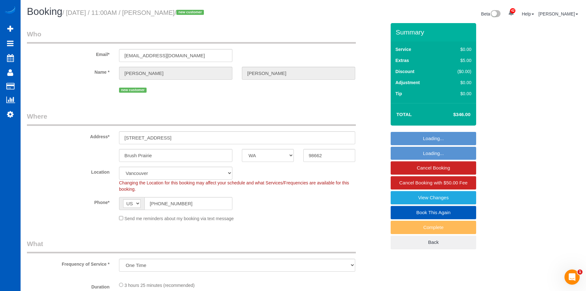
select select "spot1"
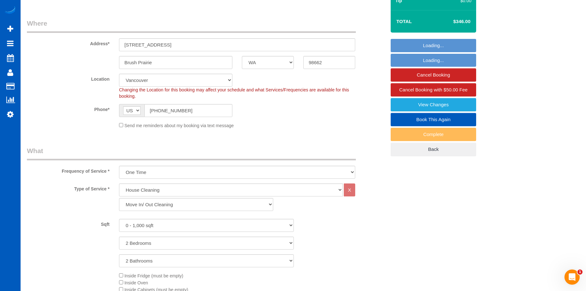
select select "2"
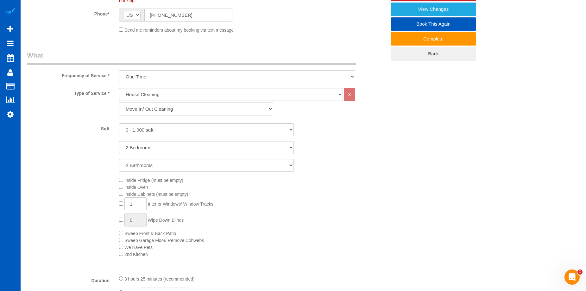
scroll to position [190, 0]
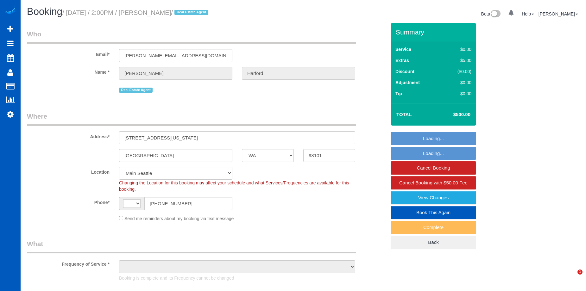
select select "WA"
select select "string:[GEOGRAPHIC_DATA]"
select select "199"
select select "1501"
select select "2"
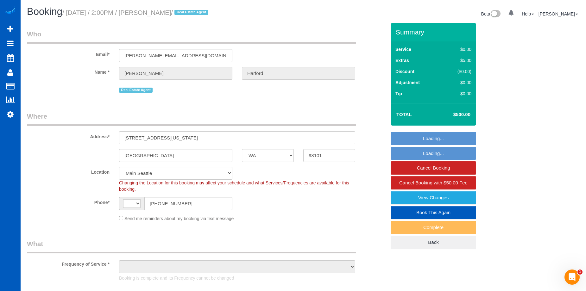
select select "2"
select select "object:1068"
select select "spot1"
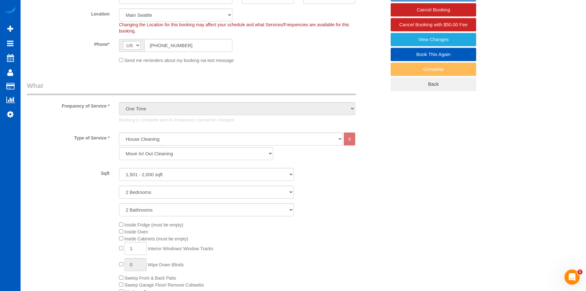
select select "1501"
select select "2"
select select "object:1255"
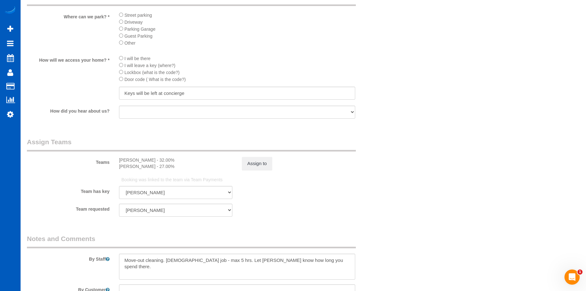
scroll to position [792, 0]
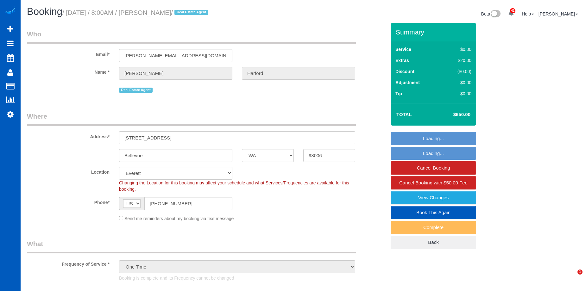
select select "WA"
select select "199"
select select "2001"
select select "4"
select select "3"
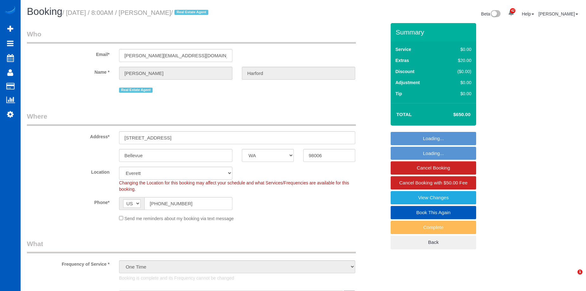
select select "spot1"
select select "WA"
select select "199"
select select "string:cash"
select select "spot1"
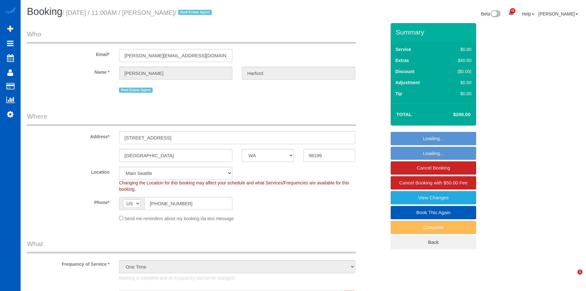
select select "1001"
select select "2"
select select "3"
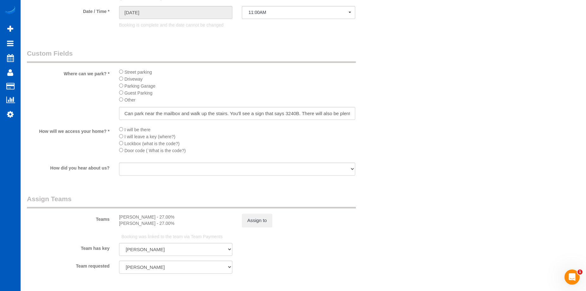
scroll to position [760, 0]
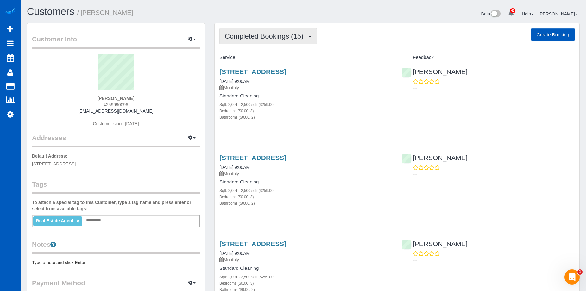
click at [278, 37] on span "Completed Bookings (15)" at bounding box center [266, 36] width 82 height 8
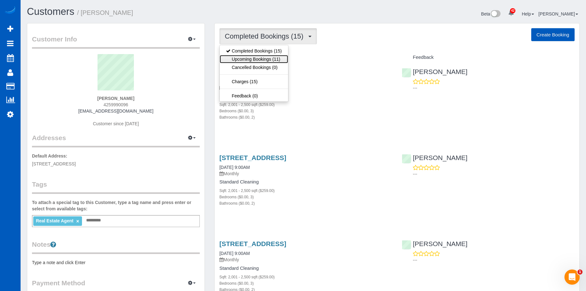
click at [271, 55] on link "Upcoming Bookings (11)" at bounding box center [254, 59] width 68 height 8
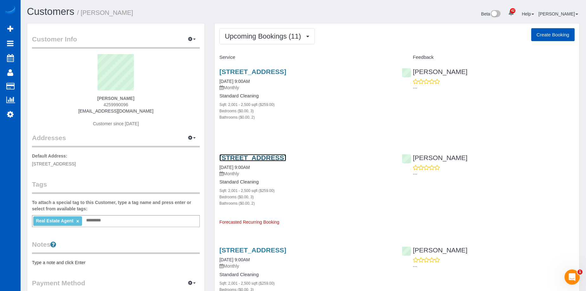
click at [278, 156] on link "6639 Ne 129th St, Kirkland, WA 98034" at bounding box center [253, 157] width 67 height 7
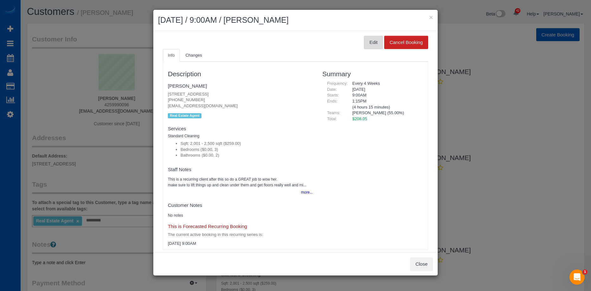
click at [368, 45] on button "Edit" at bounding box center [373, 42] width 19 height 13
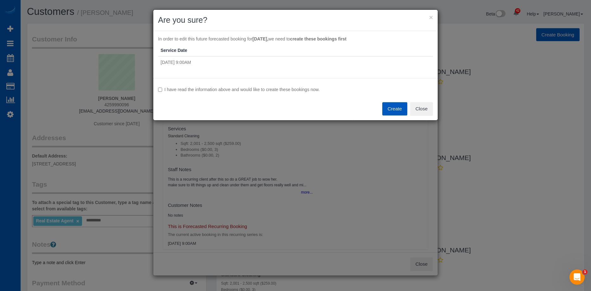
click at [281, 89] on label "I have read the information above and would like to create these bookings now." at bounding box center [295, 89] width 275 height 6
click at [238, 87] on label "I have read the information above and would like to create these bookings now." at bounding box center [295, 89] width 275 height 6
click at [397, 110] on button "Create" at bounding box center [394, 108] width 25 height 13
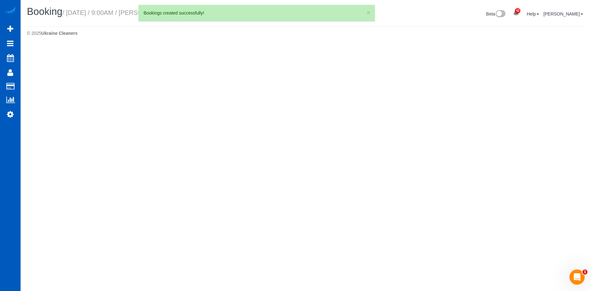
select select "WA"
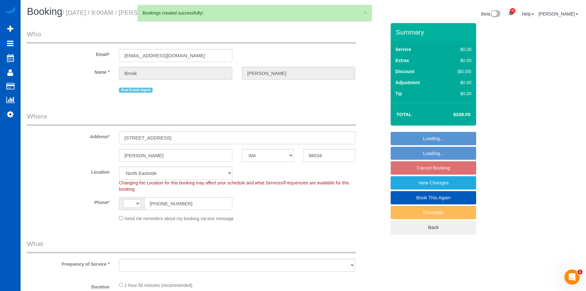
select select "string:[GEOGRAPHIC_DATA]"
select select "object:2290"
select select "string:fspay-4b422e94-0a28-4c82-ac35-e1fe3afd312e"
select select "199"
select select "2001"
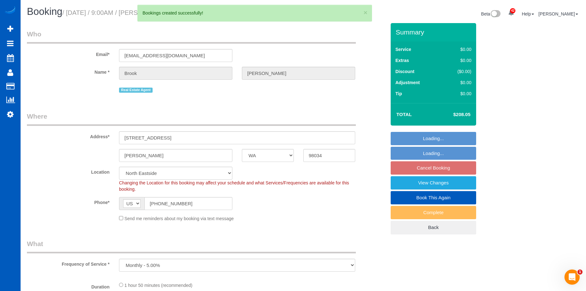
select select "3"
select select "2"
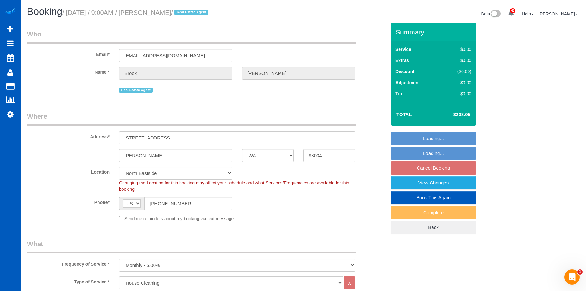
select select "object:2560"
select select "2001"
select select "3"
select select "2"
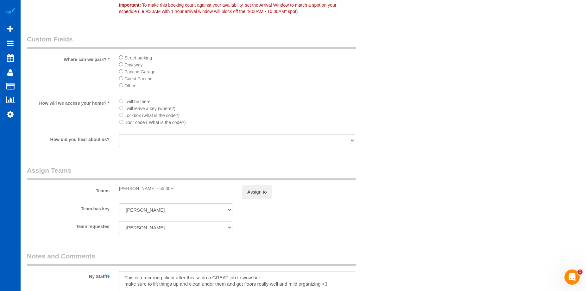
scroll to position [726, 0]
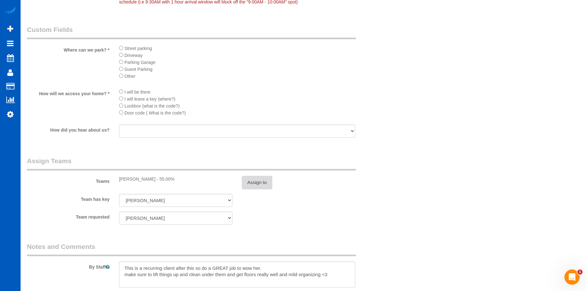
click at [251, 183] on button "Assign to" at bounding box center [257, 182] width 30 height 13
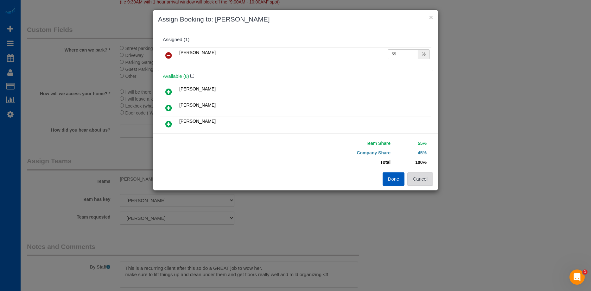
click at [421, 181] on button "Cancel" at bounding box center [420, 179] width 26 height 13
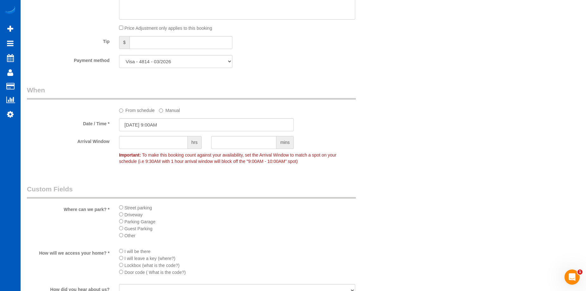
scroll to position [569, 0]
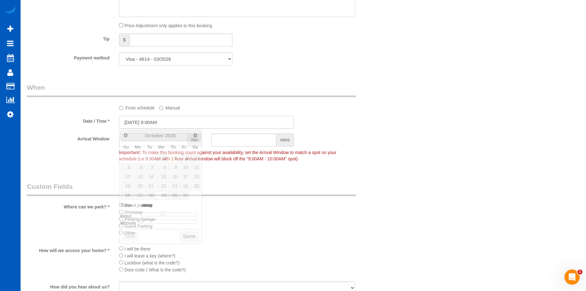
click at [145, 121] on input "10/29/2025 9:00AM" at bounding box center [206, 122] width 175 height 13
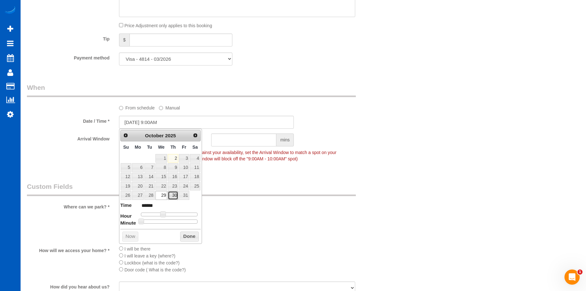
click at [173, 194] on link "30" at bounding box center [173, 195] width 10 height 9
type input "10/30/2025 9:00AM"
click at [192, 235] on button "Done" at bounding box center [189, 237] width 19 height 10
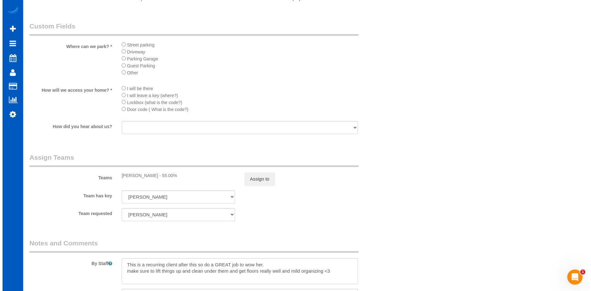
scroll to position [734, 0]
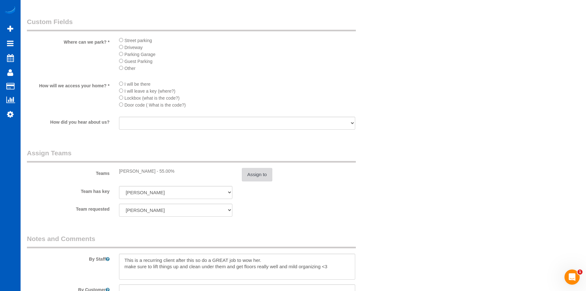
click at [251, 172] on button "Assign to" at bounding box center [257, 174] width 30 height 13
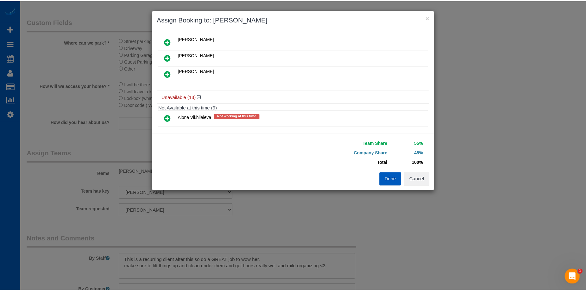
scroll to position [121, 0]
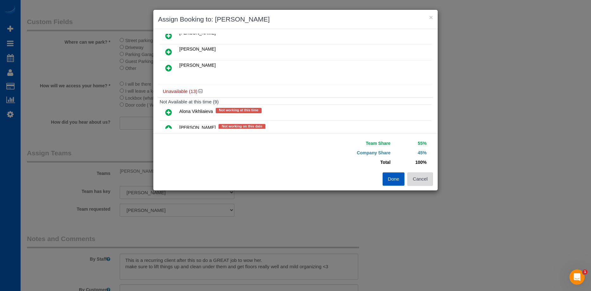
click at [420, 181] on button "Cancel" at bounding box center [420, 179] width 26 height 13
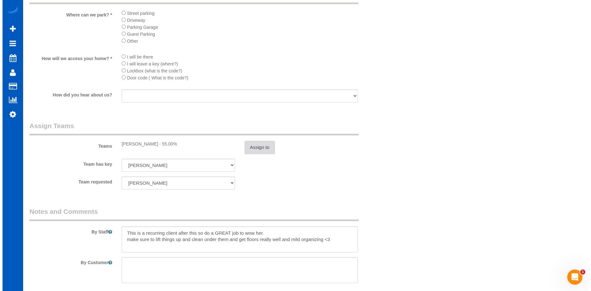
scroll to position [769, 0]
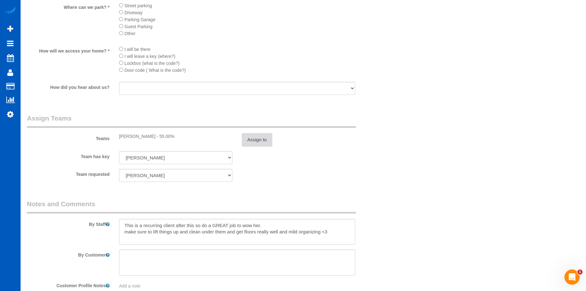
click at [258, 135] on button "Assign to" at bounding box center [257, 139] width 30 height 13
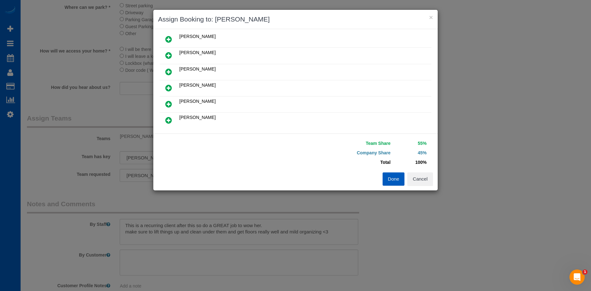
scroll to position [96, 0]
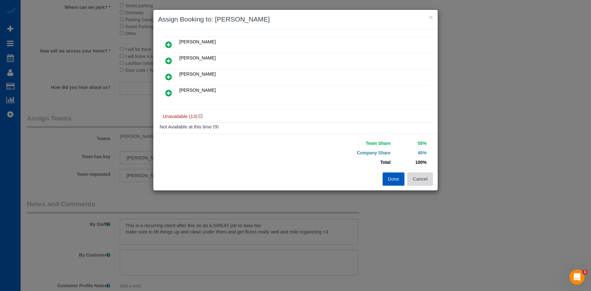
click at [422, 183] on button "Cancel" at bounding box center [420, 179] width 26 height 13
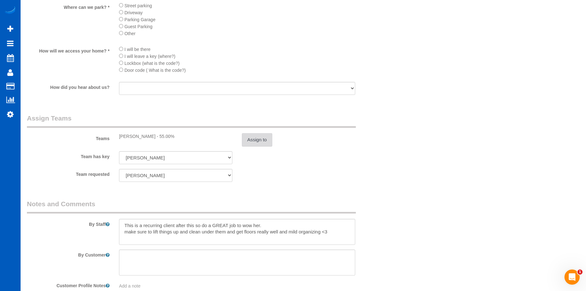
click at [253, 141] on button "Assign to" at bounding box center [257, 139] width 30 height 13
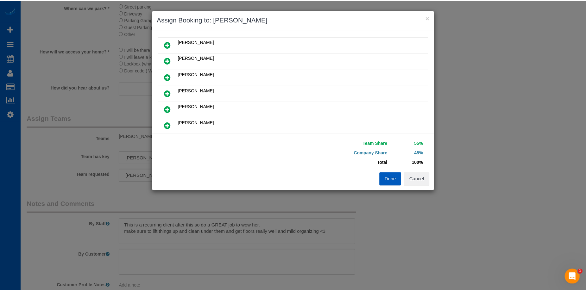
scroll to position [65, 0]
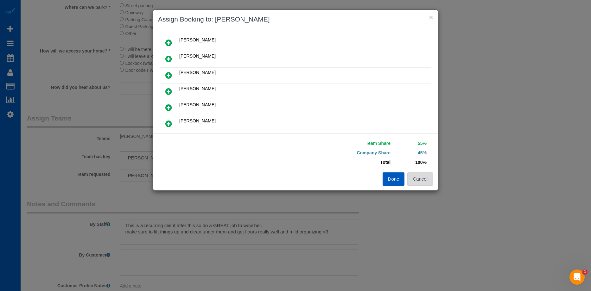
click at [425, 181] on button "Cancel" at bounding box center [420, 179] width 26 height 13
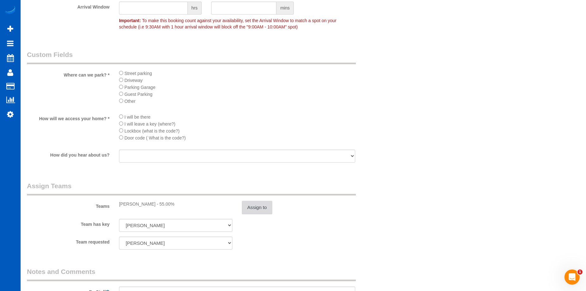
scroll to position [683, 0]
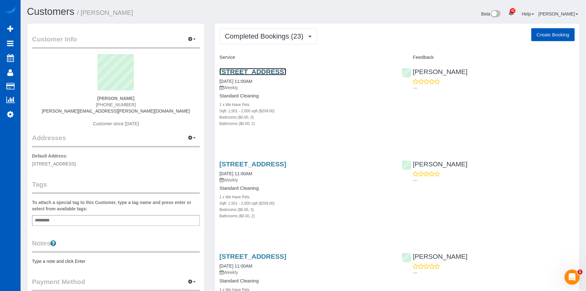
click at [261, 70] on link "7541 35th Ave Ne, Seattle, WA 98115" at bounding box center [253, 71] width 67 height 7
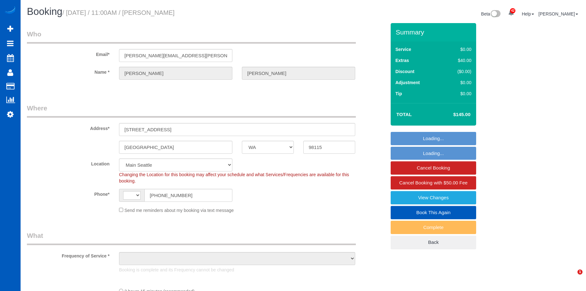
select select "WA"
select select "string:fspay-8be02951-e1d6-44be-a67d-8875dcd6b228"
select select "string:[GEOGRAPHIC_DATA]"
select select "199"
select select "1501"
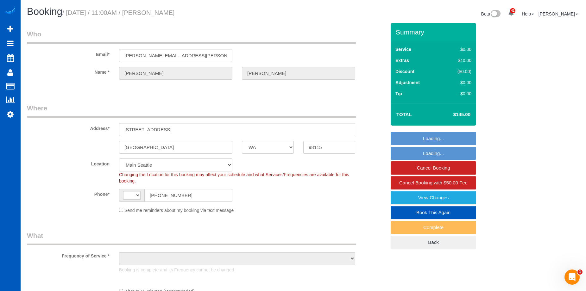
select select "3"
select select "2"
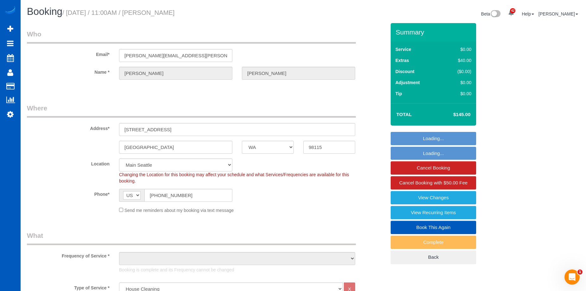
select select "object:1061"
select select "spot1"
select select "object:1251"
select select "1501"
select select "3"
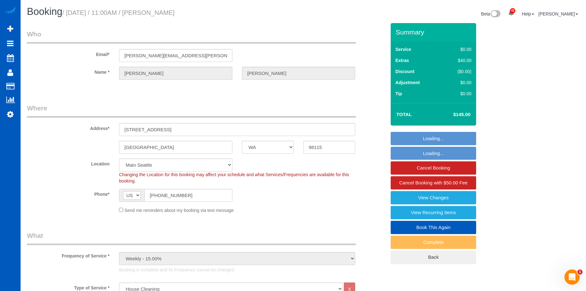
select select "2"
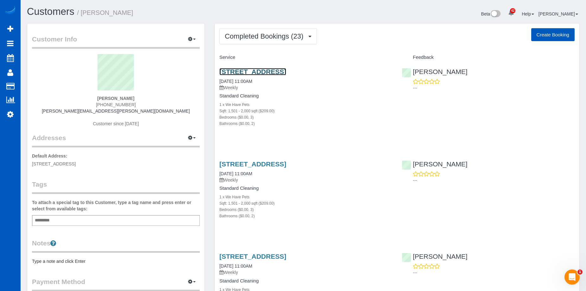
click at [280, 68] on link "[STREET_ADDRESS]" at bounding box center [253, 71] width 67 height 7
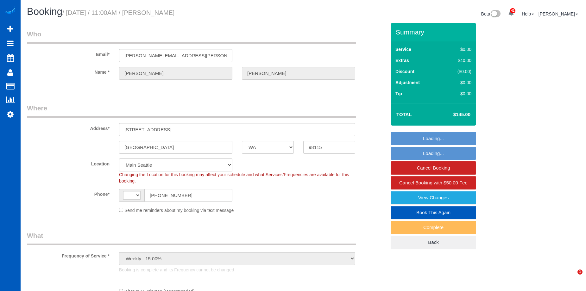
select select "WA"
select select "string:[GEOGRAPHIC_DATA]"
select select "string:fspay-8be02951-e1d6-44be-a67d-8875dcd6b228"
select select "object:929"
select select "spot1"
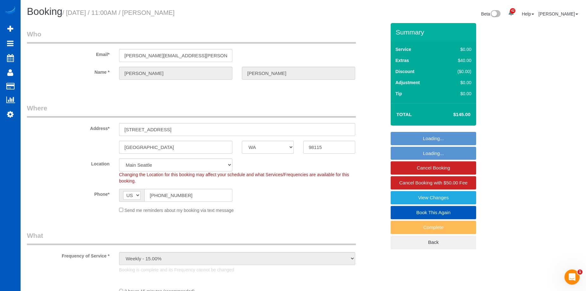
select select "199"
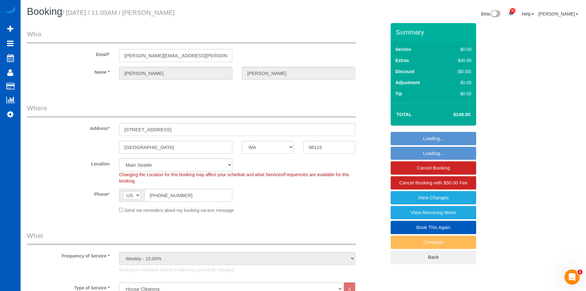
select select "1501"
select select "3"
select select "2"
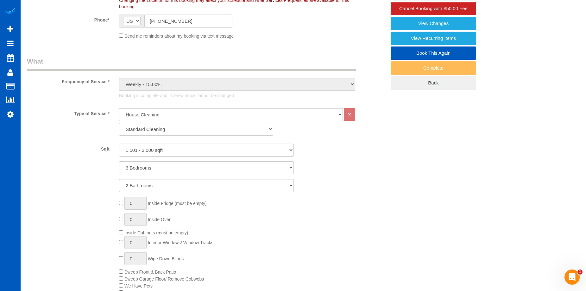
scroll to position [262, 0]
